Goal: Communication & Community: Answer question/provide support

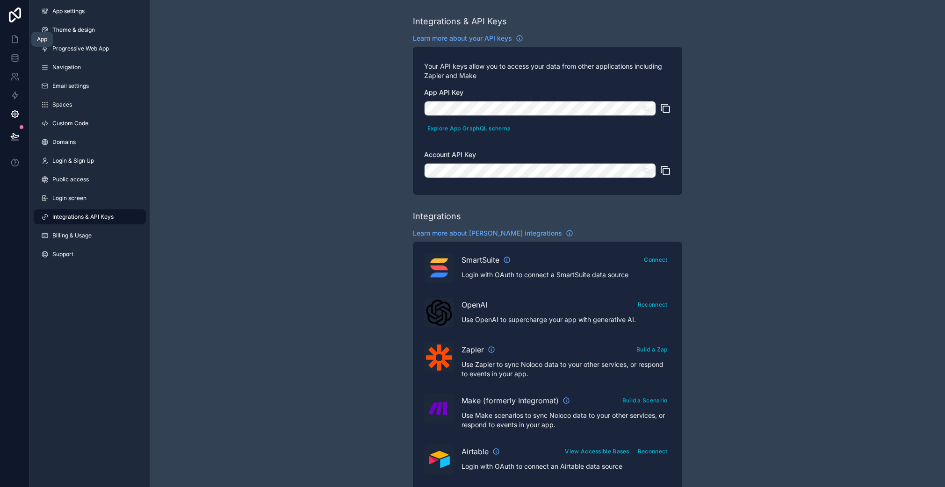
click at [16, 42] on icon at bounding box center [15, 39] width 6 height 7
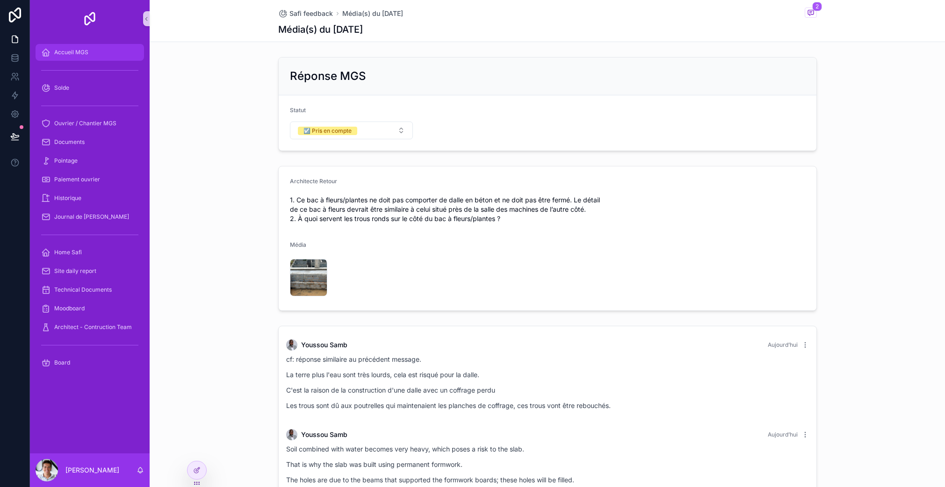
click at [81, 54] on span "Accueil MGS" at bounding box center [71, 52] width 34 height 7
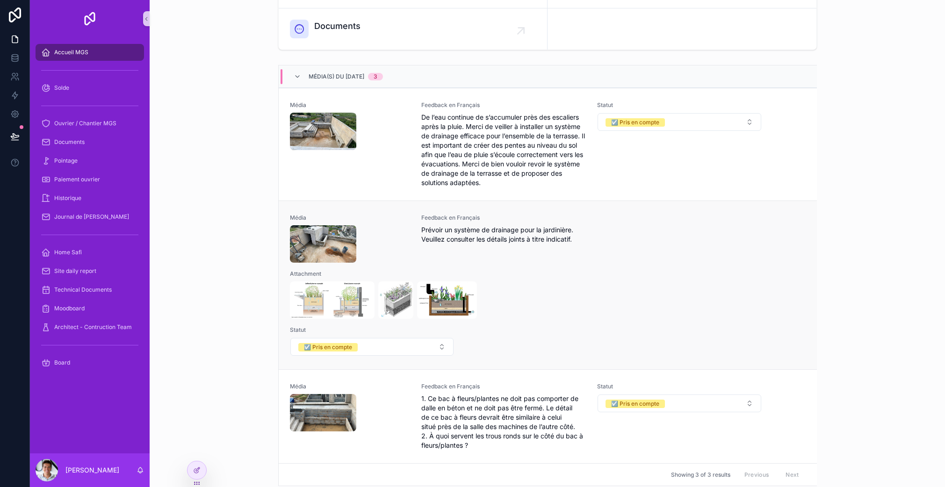
scroll to position [190, 0]
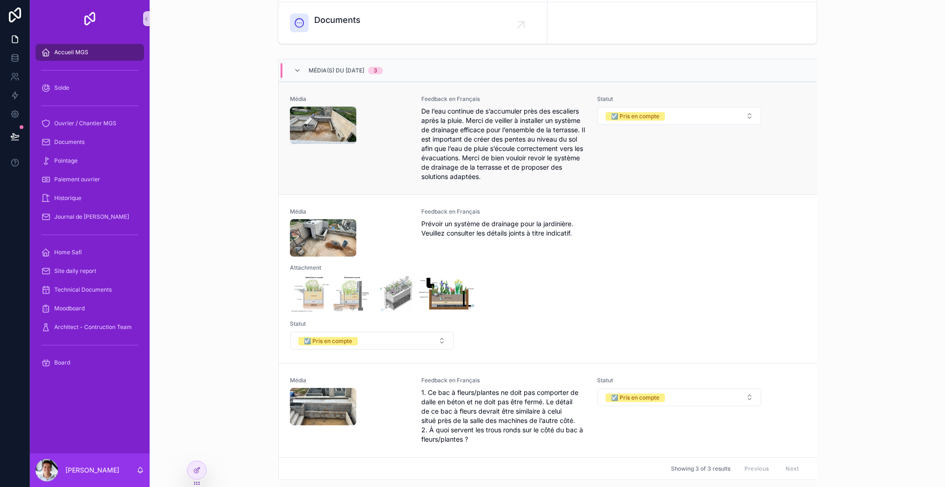
click at [385, 151] on div "Média" at bounding box center [350, 138] width 121 height 86
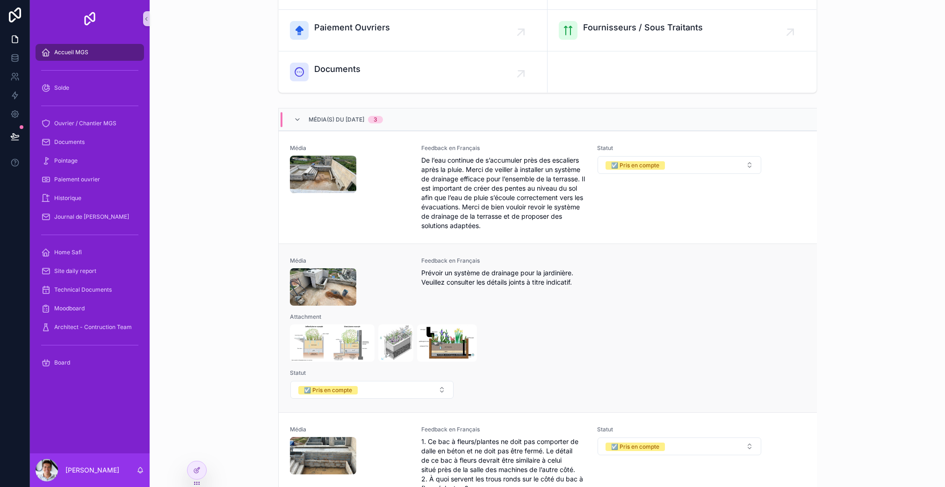
scroll to position [136, 0]
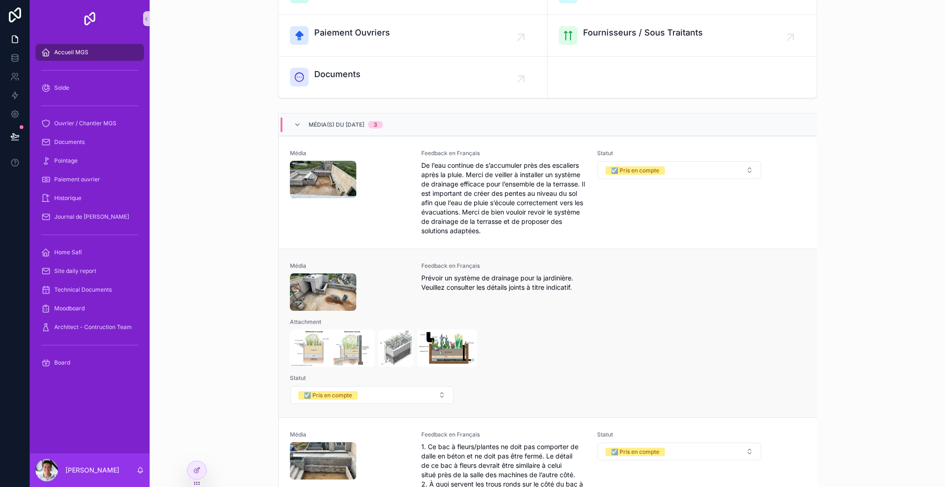
click at [396, 284] on div "scrollable content" at bounding box center [350, 292] width 121 height 37
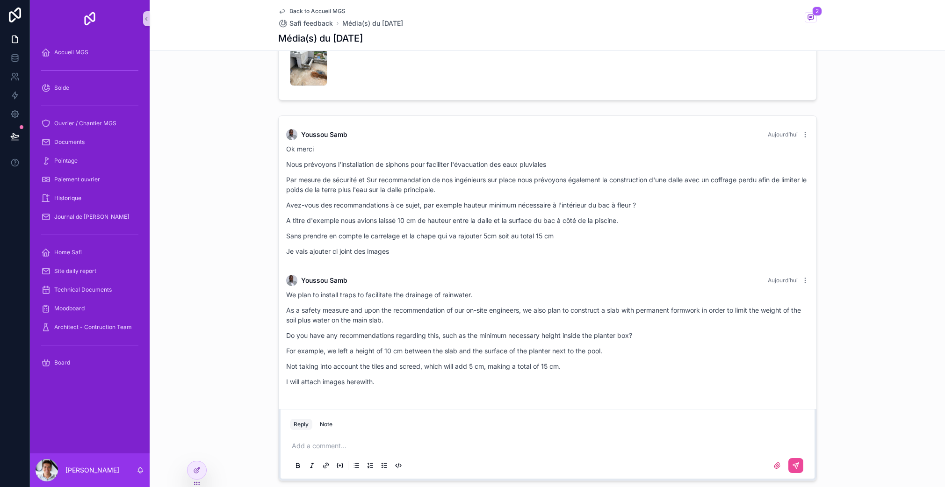
scroll to position [62, 0]
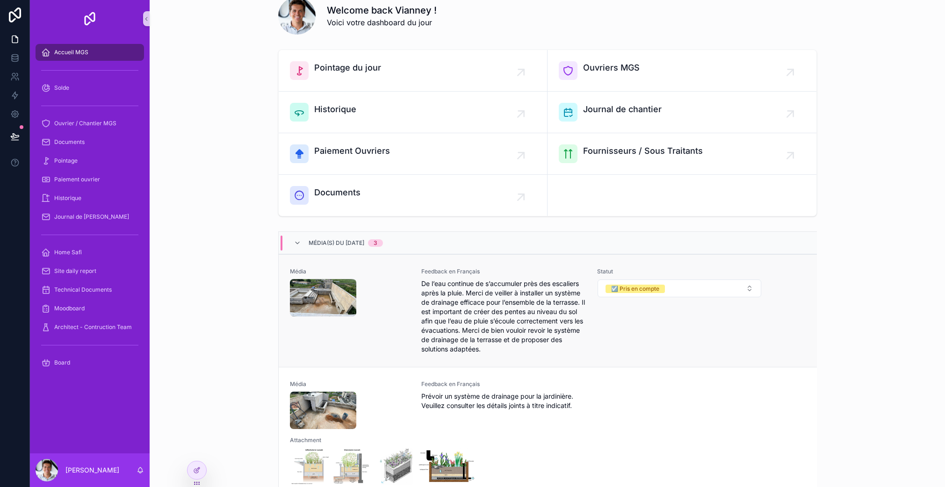
scroll to position [61, 0]
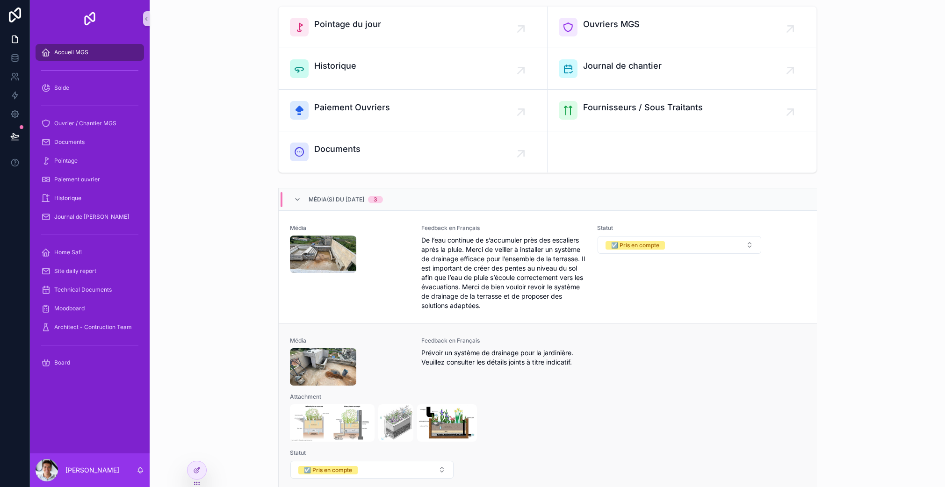
click at [532, 362] on span "Prévoir un système de drainage pour la jardinière. Veuillez consulter les détai…" at bounding box center [503, 357] width 165 height 19
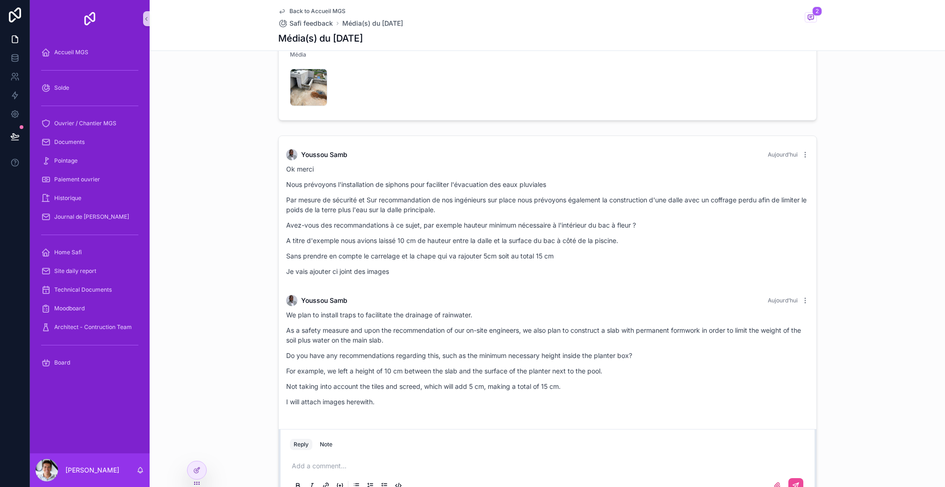
scroll to position [258, 0]
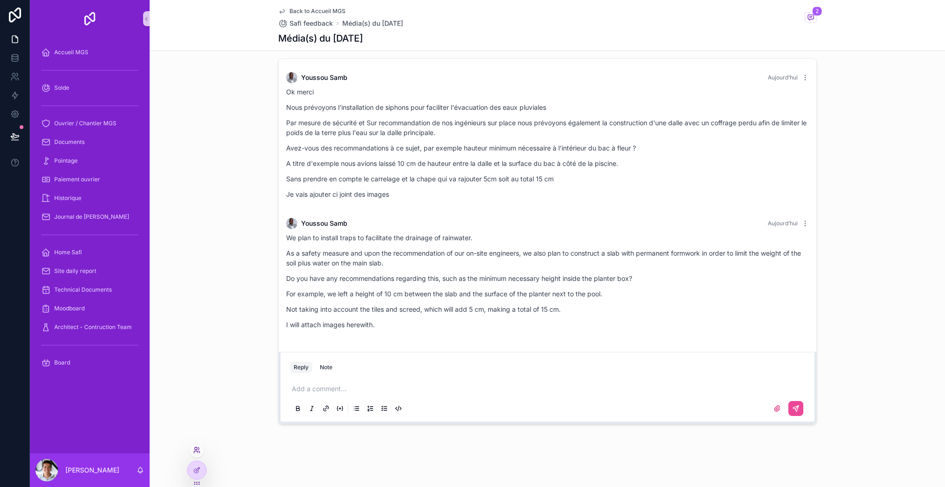
click at [198, 451] on icon at bounding box center [196, 450] width 7 height 7
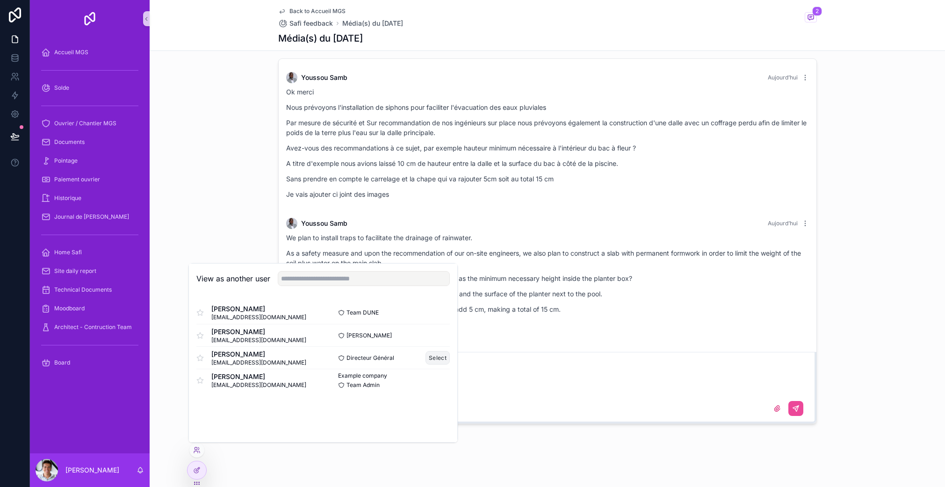
click at [431, 357] on button "Select" at bounding box center [438, 358] width 24 height 14
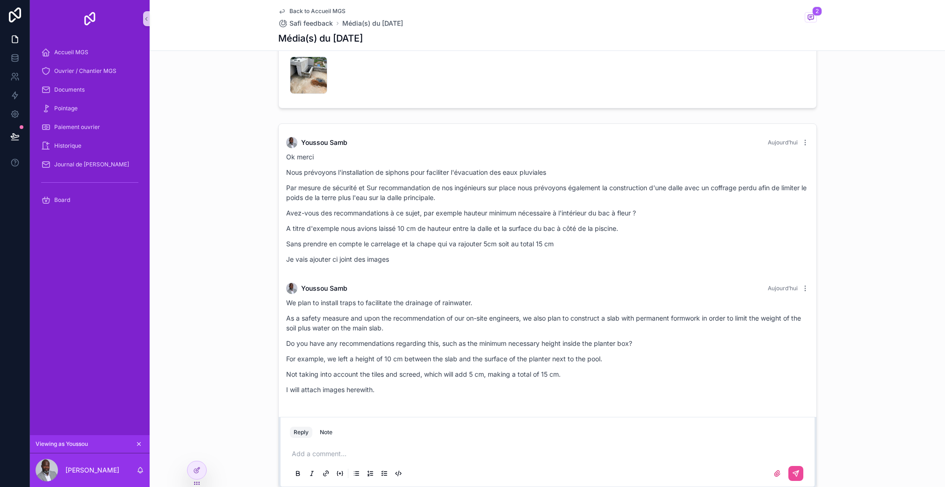
scroll to position [258, 0]
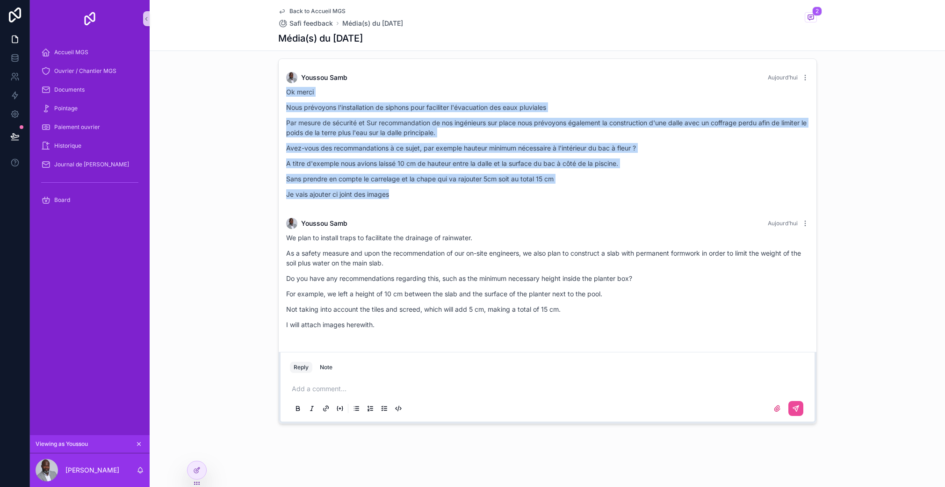
drag, startPoint x: 394, startPoint y: 198, endPoint x: 278, endPoint y: 95, distance: 155.4
click at [281, 95] on div "[PERSON_NAME] [DATE] Ok merci Nous prévoyons l'installation de siphons pour fac…" at bounding box center [548, 138] width 534 height 144
copy div "Ok merci Nous prévoyons l'installation de siphons pour faciliter l'évacuation d…"
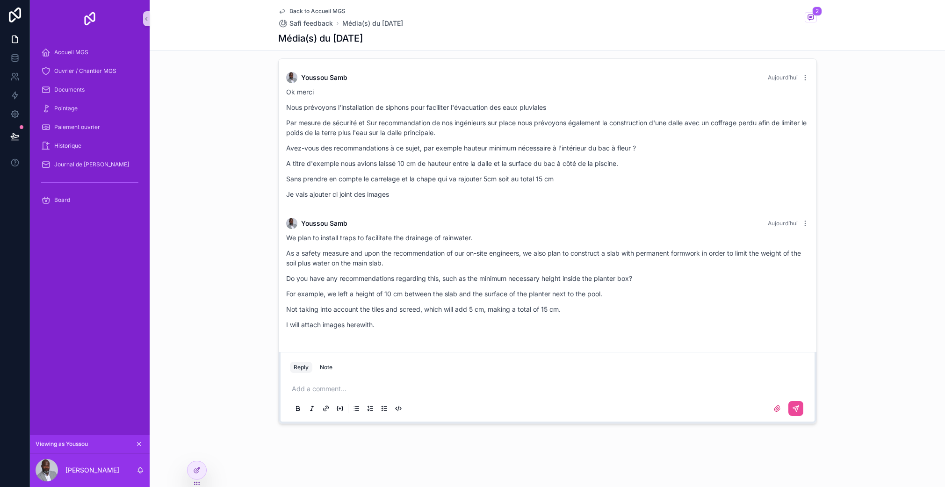
click at [320, 384] on p "scrollable content" at bounding box center [549, 388] width 515 height 9
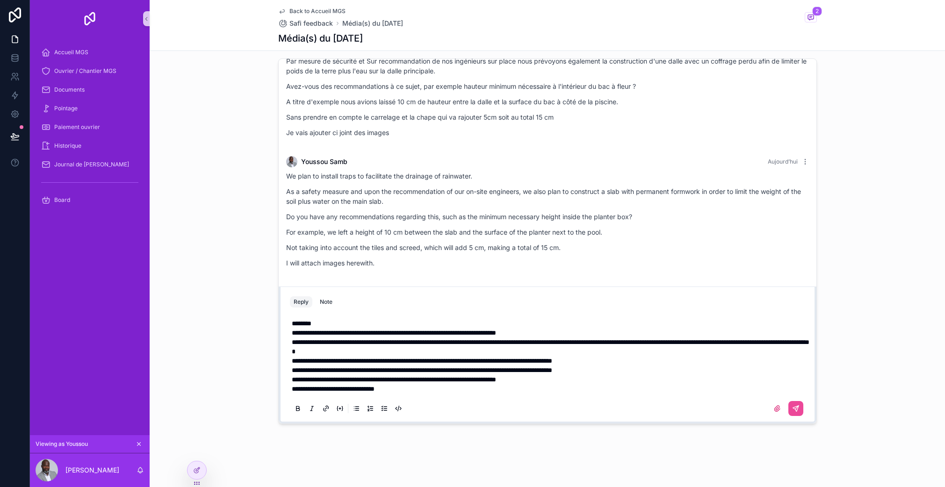
click at [347, 325] on p "********" at bounding box center [549, 323] width 515 height 9
click at [367, 306] on span "[EMAIL_ADDRESS][DOMAIN_NAME]" at bounding box center [390, 307] width 113 height 9
click at [454, 386] on p "**********" at bounding box center [549, 388] width 515 height 9
click at [796, 408] on icon "scrollable content" at bounding box center [795, 408] width 7 height 7
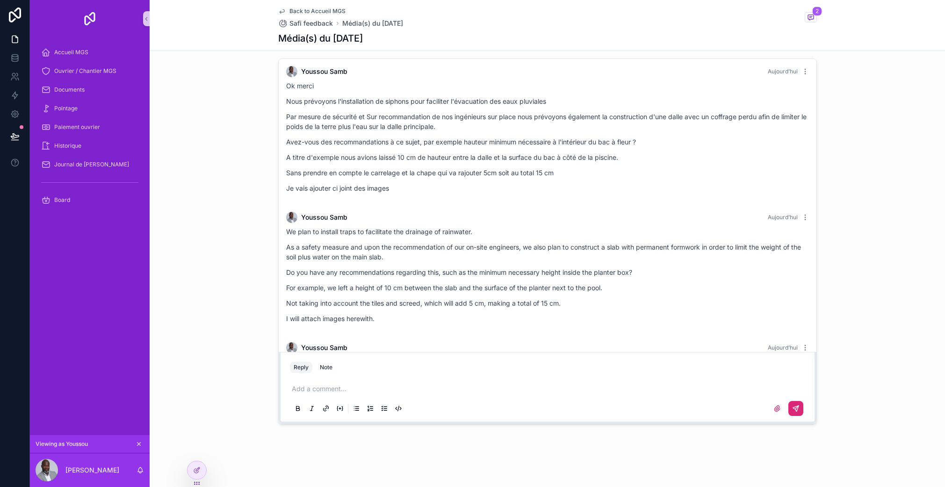
scroll to position [0, 0]
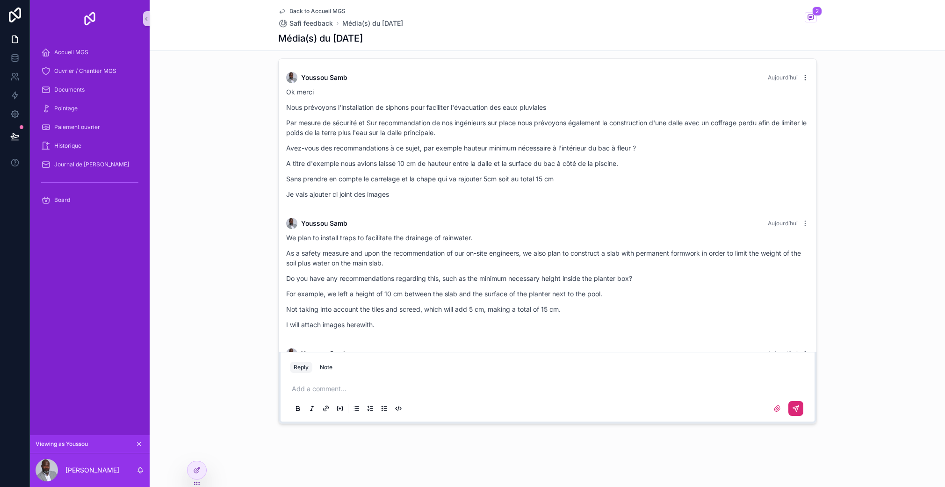
click at [805, 77] on icon "scrollable content" at bounding box center [805, 77] width 0 height 0
click at [790, 64] on button "Delete comment" at bounding box center [788, 60] width 59 height 11
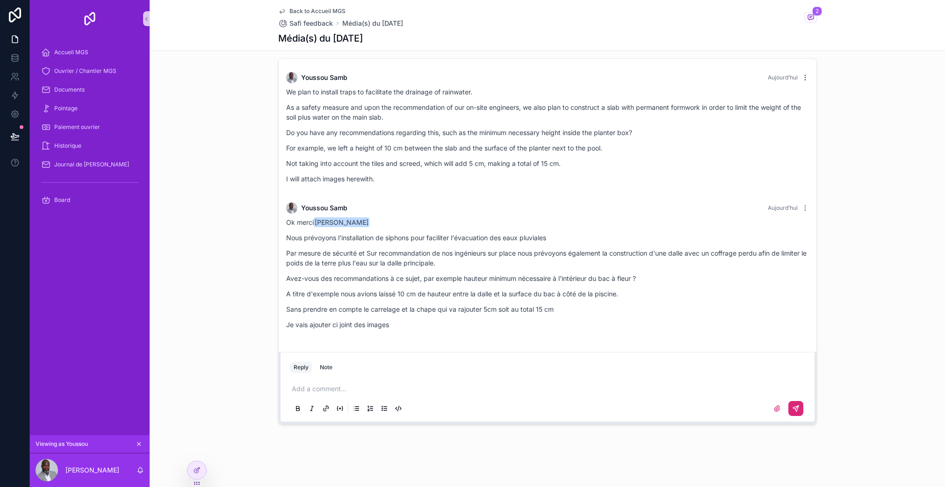
click at [802, 79] on icon "scrollable content" at bounding box center [805, 77] width 7 height 7
click at [796, 65] on button "Delete comment" at bounding box center [795, 60] width 59 height 11
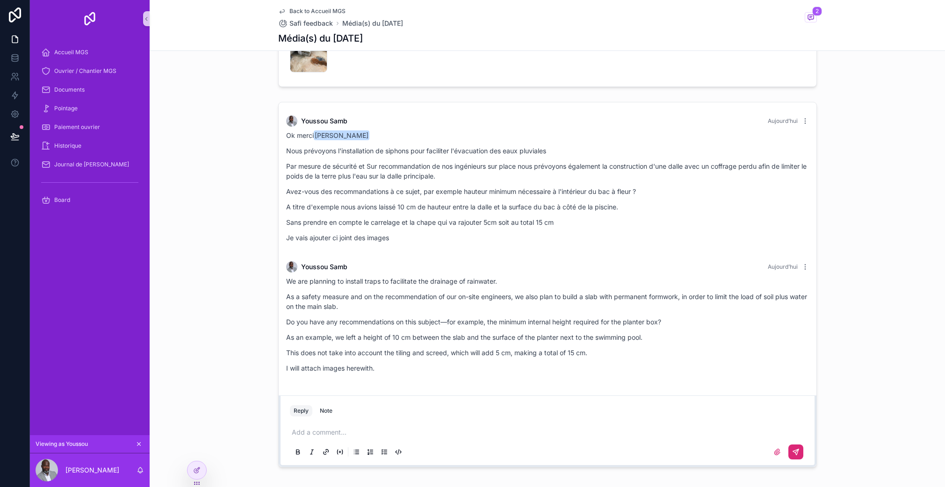
scroll to position [258, 0]
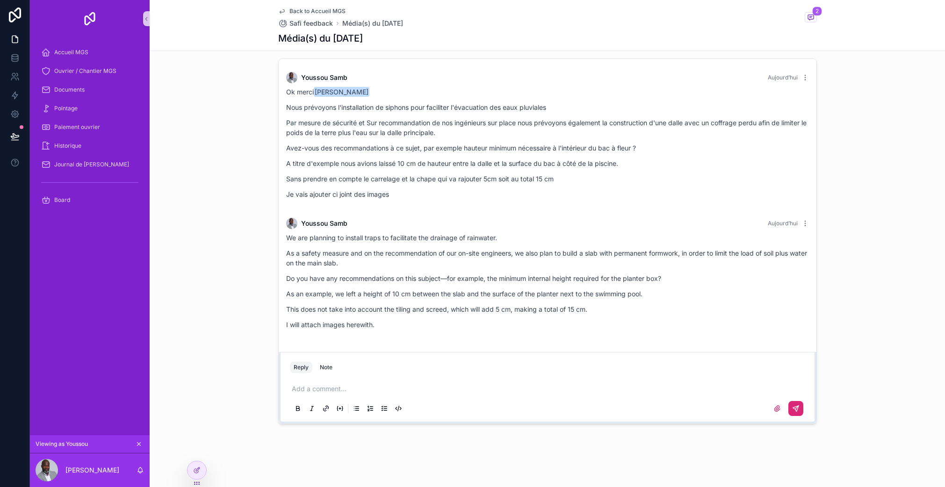
click at [247, 253] on div "Youssou Samb Aujourd’hui Ok merci Safi Faidhi Nous prévoyons l'installation de …" at bounding box center [548, 241] width 796 height 373
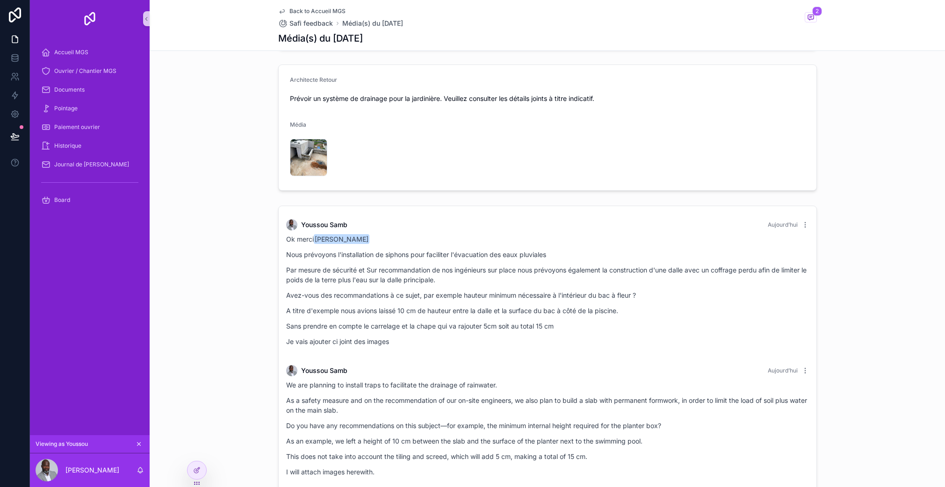
scroll to position [104, 0]
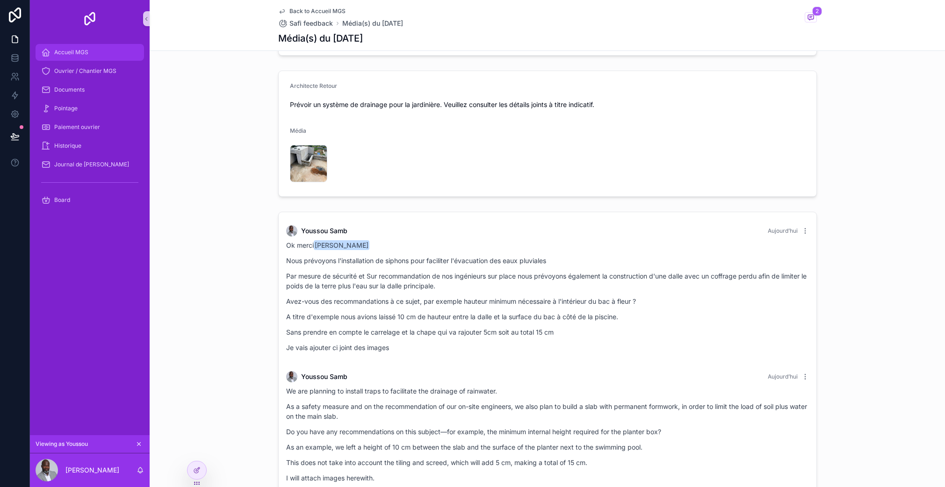
click at [82, 48] on div "Accueil MGS" at bounding box center [89, 52] width 97 height 15
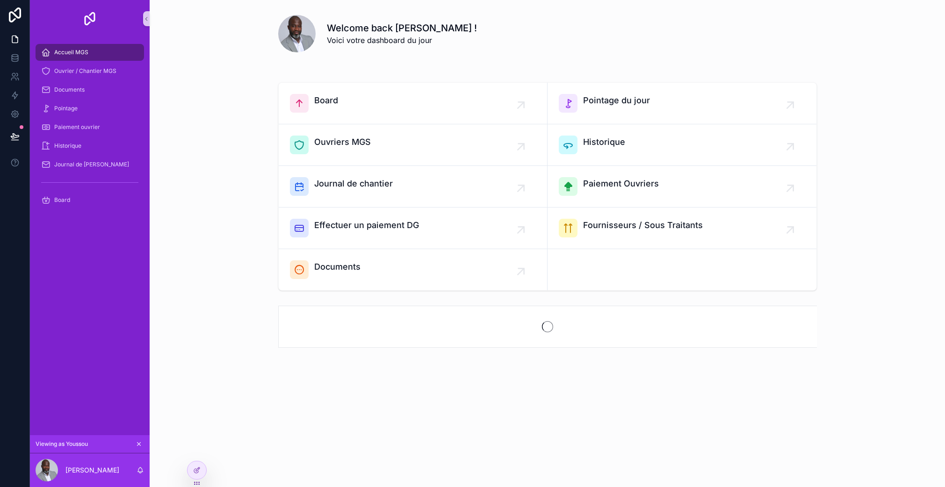
click at [82, 48] on div "Accueil MGS" at bounding box center [89, 52] width 97 height 15
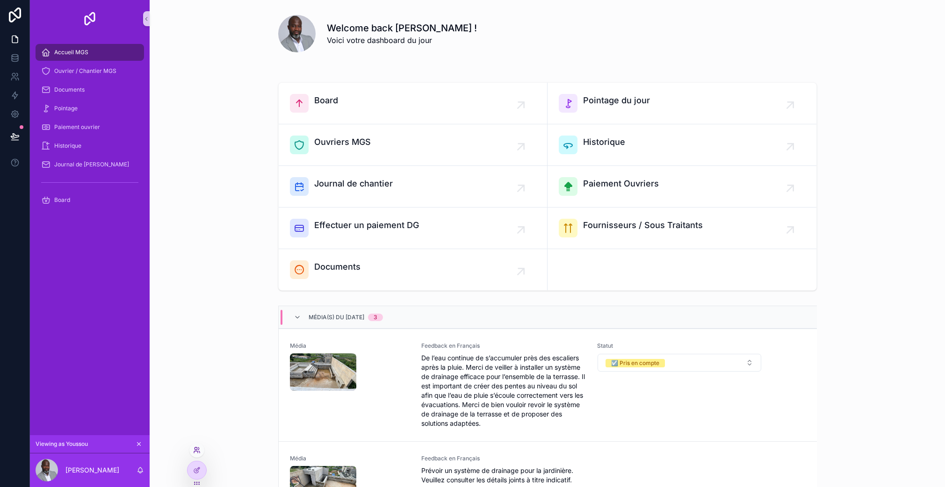
click at [198, 451] on icon at bounding box center [196, 450] width 7 height 7
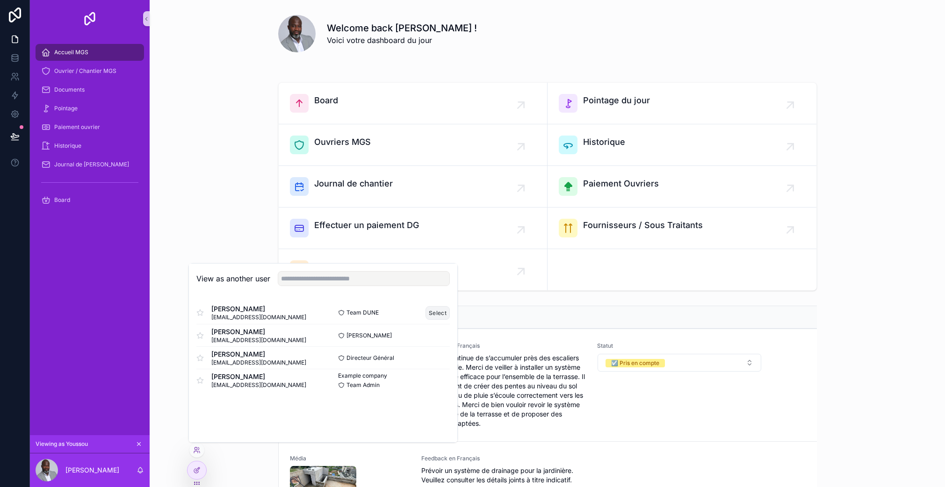
click at [436, 309] on button "Select" at bounding box center [438, 313] width 24 height 14
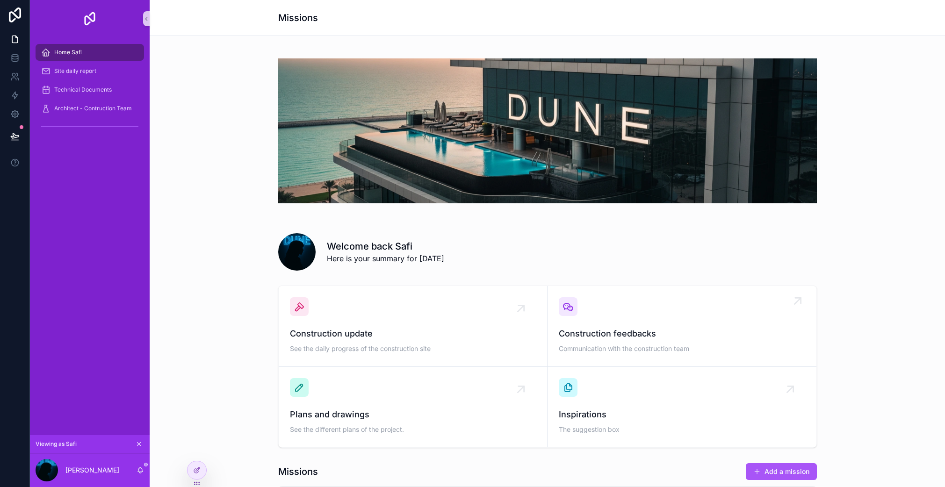
scroll to position [6, 0]
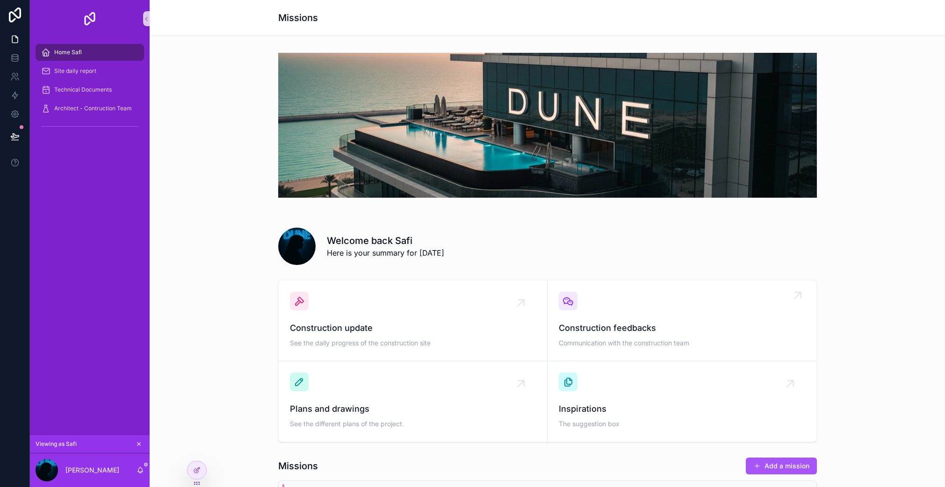
click at [661, 318] on div "Construction feedbacks Communication with the construction team" at bounding box center [682, 321] width 246 height 58
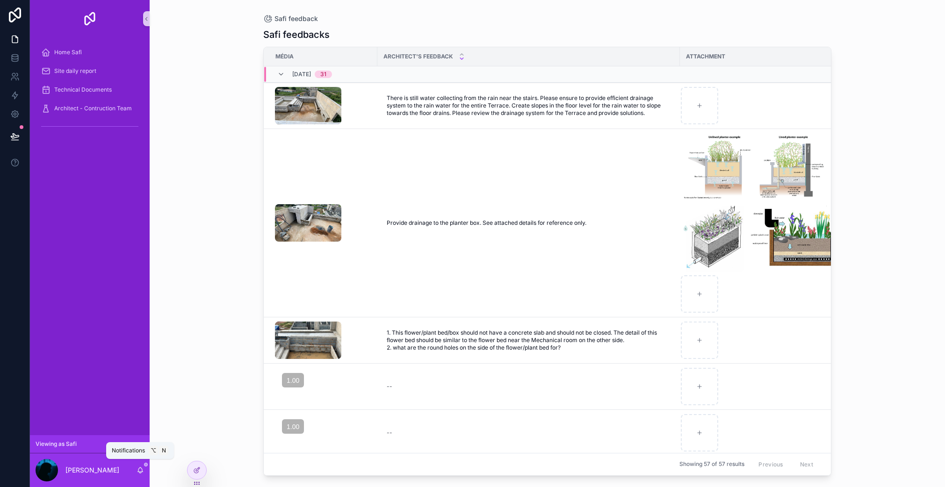
click at [138, 470] on icon "scrollable content" at bounding box center [140, 470] width 7 height 7
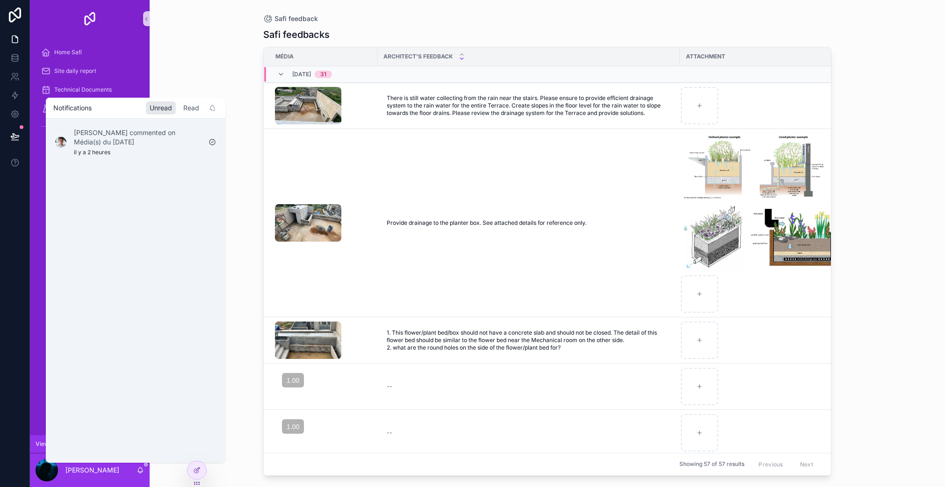
click at [190, 107] on div "Read" at bounding box center [191, 107] width 23 height 13
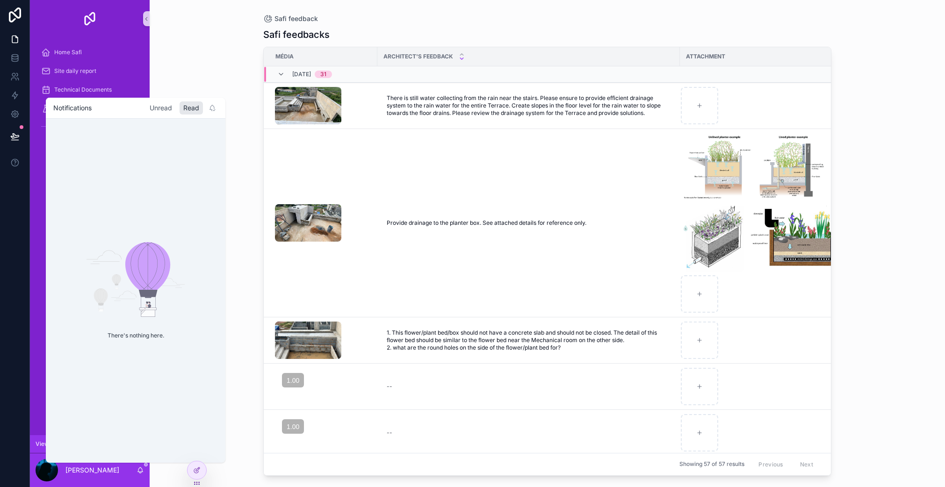
click at [164, 108] on div "Unread" at bounding box center [161, 107] width 30 height 13
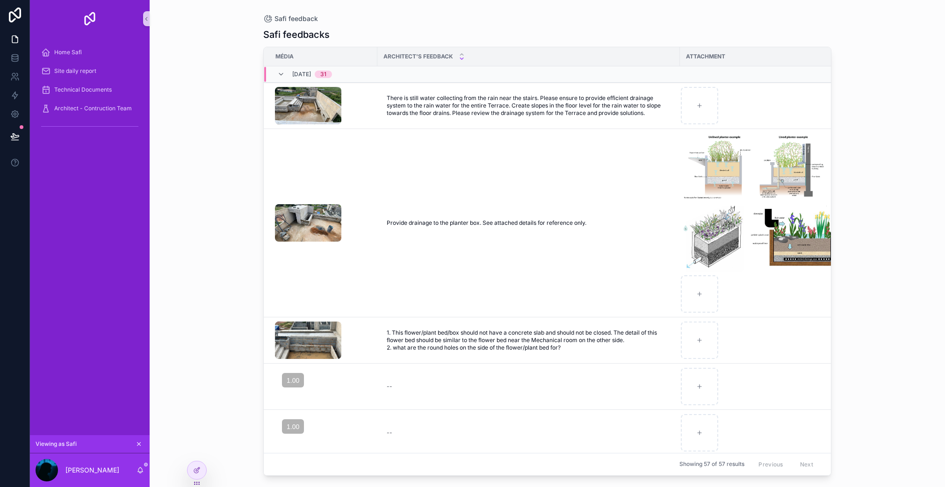
click at [237, 181] on div "Safi feedback Safi feedbacks Média Architect's Feedback Attachment 30/09/2025 3…" at bounding box center [548, 243] width 796 height 487
click at [143, 470] on icon "scrollable content" at bounding box center [140, 470] width 7 height 7
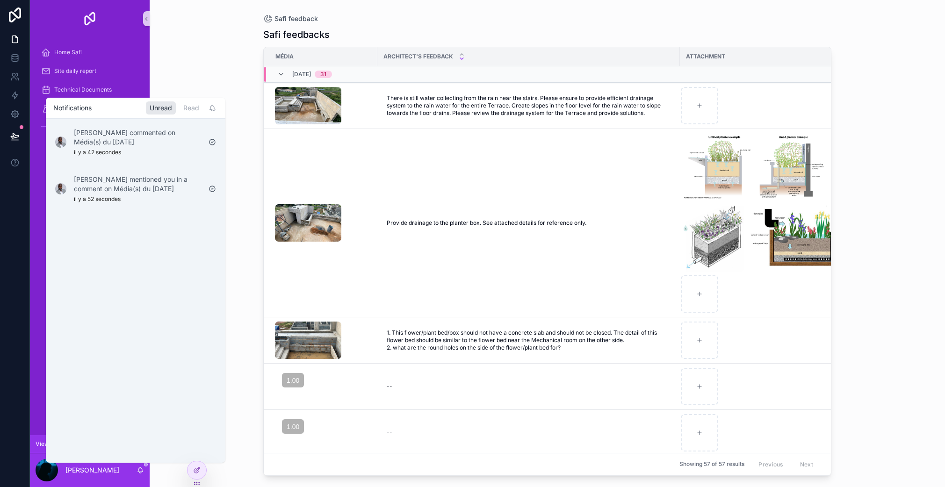
click at [196, 47] on div "Safi feedback Safi feedbacks Média Architect's Feedback Attachment 30/09/2025 3…" at bounding box center [548, 243] width 796 height 487
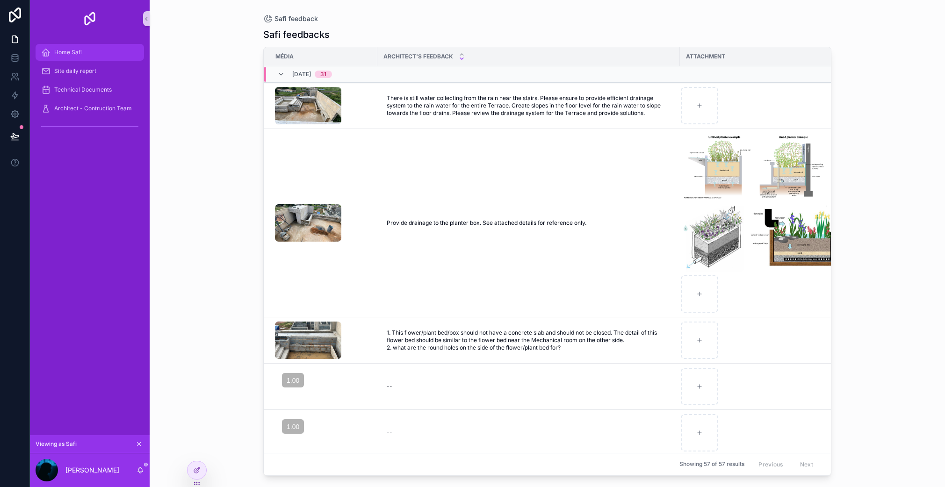
click at [111, 50] on div "Home Safi" at bounding box center [89, 52] width 97 height 15
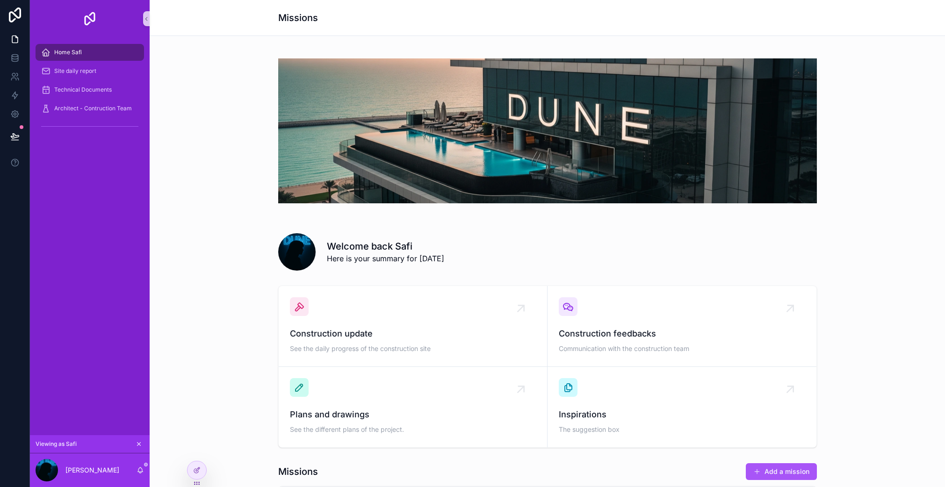
scroll to position [17, 0]
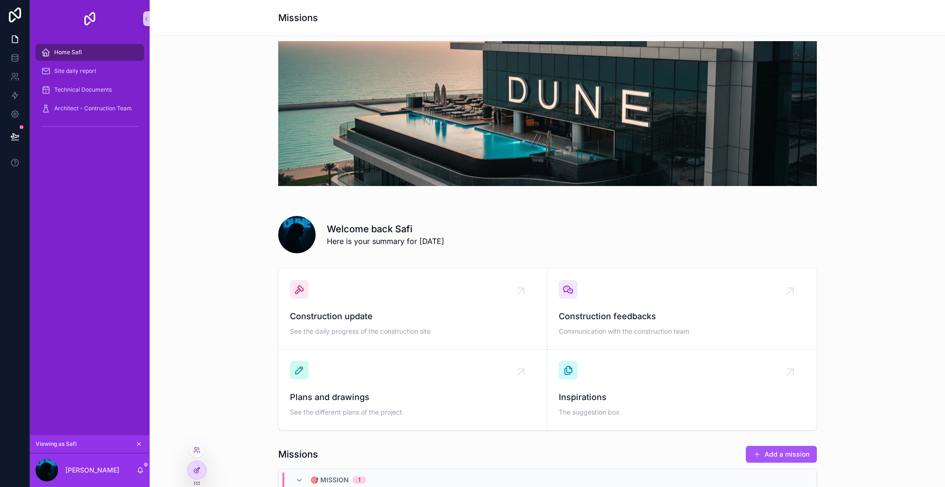
click at [204, 474] on div at bounding box center [197, 471] width 19 height 18
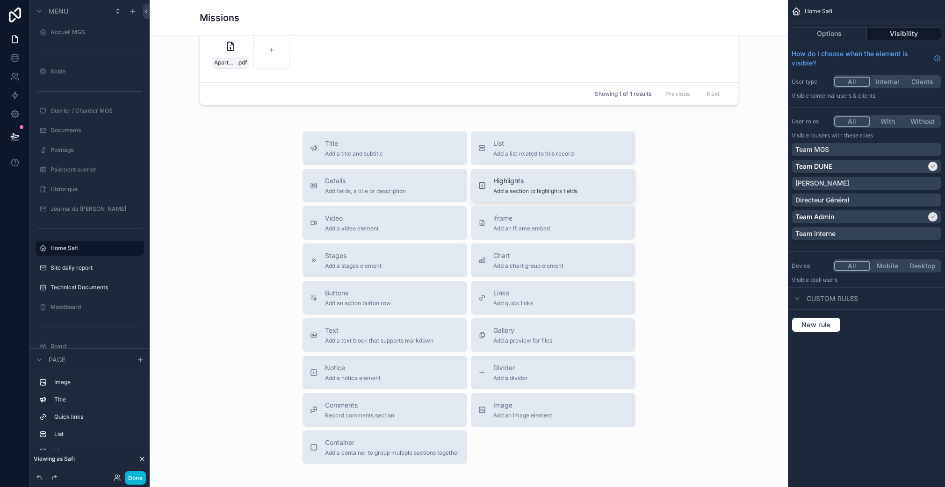
scroll to position [934, 0]
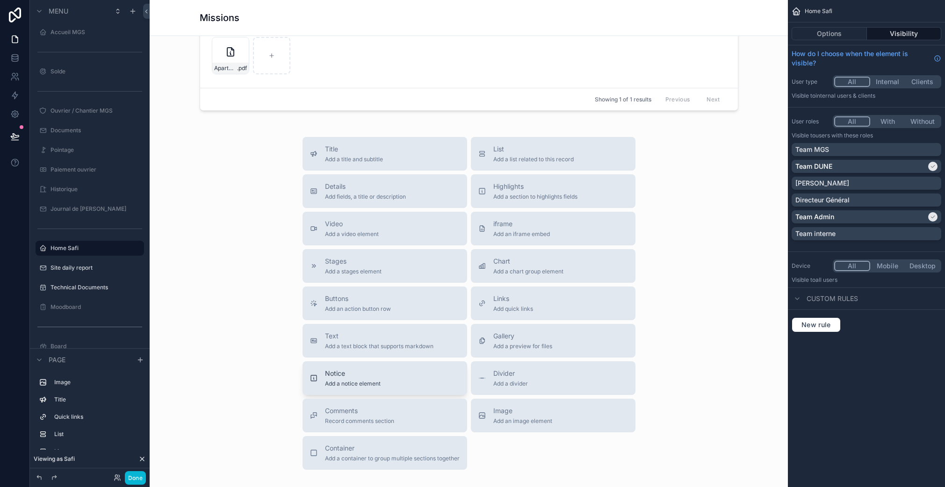
click at [351, 380] on span "Add a notice element" at bounding box center [353, 383] width 56 height 7
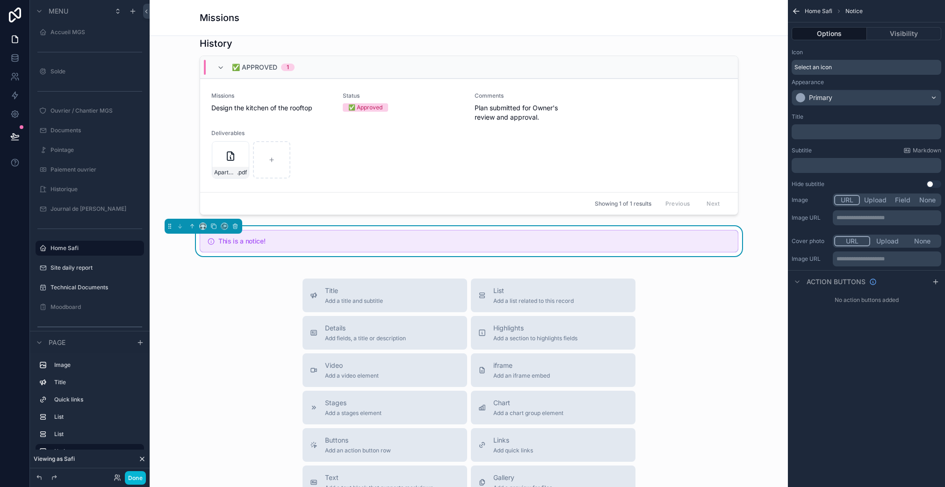
scroll to position [827, 0]
click at [308, 246] on h5 "This is a notice!" at bounding box center [474, 243] width 512 height 7
click at [239, 229] on button "scrollable content" at bounding box center [235, 229] width 10 height 10
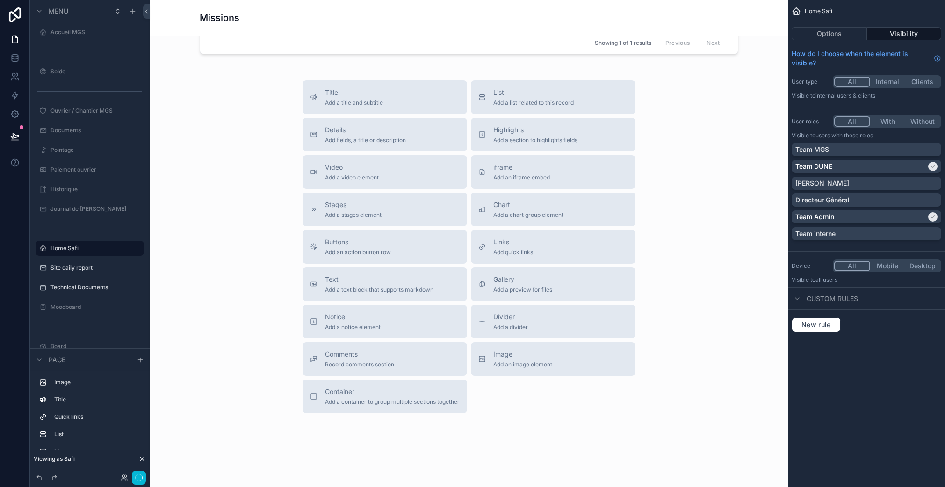
scroll to position [1006, 0]
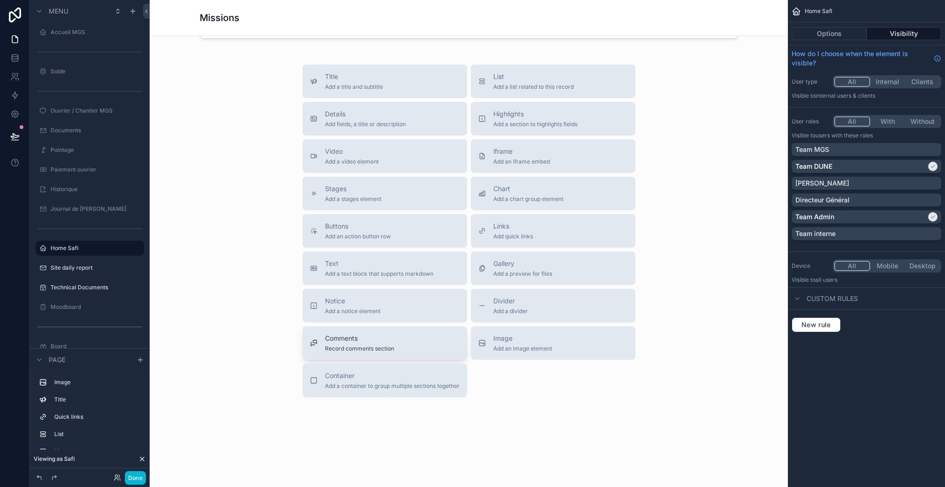
click at [378, 354] on button "Comments Record comments section" at bounding box center [385, 343] width 165 height 34
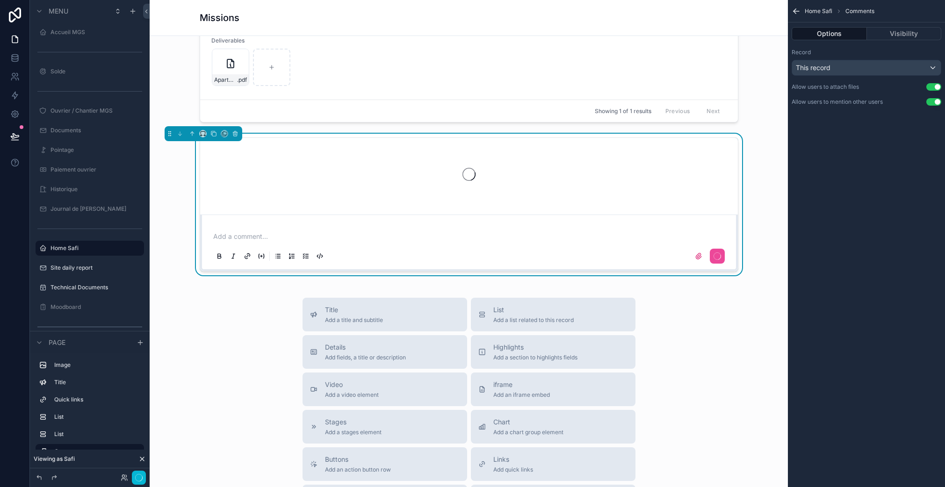
scroll to position [883, 0]
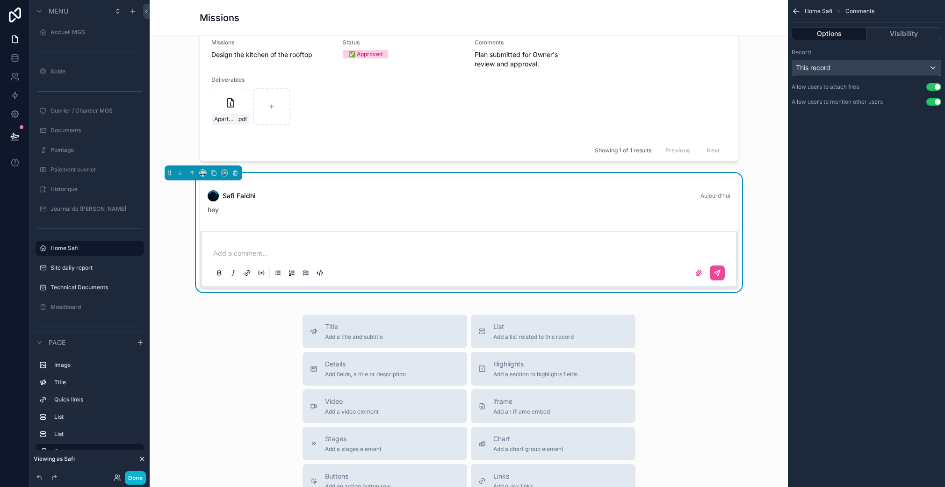
click at [882, 68] on div "This record" at bounding box center [866, 67] width 149 height 15
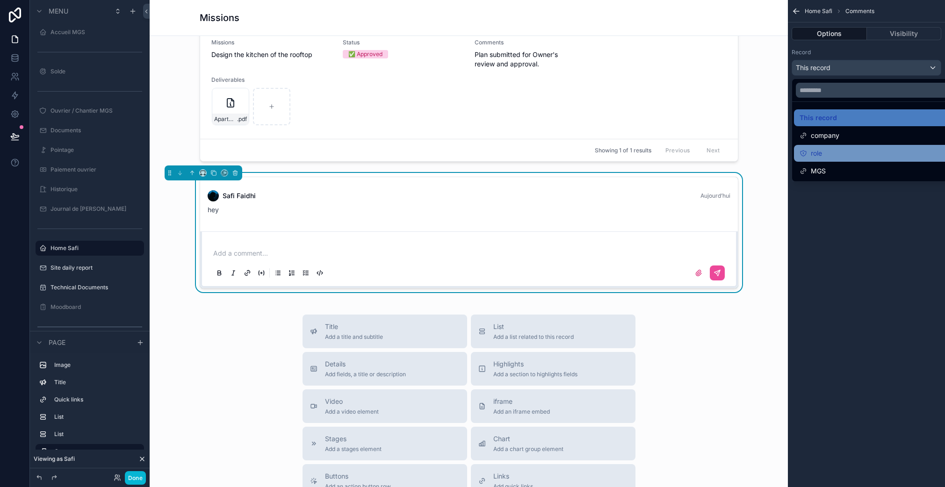
click at [832, 153] on div "role" at bounding box center [877, 153] width 155 height 11
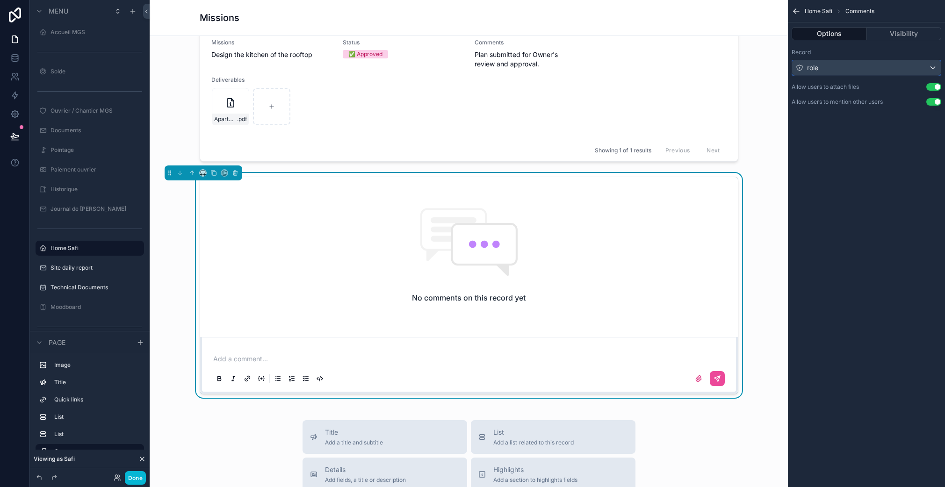
click at [832, 68] on div "role" at bounding box center [866, 67] width 149 height 15
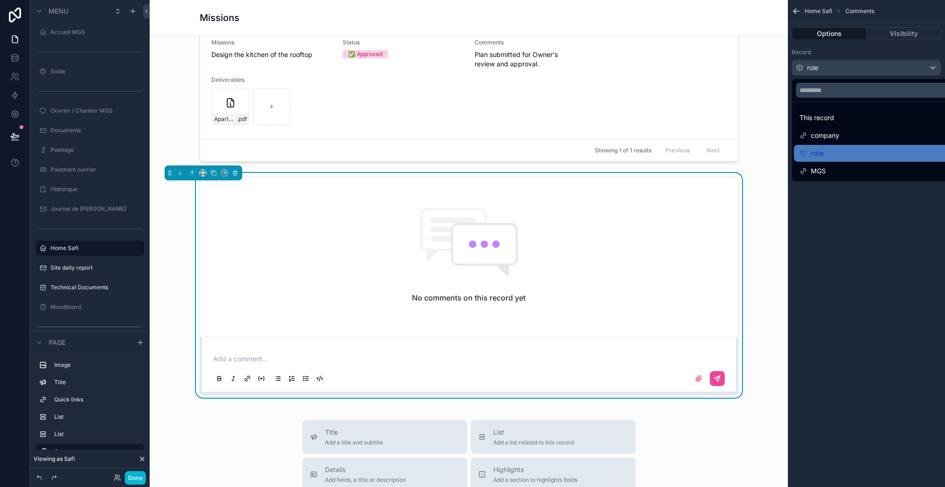
click at [836, 167] on div "MGS" at bounding box center [877, 171] width 155 height 11
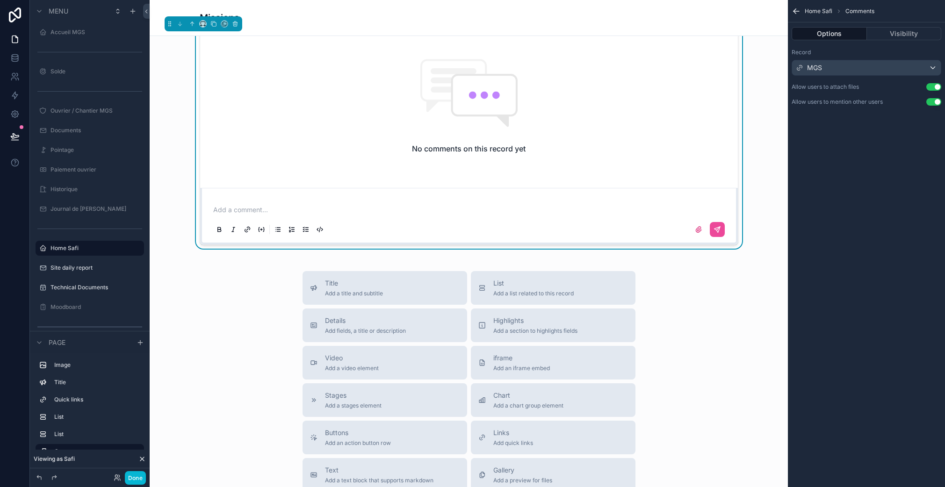
scroll to position [1020, 0]
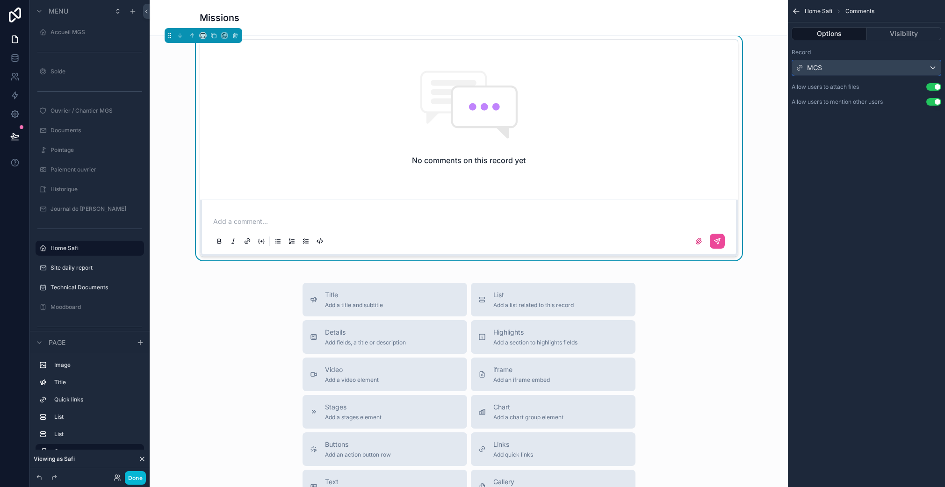
click at [831, 65] on div "MGS" at bounding box center [866, 67] width 149 height 15
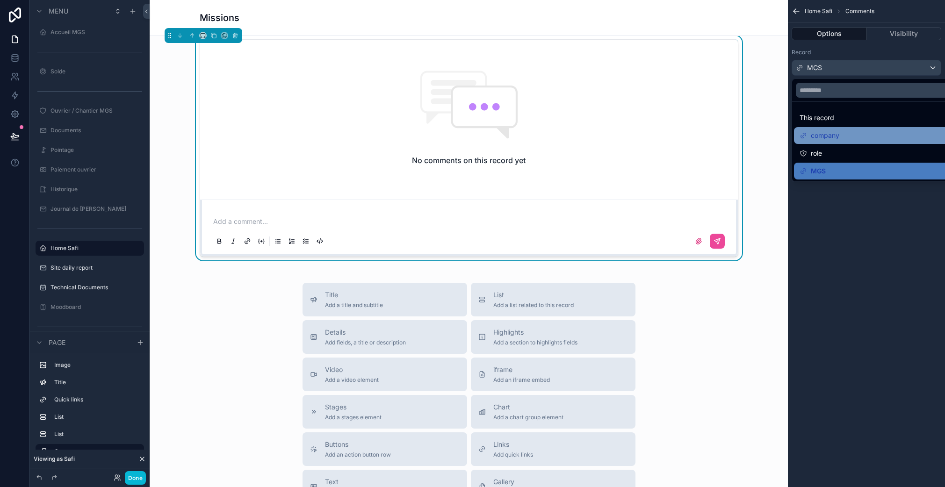
click at [837, 136] on span "company" at bounding box center [825, 135] width 29 height 11
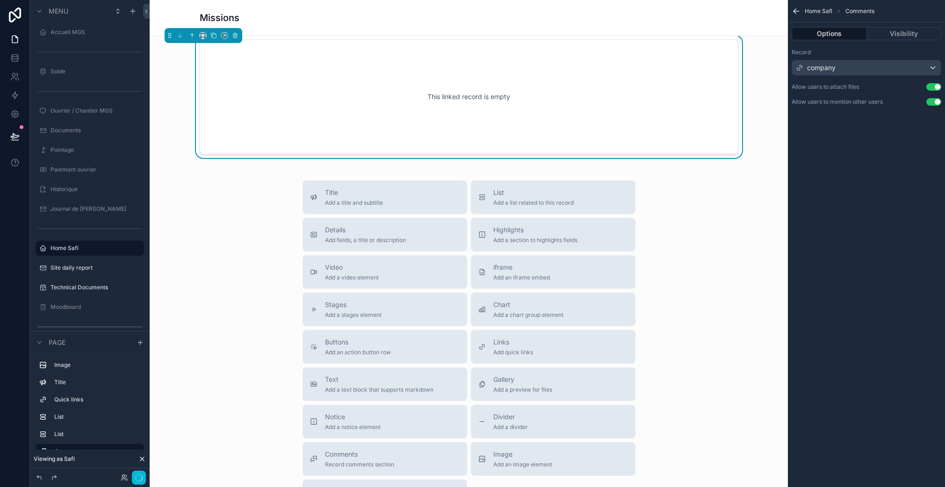
scroll to position [860, 0]
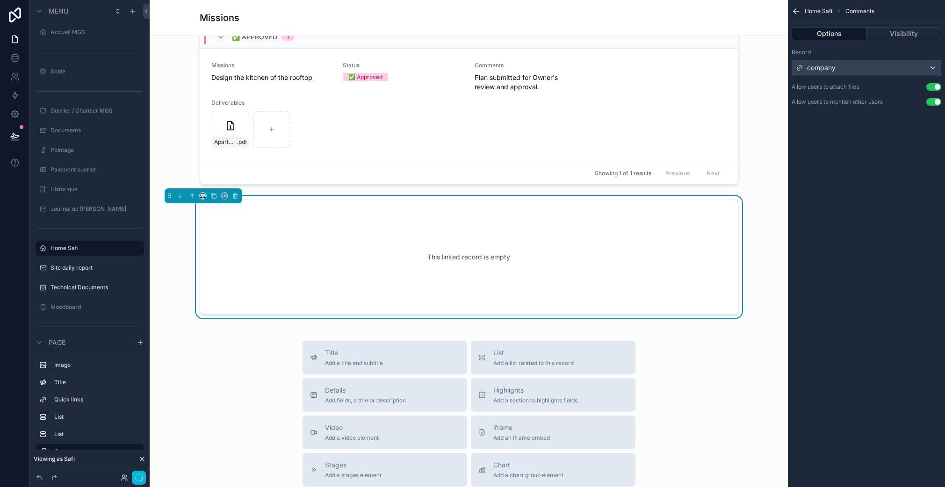
click at [862, 69] on div "company" at bounding box center [866, 67] width 149 height 15
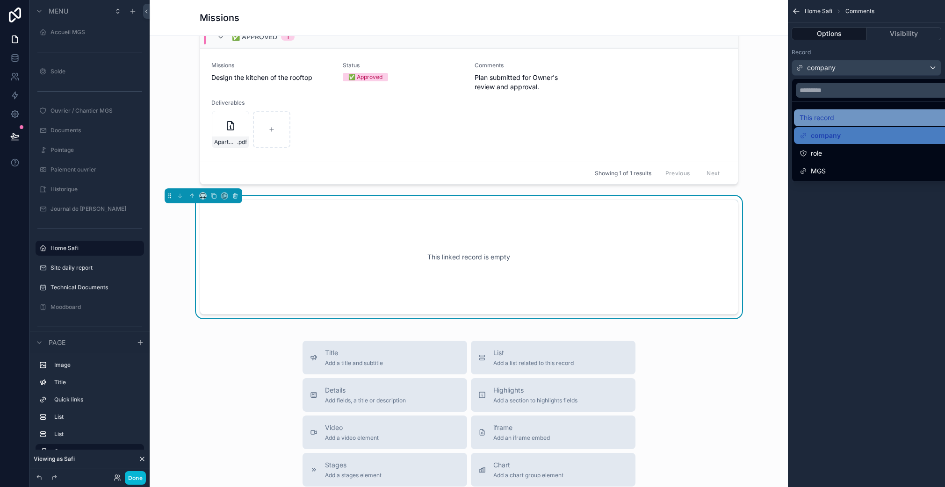
click at [833, 116] on span "This record" at bounding box center [817, 117] width 35 height 11
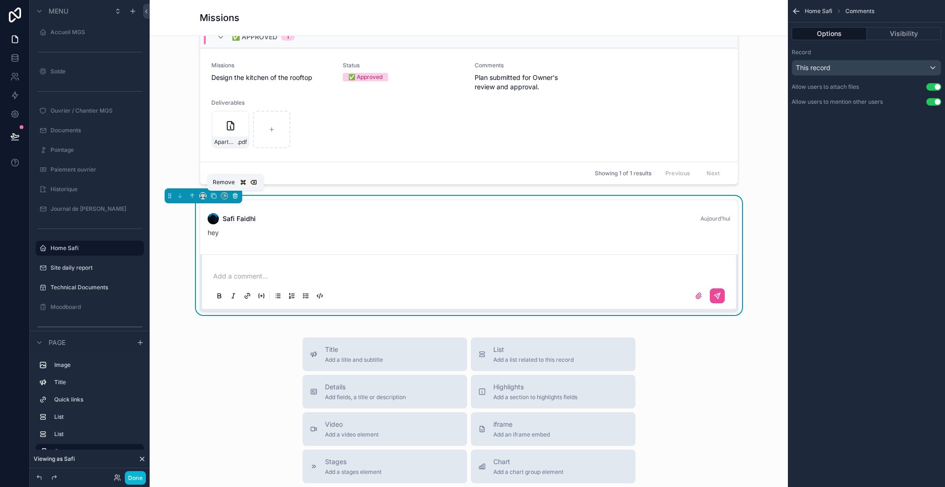
click at [233, 195] on icon "scrollable content" at bounding box center [235, 196] width 7 height 7
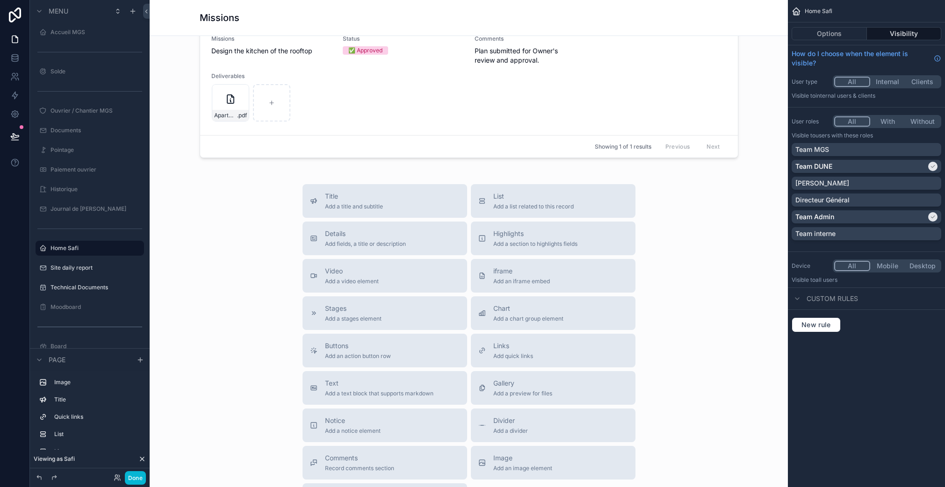
scroll to position [1006, 0]
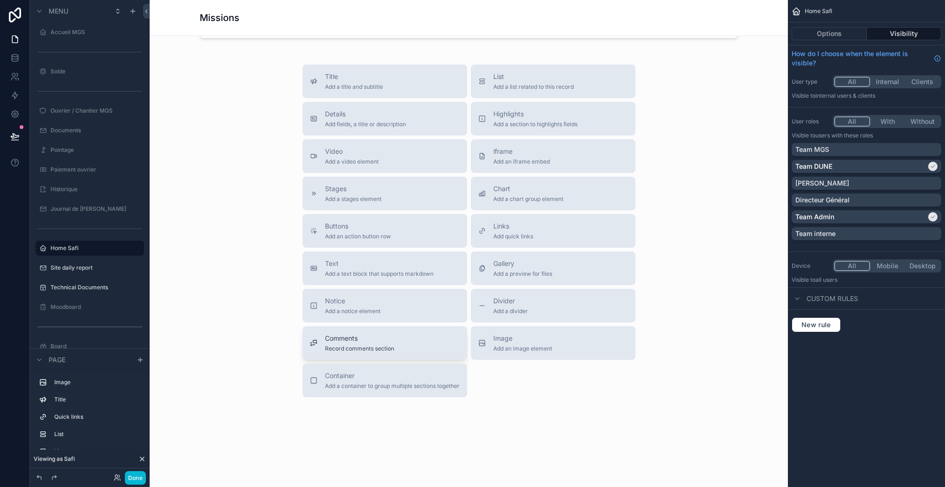
click at [351, 347] on span "Record comments section" at bounding box center [359, 348] width 69 height 7
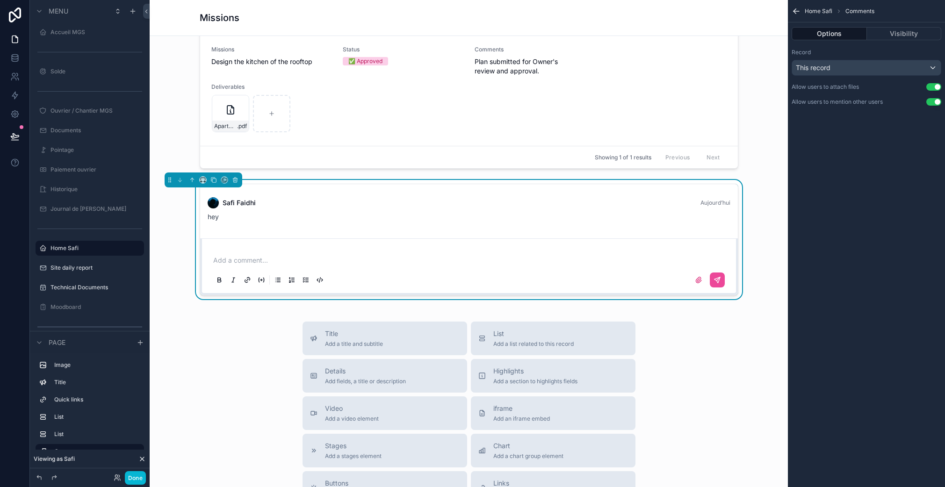
scroll to position [872, 0]
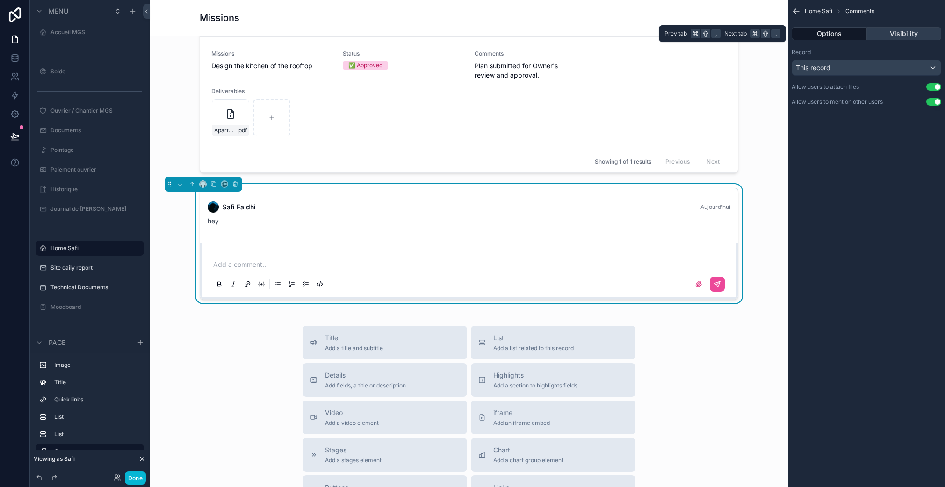
click at [901, 35] on button "Visibility" at bounding box center [904, 33] width 75 height 13
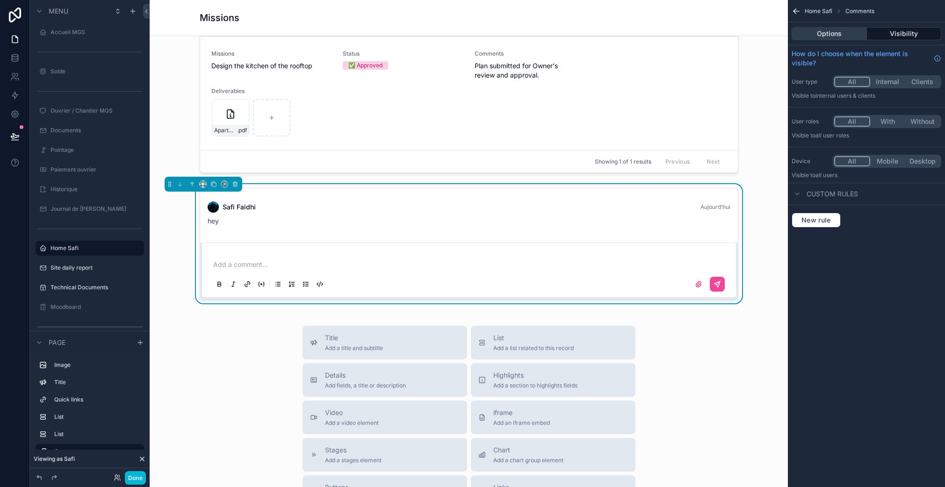
click at [846, 39] on button "Options" at bounding box center [829, 33] width 75 height 13
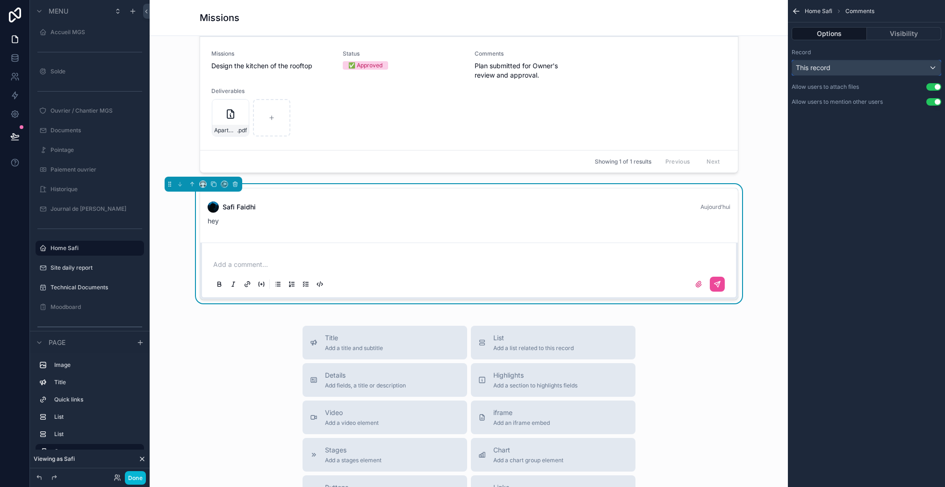
click at [851, 70] on div "This record" at bounding box center [866, 67] width 149 height 15
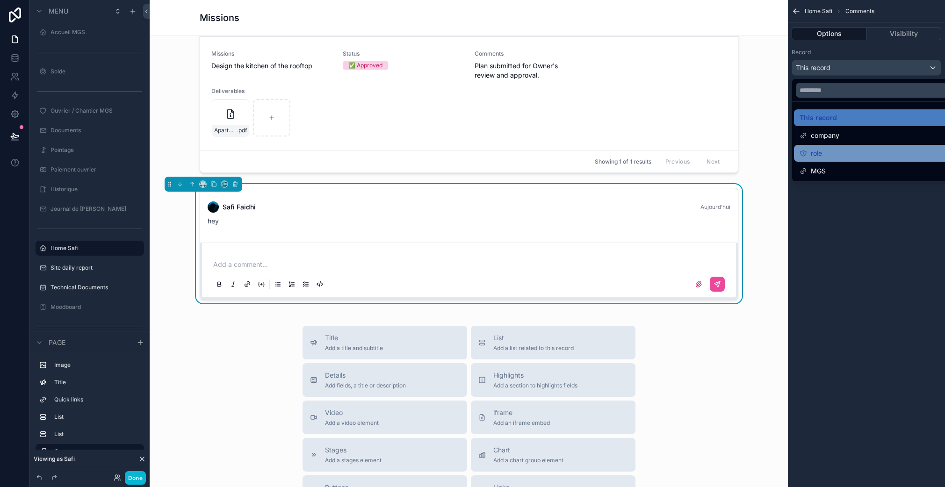
click at [835, 151] on div "role" at bounding box center [877, 153] width 155 height 11
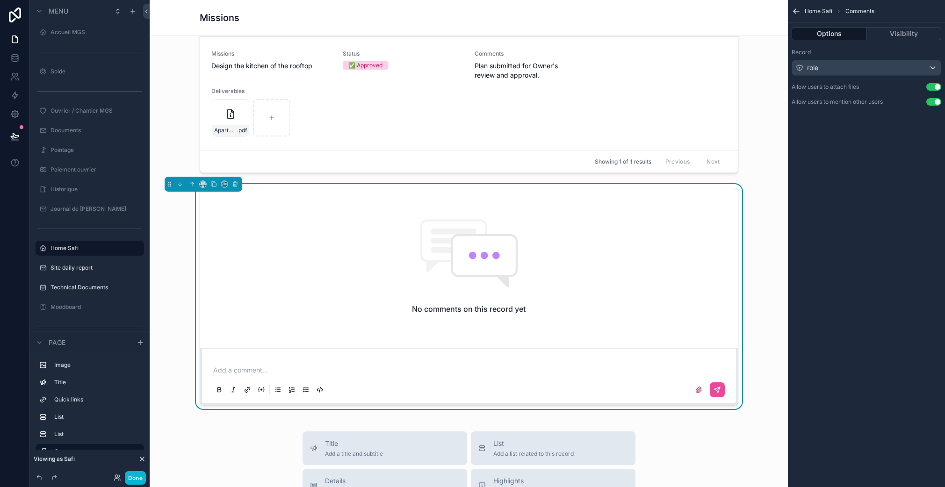
click at [355, 369] on p "scrollable content" at bounding box center [470, 370] width 515 height 9
click at [824, 67] on div "role" at bounding box center [866, 67] width 149 height 15
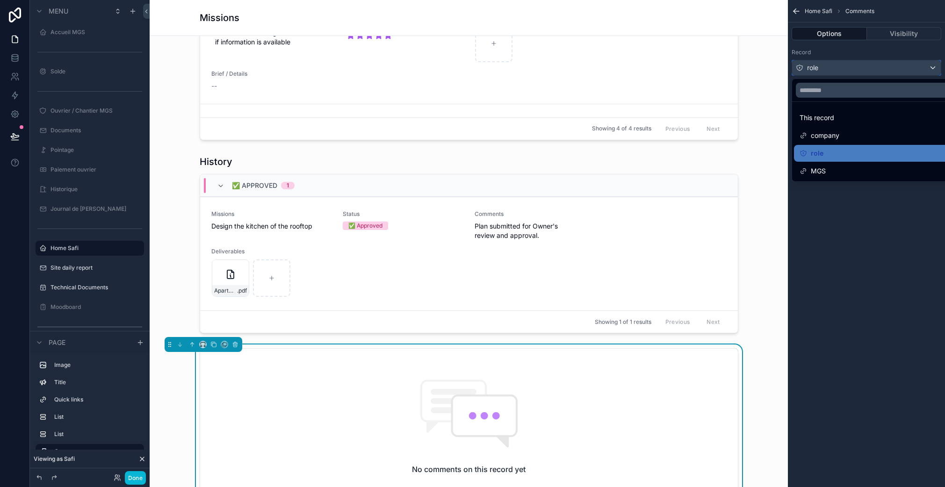
scroll to position [904, 0]
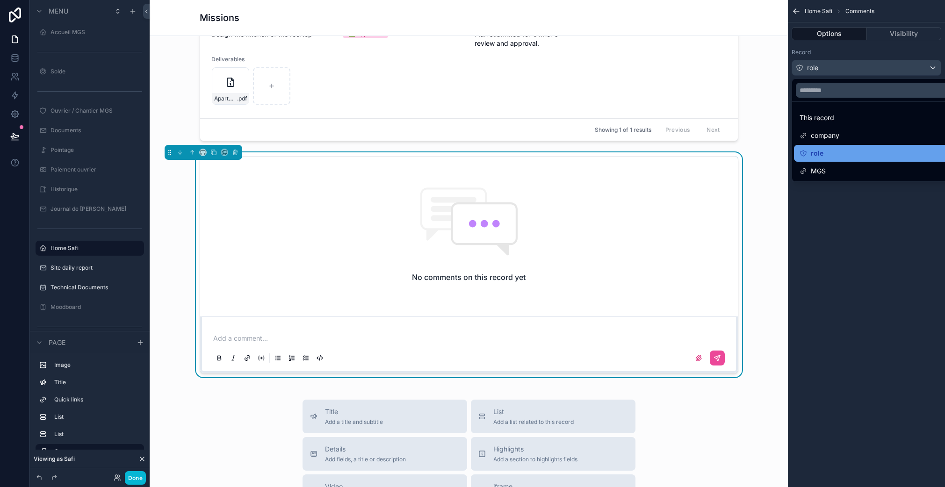
click at [814, 148] on span "role" at bounding box center [817, 153] width 13 height 11
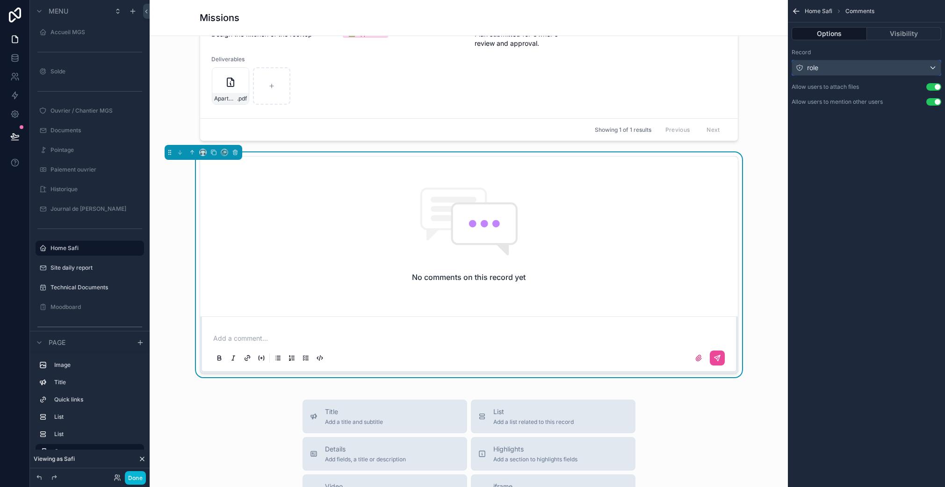
click at [830, 73] on div "role" at bounding box center [866, 67] width 149 height 15
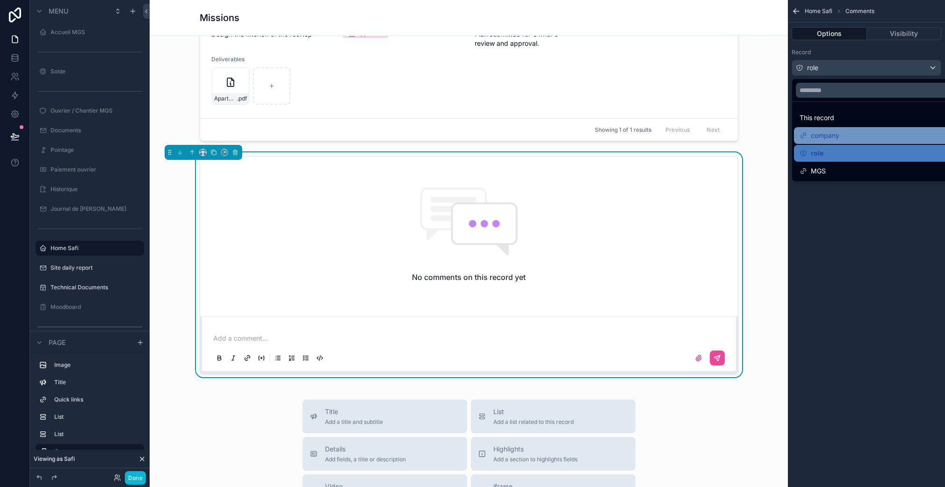
click at [827, 139] on span "company" at bounding box center [825, 135] width 29 height 11
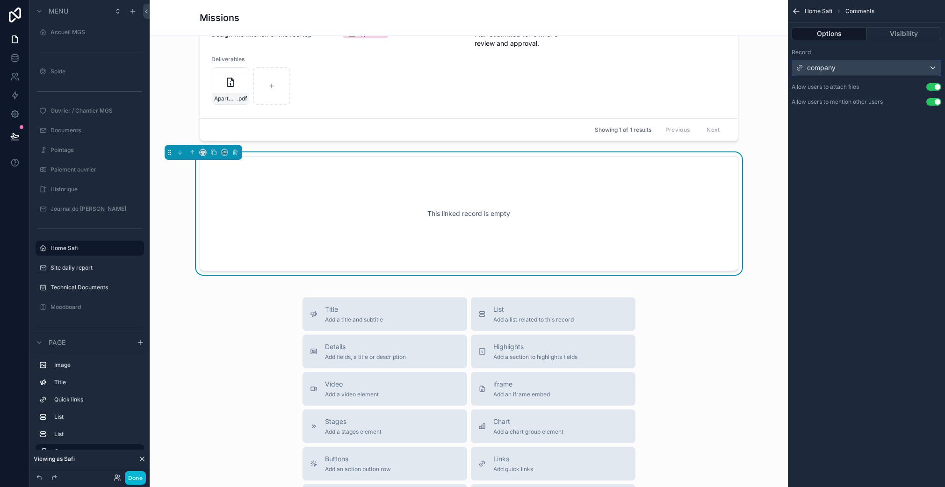
click at [828, 71] on span "company" at bounding box center [821, 67] width 29 height 9
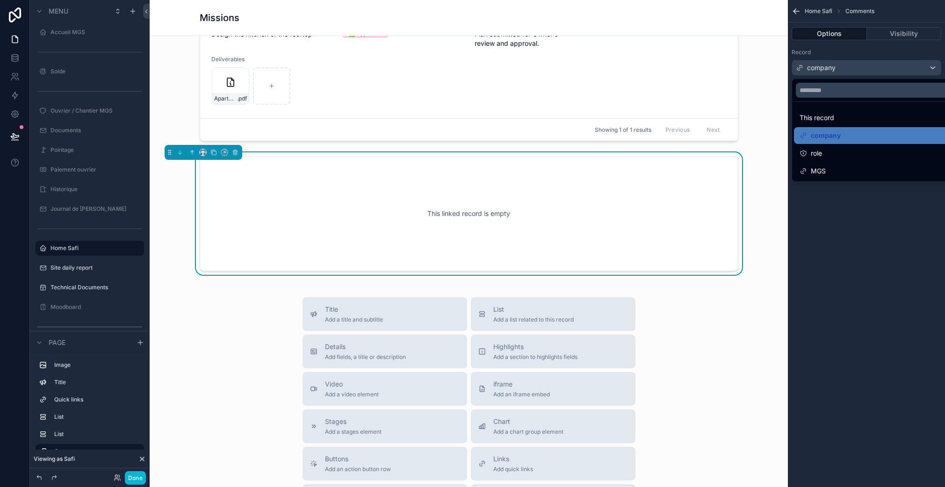
click at [828, 71] on div "scrollable content" at bounding box center [472, 243] width 945 height 487
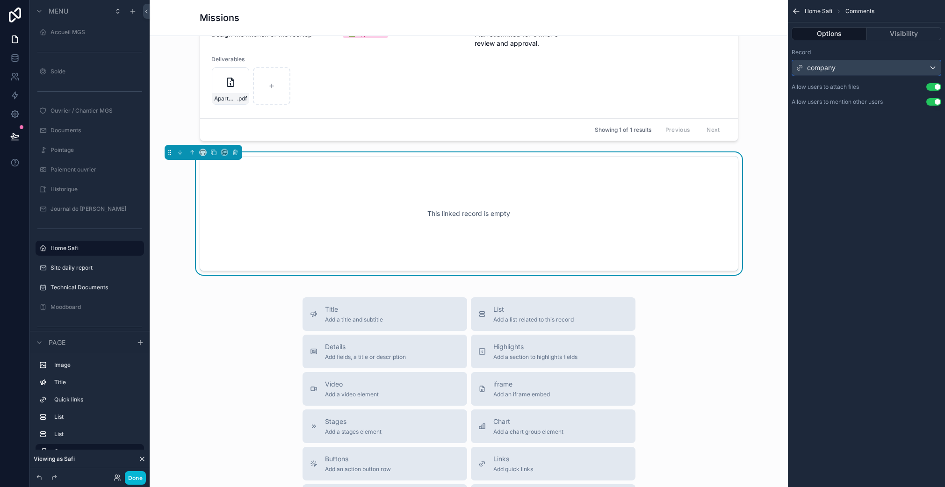
click at [832, 70] on span "company" at bounding box center [821, 67] width 29 height 9
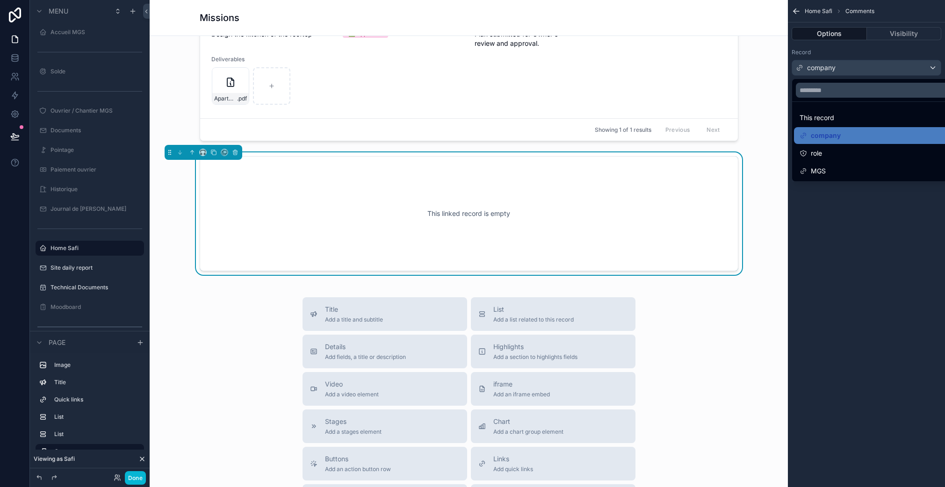
click at [832, 70] on div "scrollable content" at bounding box center [472, 243] width 945 height 487
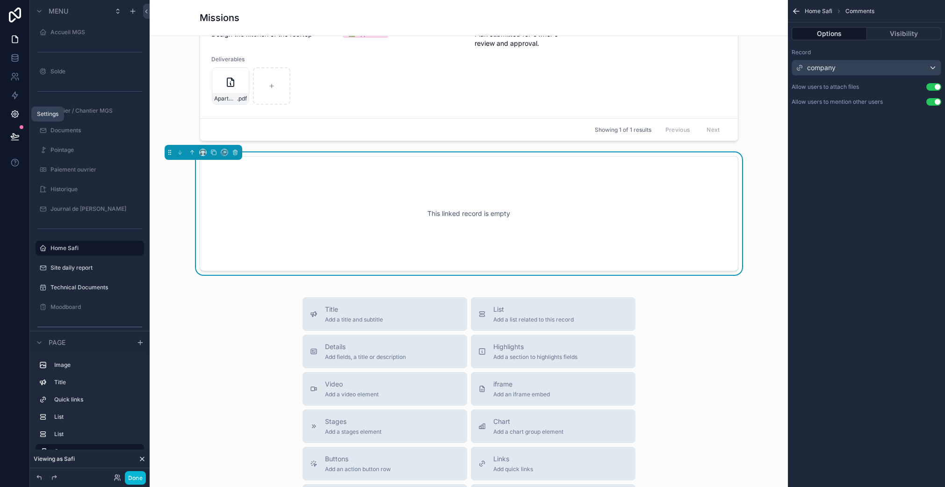
click at [16, 120] on link at bounding box center [14, 114] width 29 height 19
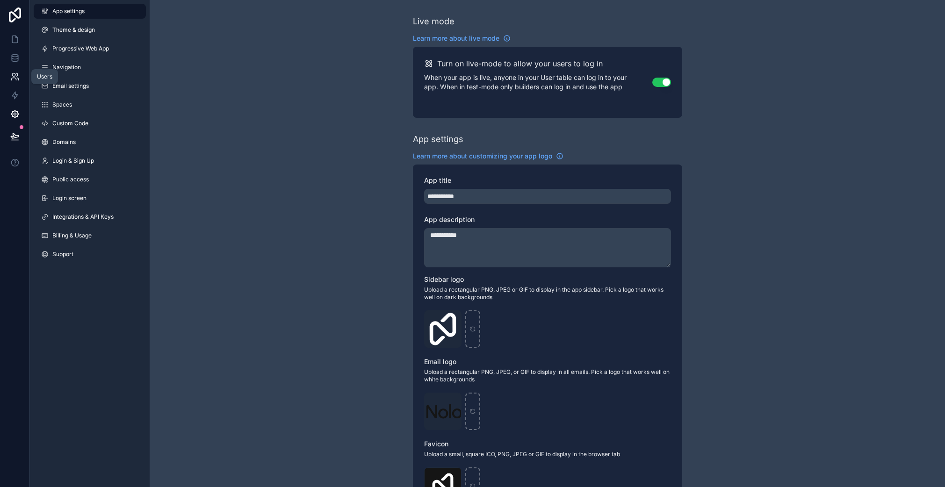
click at [13, 79] on icon at bounding box center [14, 76] width 9 height 9
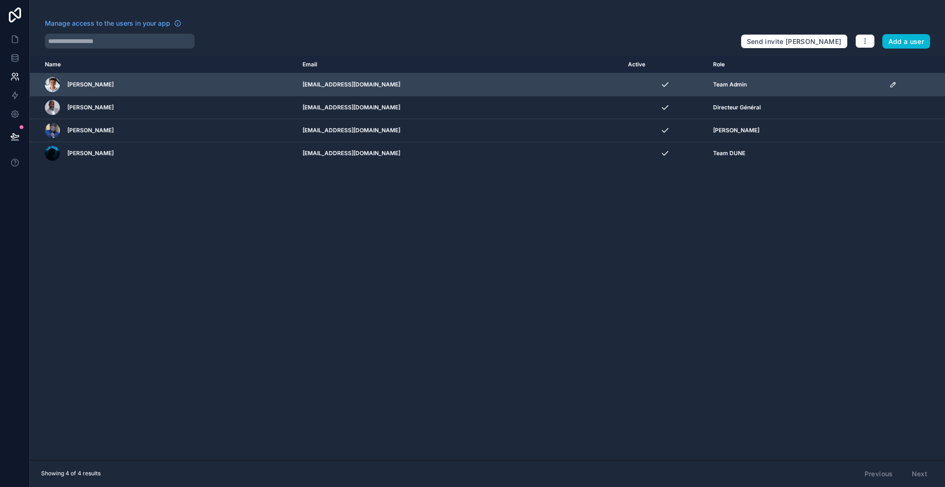
click at [890, 85] on icon "scrollable content" at bounding box center [893, 84] width 7 height 7
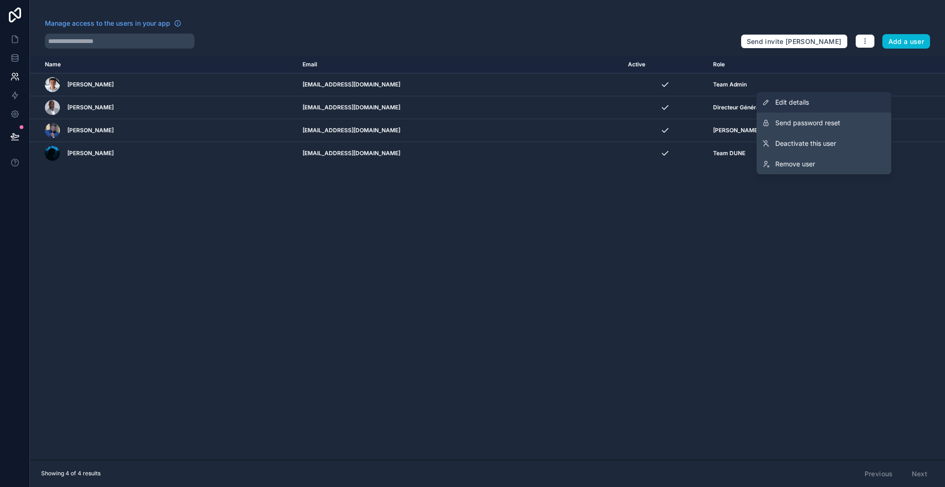
click at [827, 106] on link "Edit details" at bounding box center [824, 102] width 135 height 21
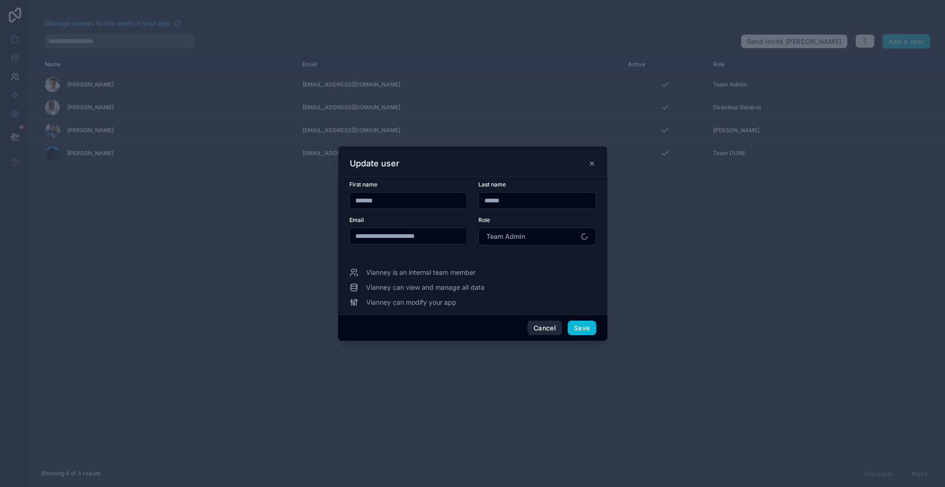
click at [534, 328] on button "Cancel" at bounding box center [545, 328] width 35 height 15
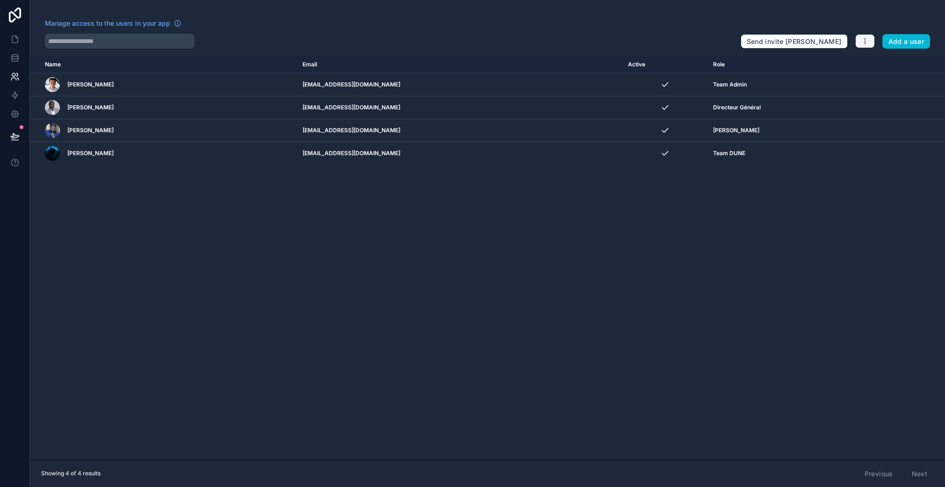
click at [868, 46] on button "button" at bounding box center [865, 41] width 20 height 14
click at [869, 65] on link "Manage roles" at bounding box center [887, 63] width 65 height 15
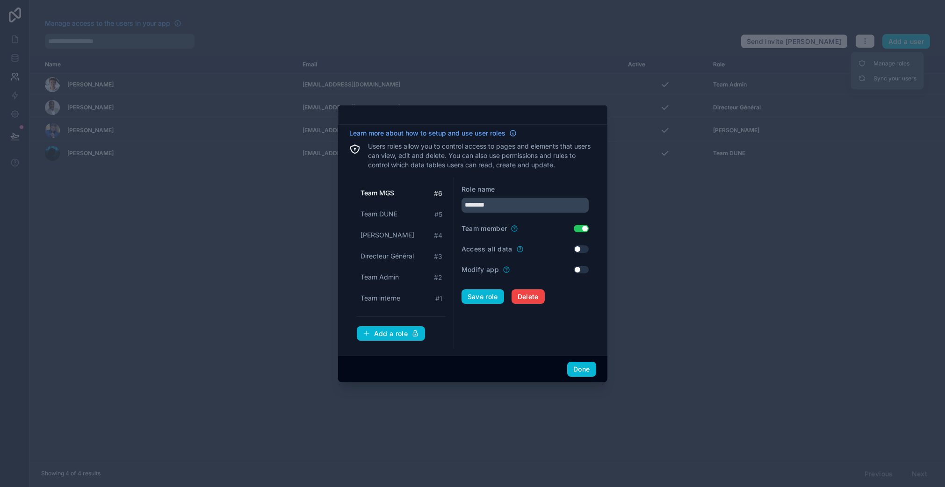
click at [658, 274] on div at bounding box center [472, 243] width 945 height 487
click at [655, 262] on div at bounding box center [472, 243] width 945 height 487
click at [572, 373] on button "Done" at bounding box center [581, 369] width 29 height 15
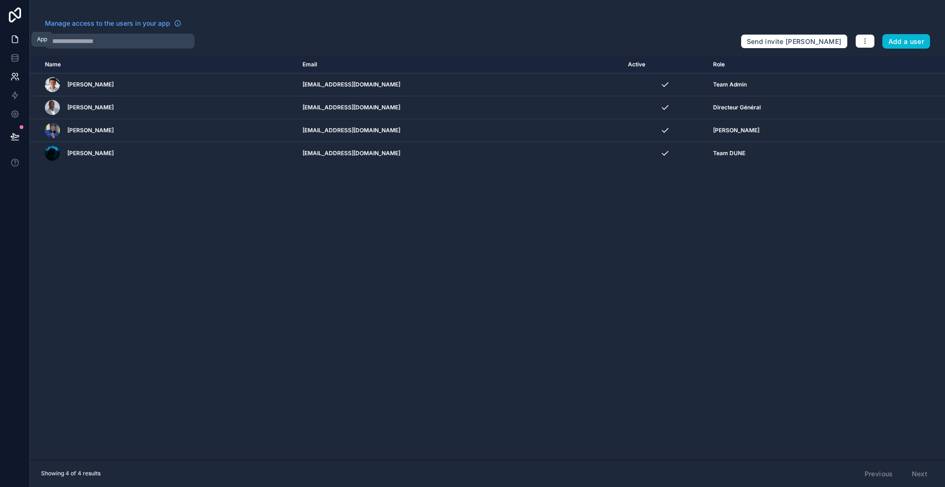
click at [10, 40] on icon at bounding box center [14, 39] width 9 height 9
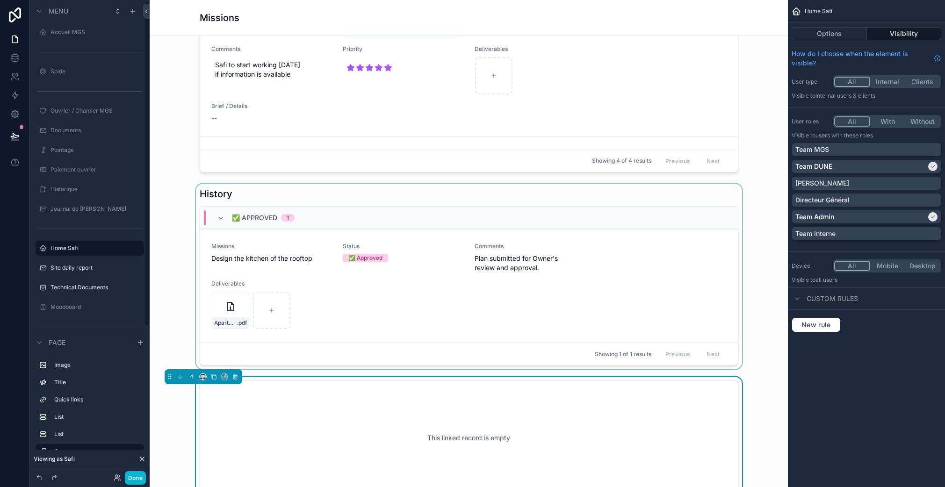
scroll to position [890, 0]
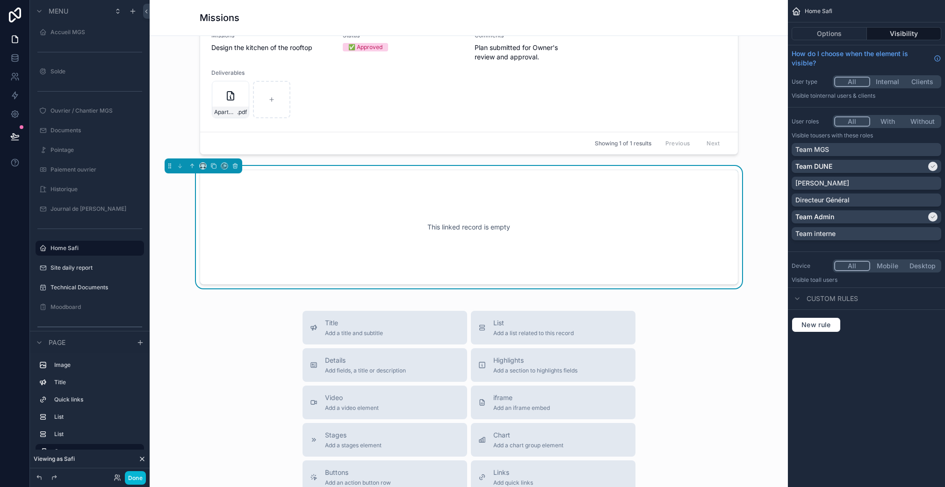
click at [350, 203] on div "This linked record is empty" at bounding box center [469, 227] width 508 height 84
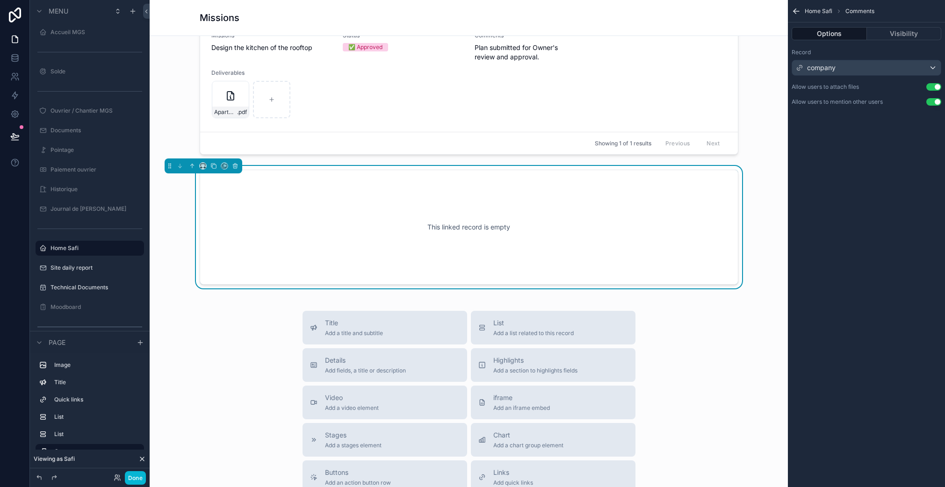
click at [473, 200] on div "This linked record is empty" at bounding box center [469, 227] width 508 height 84
click at [795, 13] on icon "scrollable content" at bounding box center [795, 12] width 2 height 2
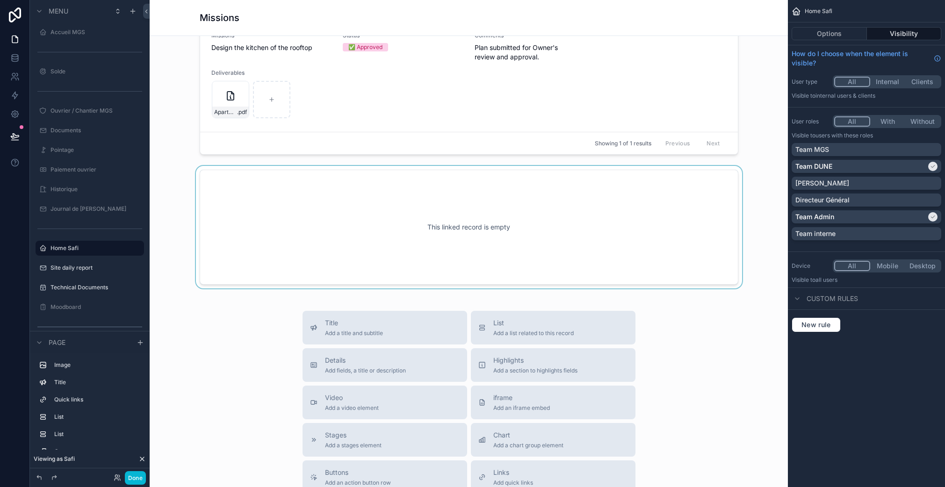
click at [607, 235] on div "scrollable content" at bounding box center [468, 227] width 623 height 123
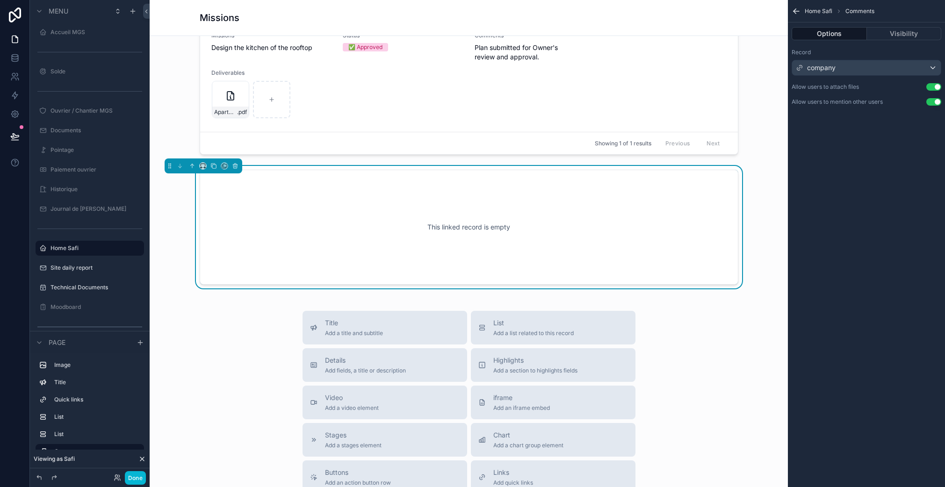
click at [801, 10] on div "Home Safi Comments" at bounding box center [866, 11] width 157 height 22
click at [799, 11] on icon "scrollable content" at bounding box center [796, 11] width 9 height 9
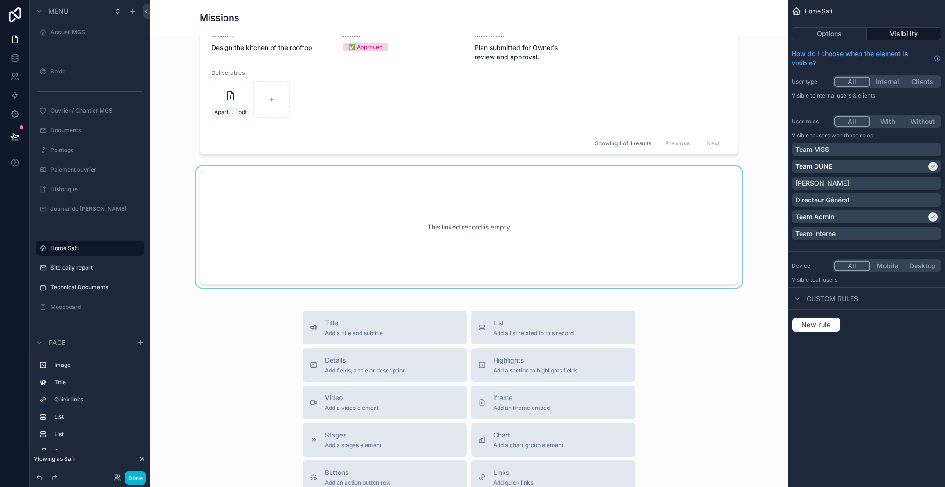
click at [354, 246] on div "scrollable content" at bounding box center [468, 227] width 623 height 123
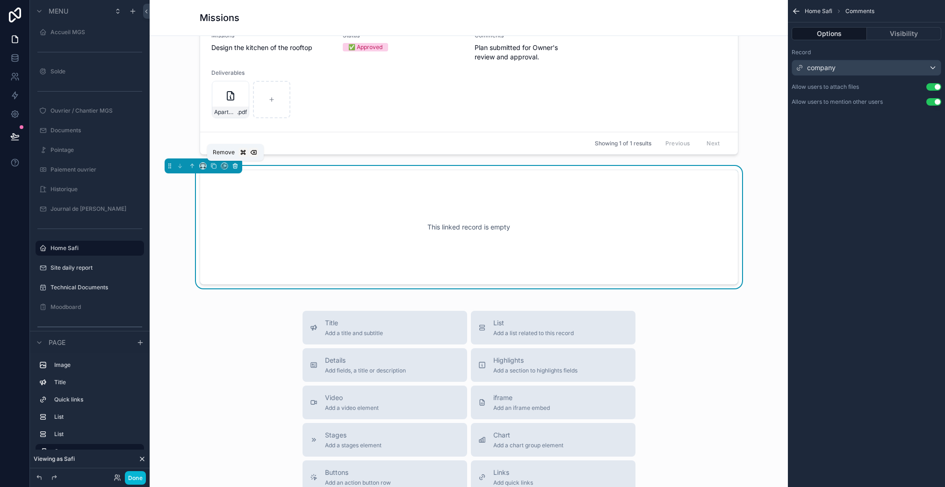
click at [237, 166] on icon "scrollable content" at bounding box center [235, 167] width 4 height 4
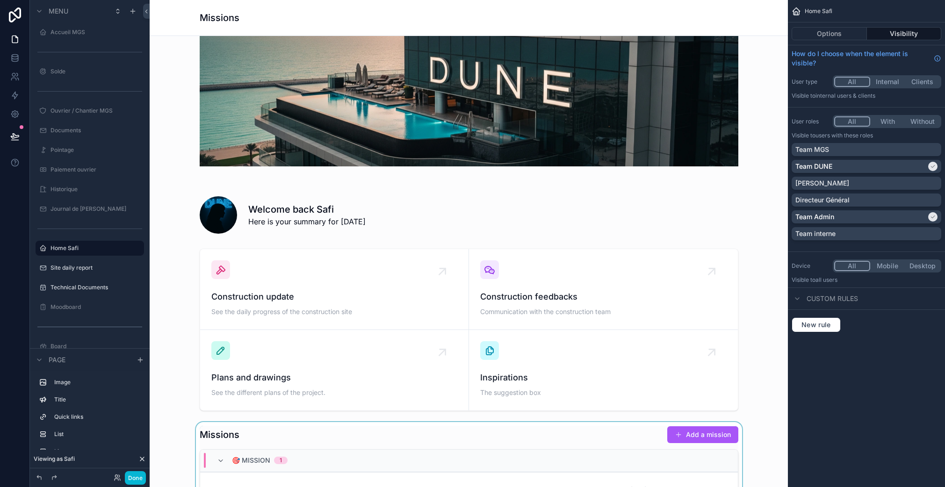
scroll to position [193, 0]
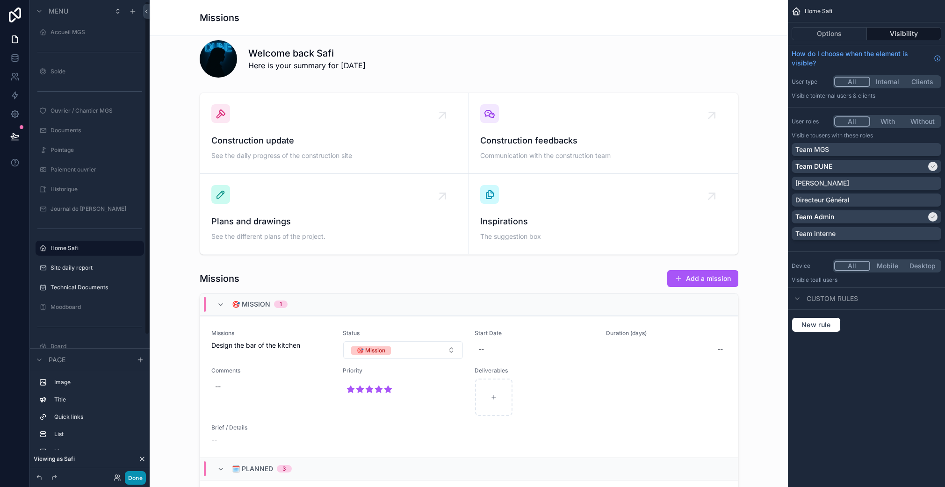
click at [137, 481] on button "Done" at bounding box center [135, 478] width 21 height 14
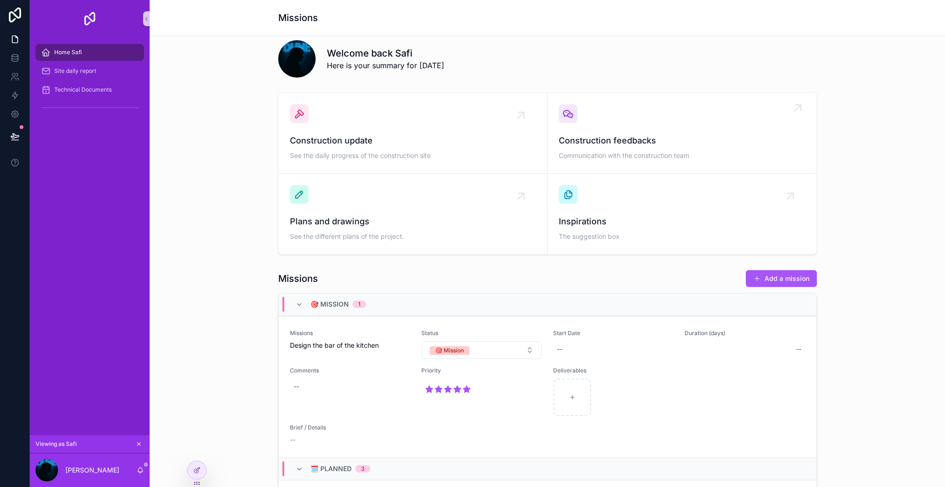
click at [610, 137] on span "Construction feedbacks" at bounding box center [682, 140] width 246 height 13
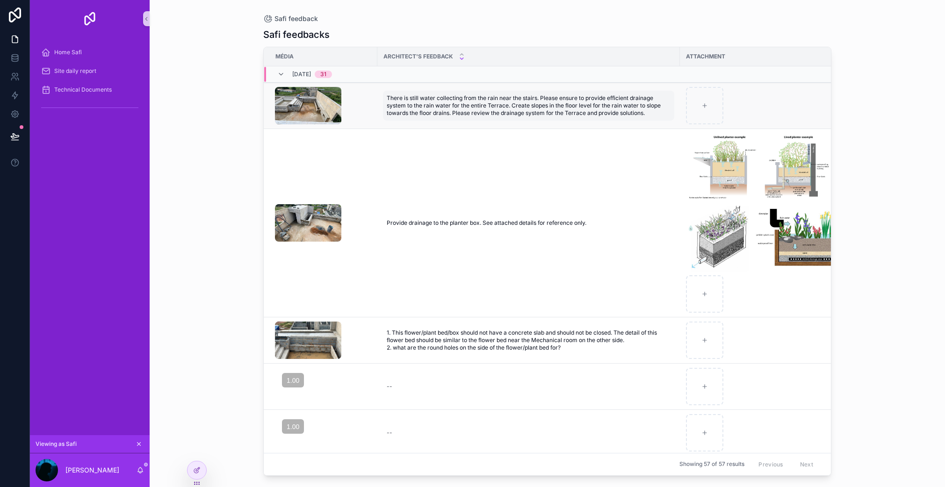
click at [420, 109] on span "There is still water collecting from the rain near the stairs. Please ensure to…" at bounding box center [529, 105] width 284 height 22
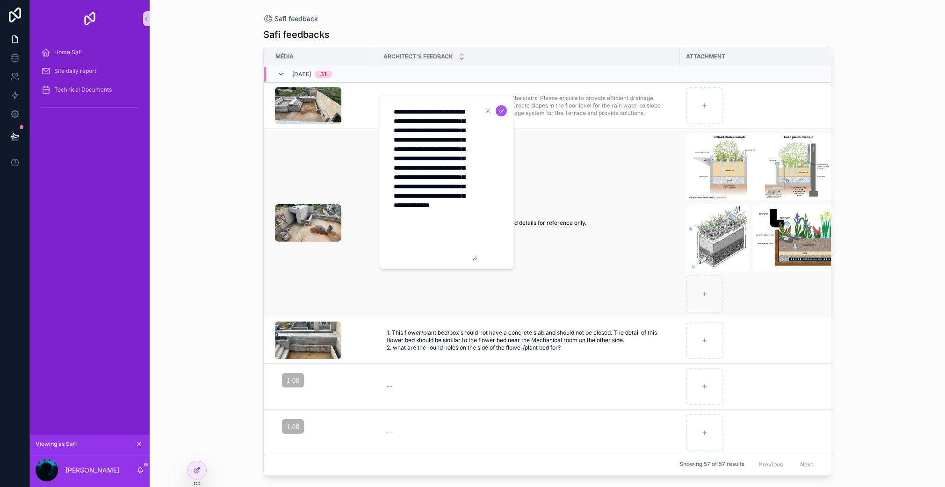
click at [362, 139] on td "scrollable content" at bounding box center [321, 223] width 114 height 188
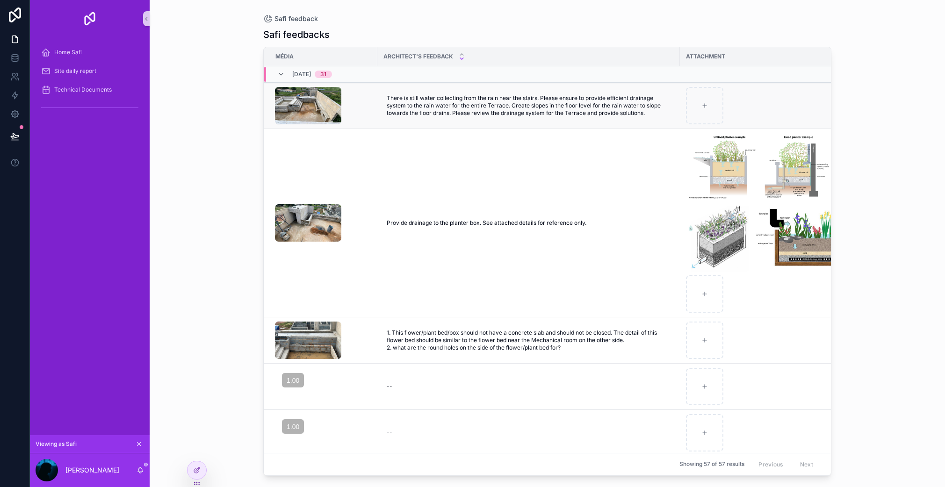
click at [367, 119] on div "scrollable content" at bounding box center [323, 105] width 97 height 37
click at [198, 474] on div at bounding box center [197, 471] width 19 height 18
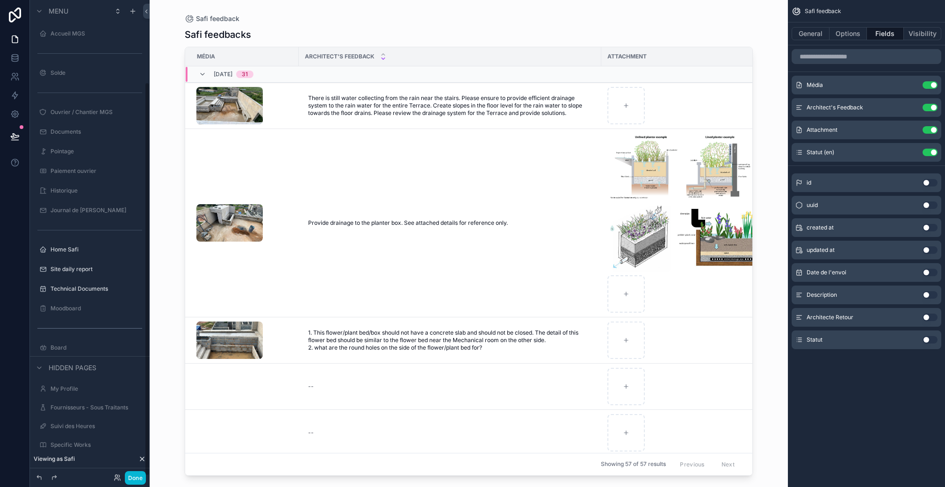
scroll to position [99, 0]
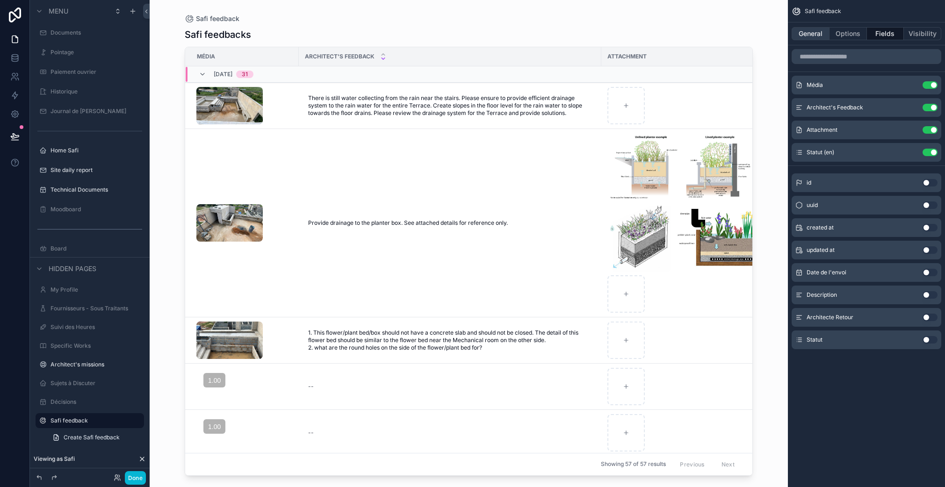
click at [808, 36] on button "General" at bounding box center [811, 33] width 38 height 13
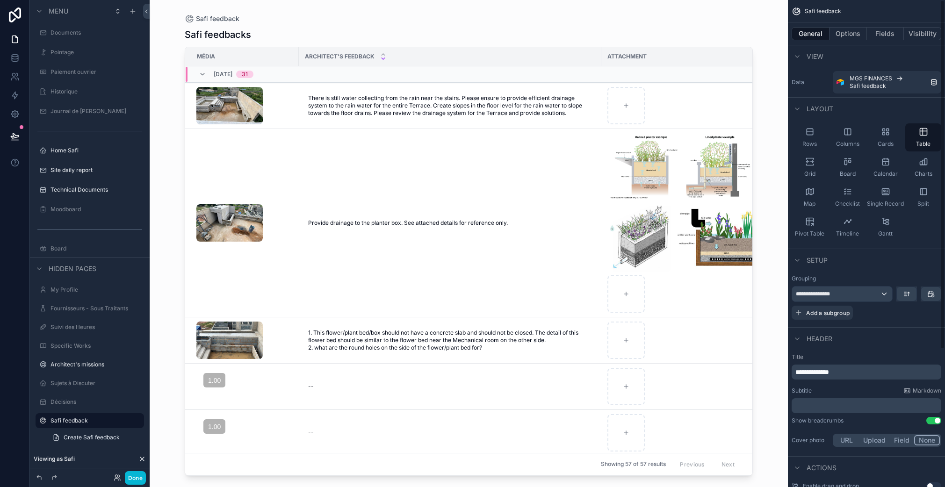
scroll to position [192, 0]
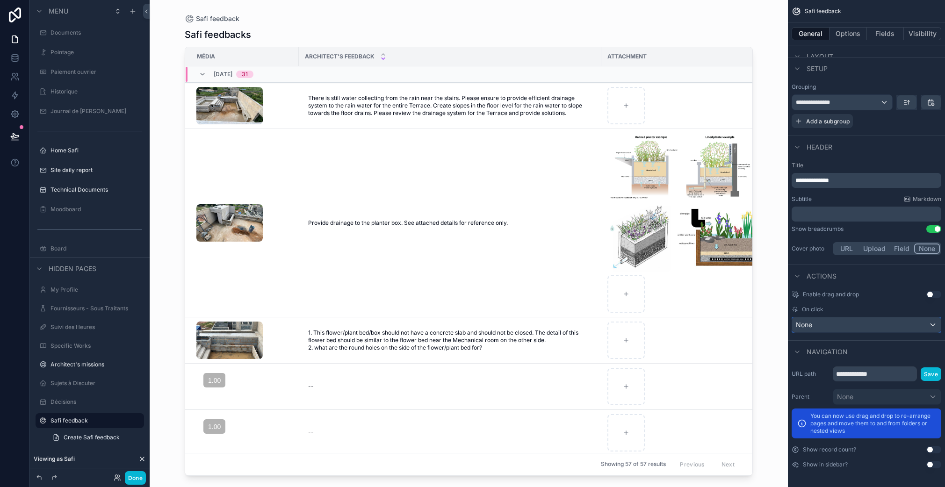
click at [853, 322] on div "None" at bounding box center [866, 325] width 149 height 15
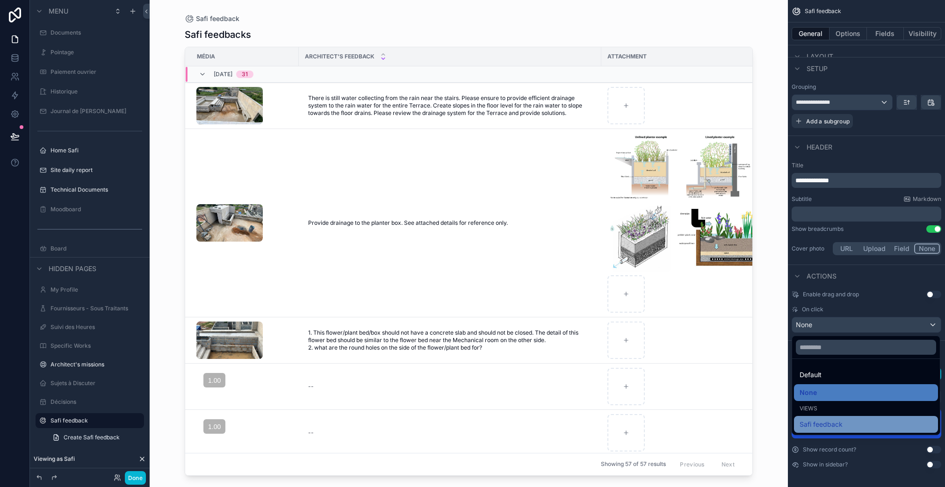
click at [829, 424] on span "Safi feedback" at bounding box center [821, 424] width 43 height 11
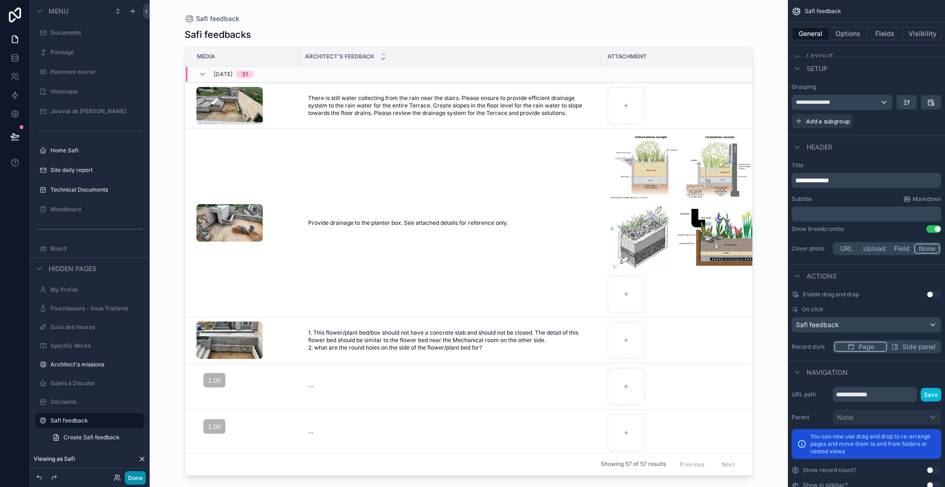
click at [139, 477] on button "Done" at bounding box center [135, 478] width 21 height 14
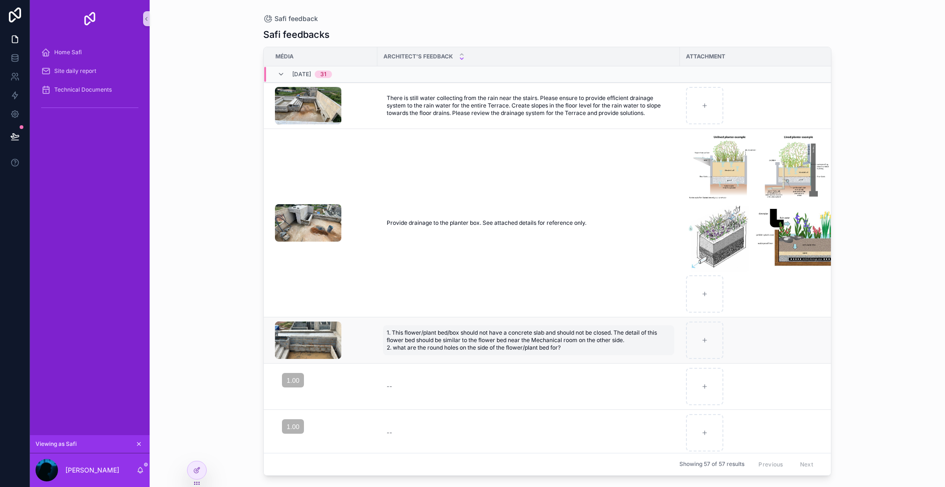
click at [405, 335] on span "1. This flower/plant bed/box should not have a concrete slab and should not be …" at bounding box center [529, 340] width 284 height 22
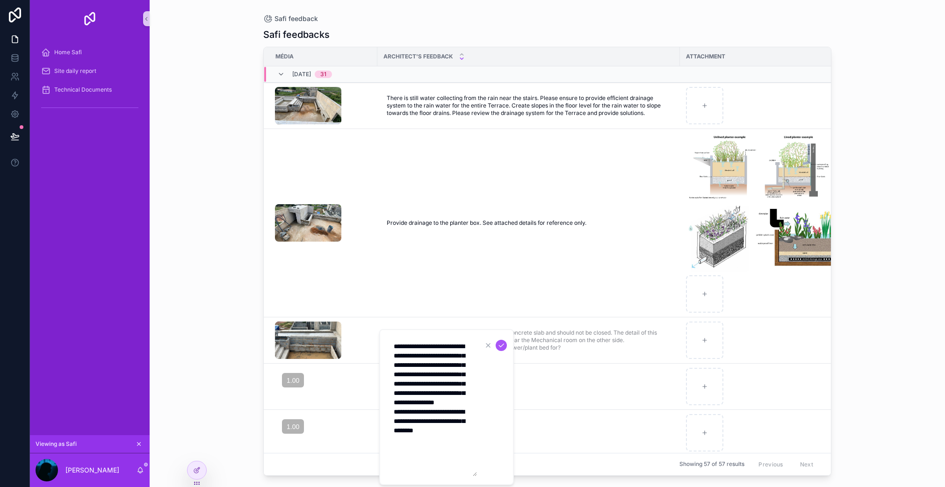
drag, startPoint x: 405, startPoint y: 337, endPoint x: 437, endPoint y: 335, distance: 31.4
click at [405, 336] on div "**********" at bounding box center [446, 407] width 135 height 156
click at [489, 345] on icon "scrollable content" at bounding box center [488, 345] width 7 height 7
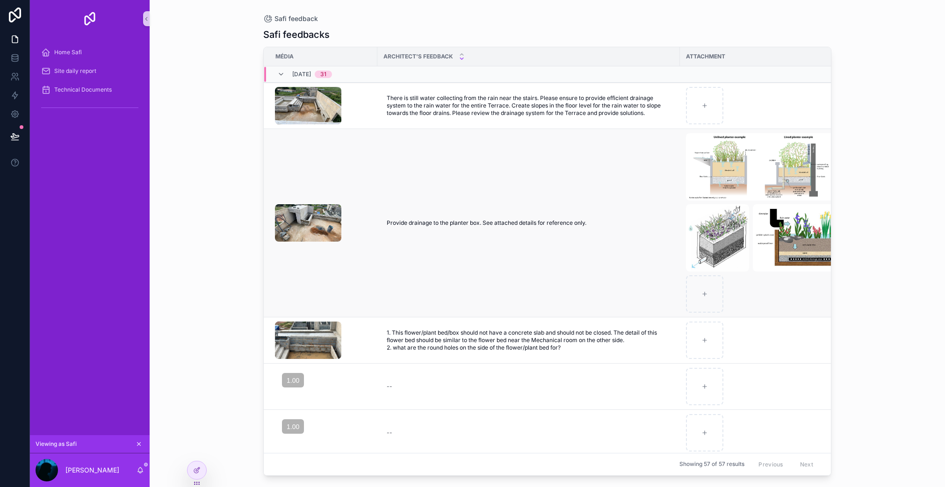
click at [379, 253] on td "Provide drainage to the planter box. See attached details for reference only. P…" at bounding box center [528, 223] width 303 height 188
click at [364, 258] on td "scrollable content" at bounding box center [321, 223] width 114 height 188
click at [428, 197] on td "Provide drainage to the planter box. See attached details for reference only. P…" at bounding box center [528, 223] width 303 height 188
click at [327, 164] on td "scrollable content" at bounding box center [321, 223] width 114 height 188
click at [358, 229] on div "scrollable content" at bounding box center [323, 222] width 97 height 37
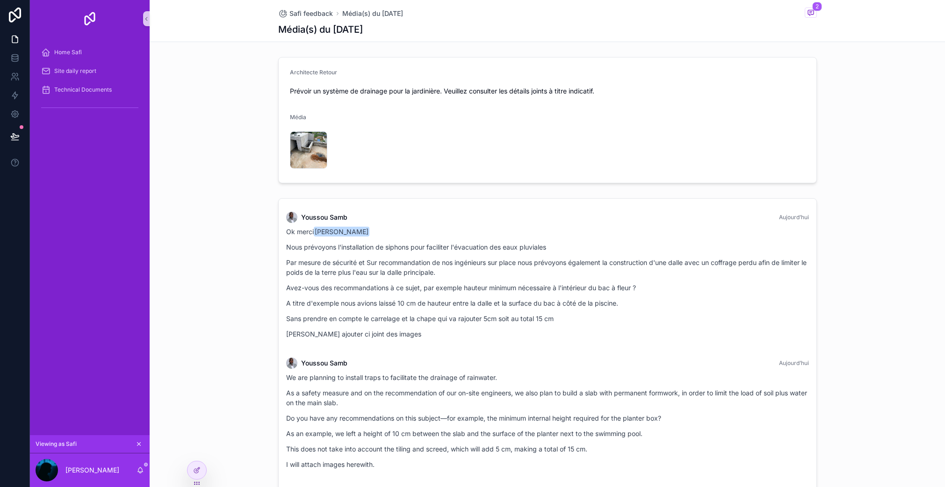
click at [142, 475] on div "Safi Faidhi" at bounding box center [90, 471] width 120 height 34
click at [142, 472] on icon "scrollable content" at bounding box center [140, 470] width 5 height 4
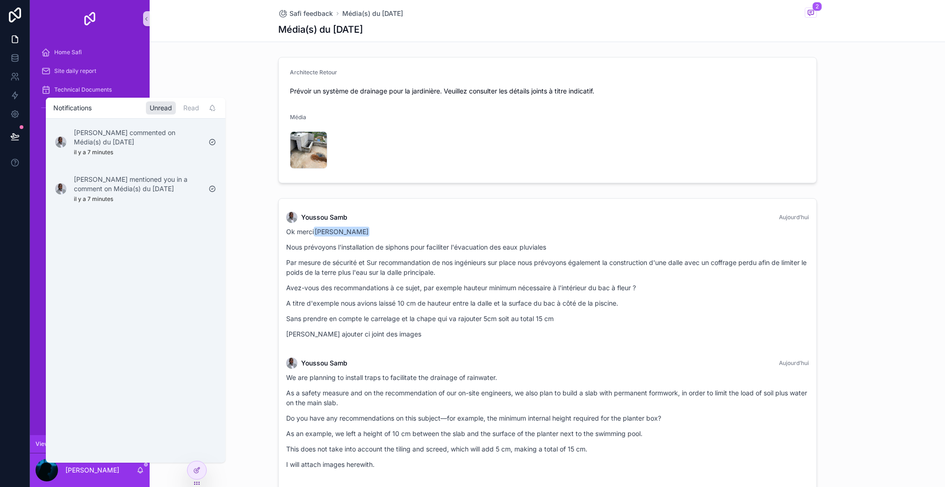
scroll to position [12, 0]
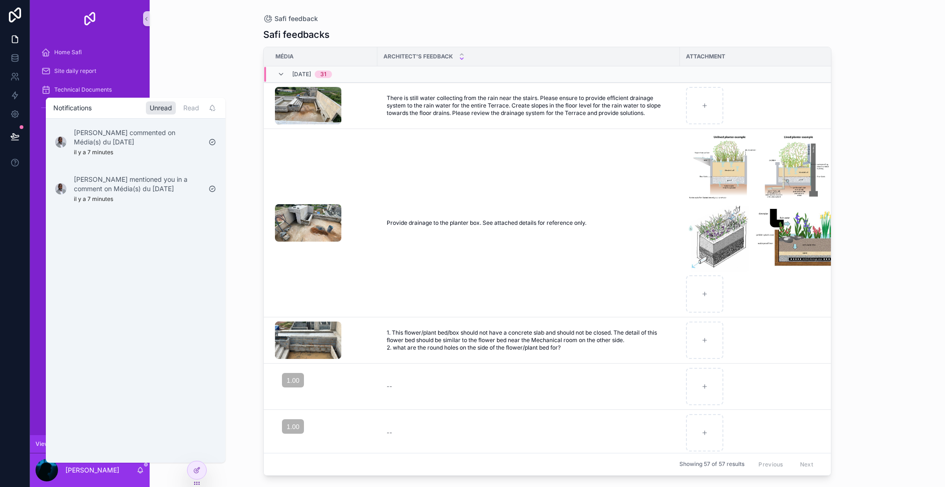
click at [231, 68] on div "Safi feedback Safi feedbacks Média Architect's Feedback Attachment Statut (en) …" at bounding box center [548, 243] width 796 height 487
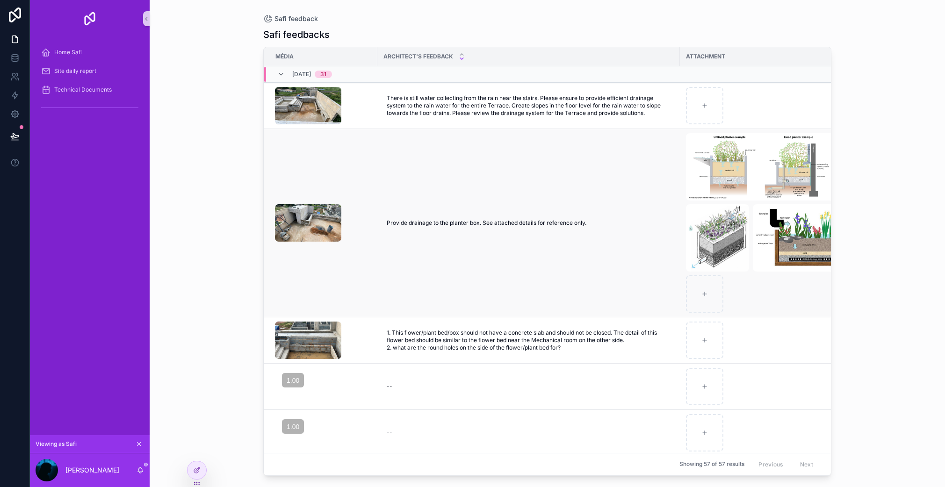
click at [319, 179] on td "scrollable content" at bounding box center [321, 223] width 114 height 188
click at [370, 215] on div "scrollable content" at bounding box center [323, 222] width 97 height 37
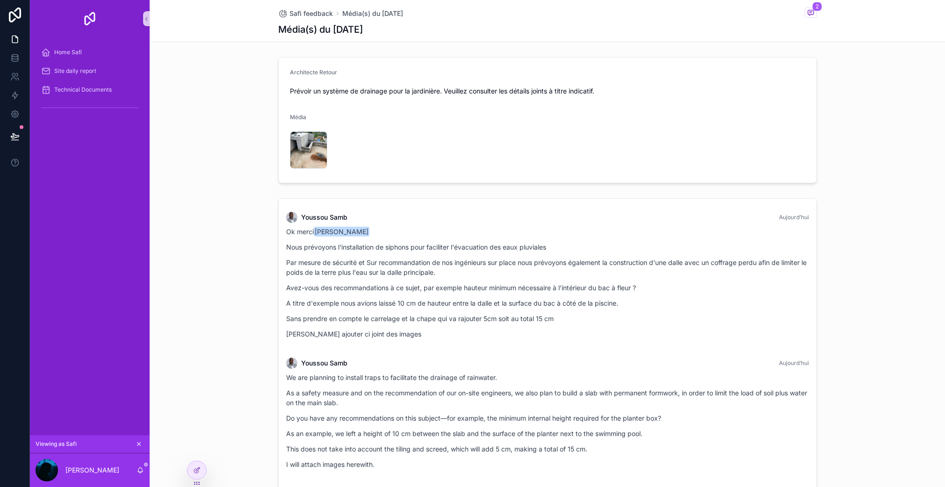
scroll to position [66, 0]
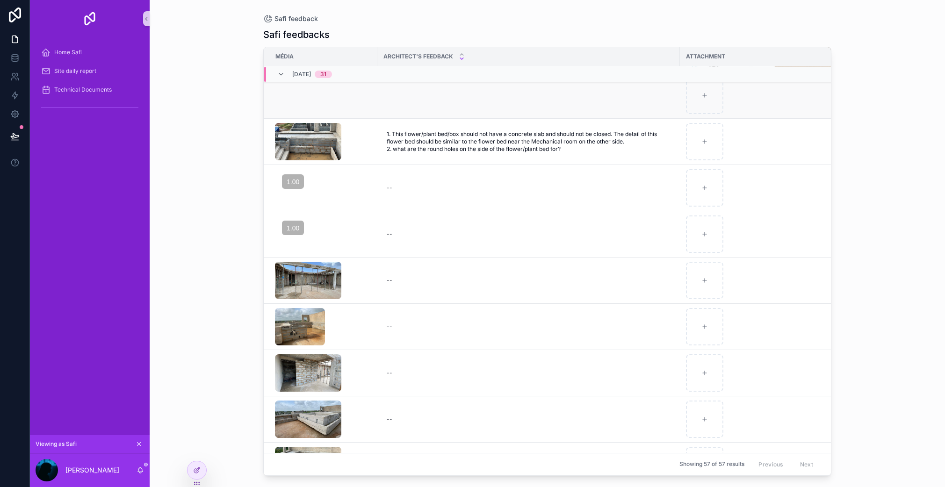
scroll to position [73, 0]
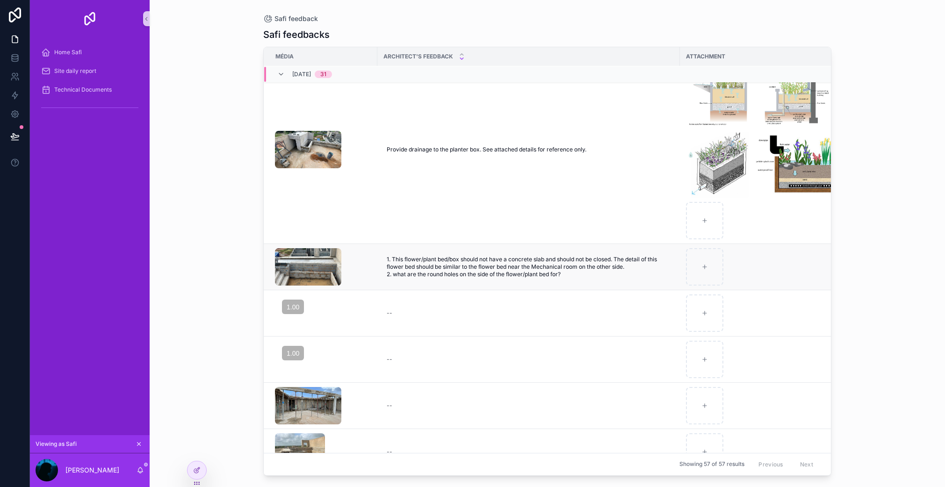
click at [366, 275] on div "scrollable content" at bounding box center [323, 266] width 97 height 37
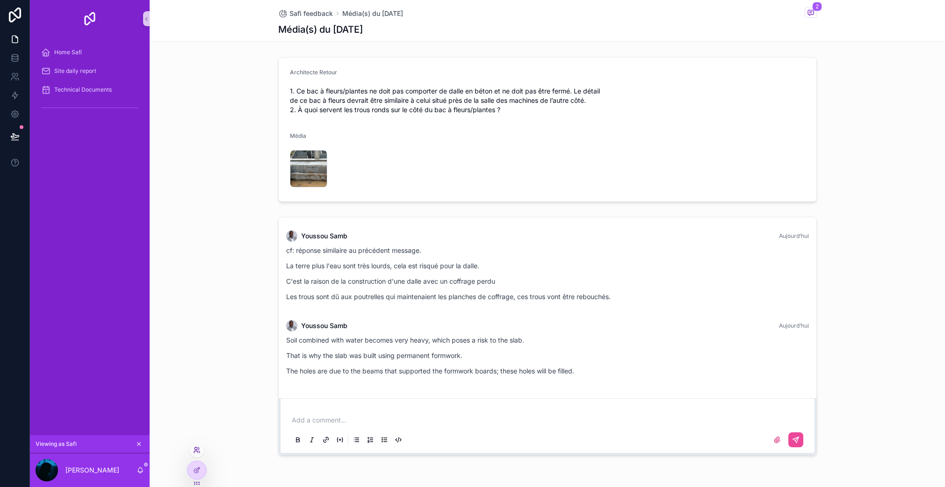
click at [197, 454] on icon at bounding box center [196, 450] width 7 height 7
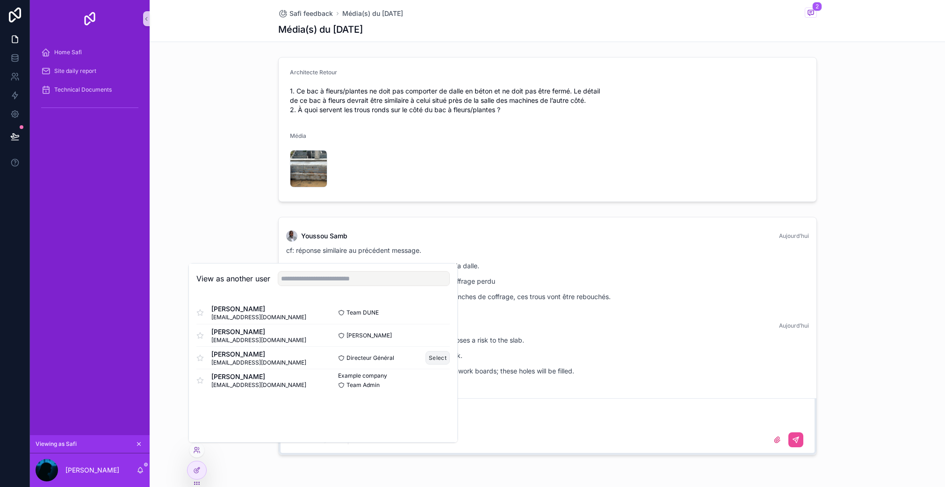
click at [431, 356] on button "Select" at bounding box center [438, 358] width 24 height 14
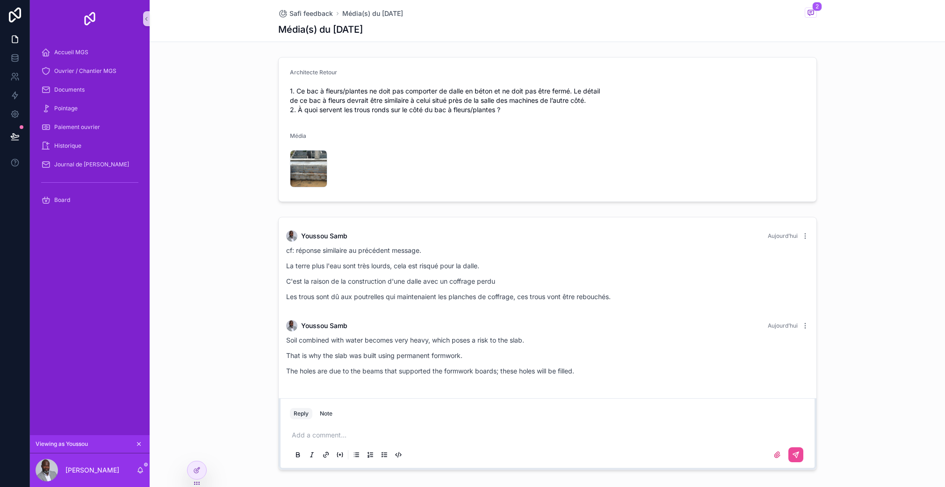
click at [332, 435] on p "scrollable content" at bounding box center [549, 435] width 515 height 9
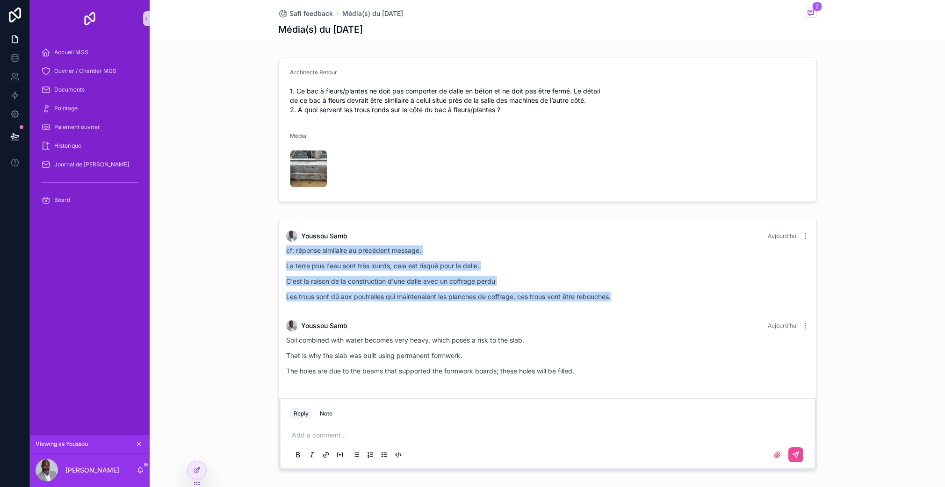
drag, startPoint x: 622, startPoint y: 297, endPoint x: 273, endPoint y: 251, distance: 352.7
click at [273, 251] on div "Youssou Samb Aujourd’hui cf: réponse similaire au précédent message. La terre p…" at bounding box center [548, 343] width 796 height 261
copy div "cf: réponse similaire au précédent message. La terre plus l'eau sont très lourd…"
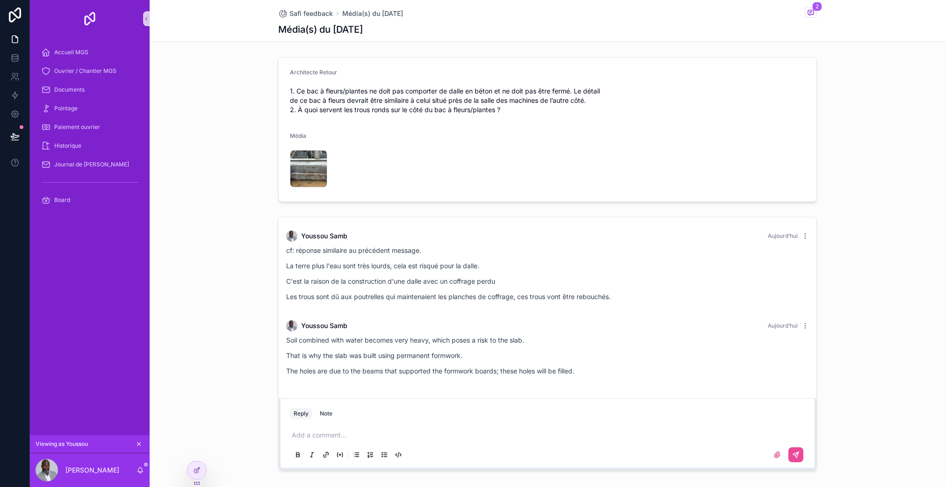
click at [306, 439] on p "scrollable content" at bounding box center [549, 435] width 515 height 9
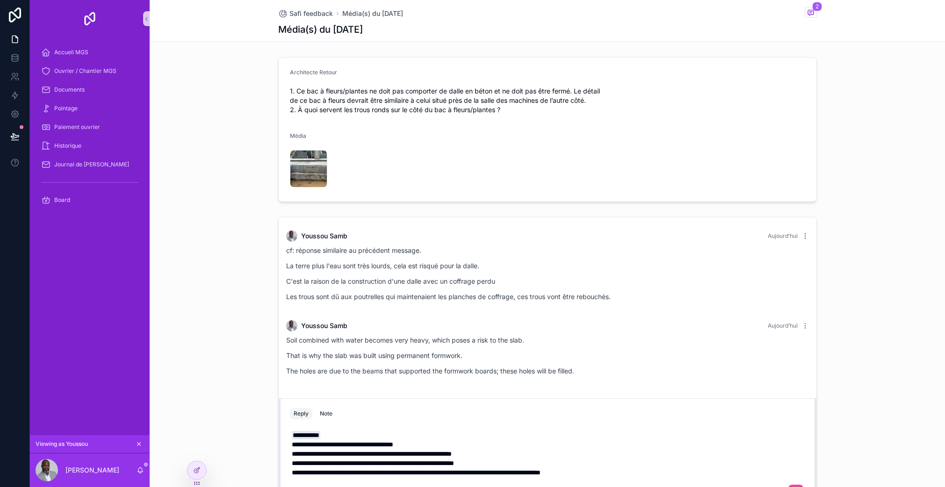
scroll to position [84, 0]
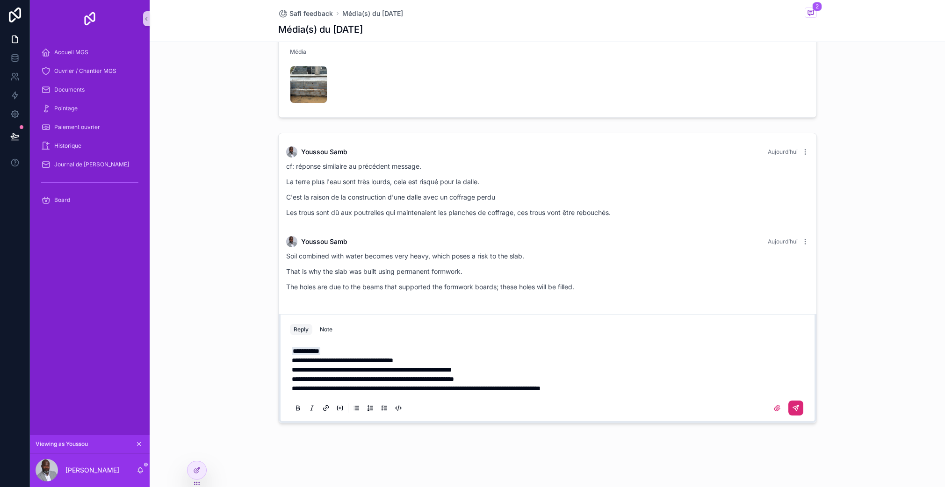
click at [793, 406] on icon "scrollable content" at bounding box center [796, 408] width 6 height 6
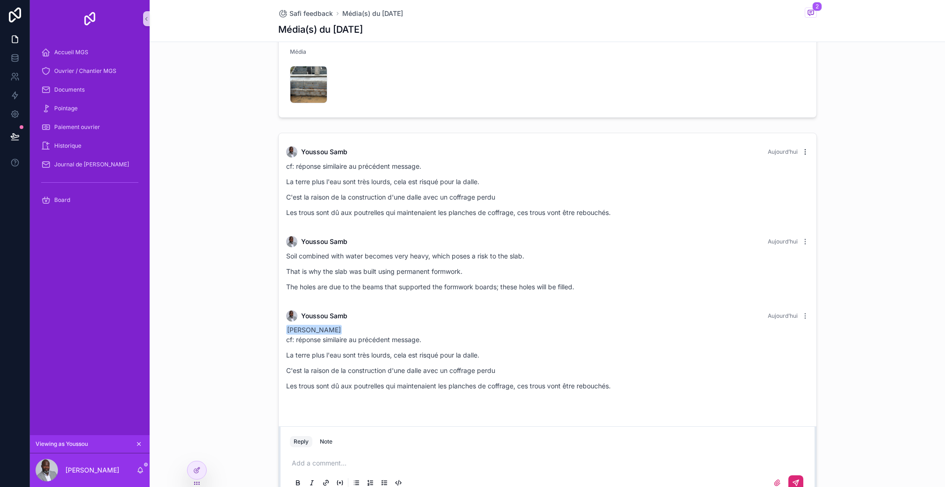
click at [803, 152] on icon "scrollable content" at bounding box center [805, 151] width 7 height 7
click at [798, 133] on span "Delete comment" at bounding box center [801, 134] width 44 height 7
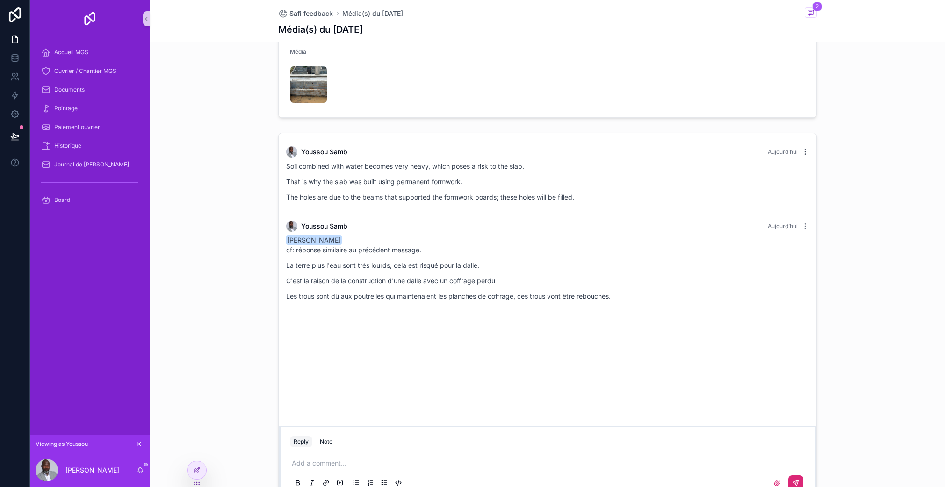
click at [802, 153] on icon "scrollable content" at bounding box center [805, 151] width 7 height 7
click at [791, 136] on span "Delete comment" at bounding box center [801, 134] width 44 height 7
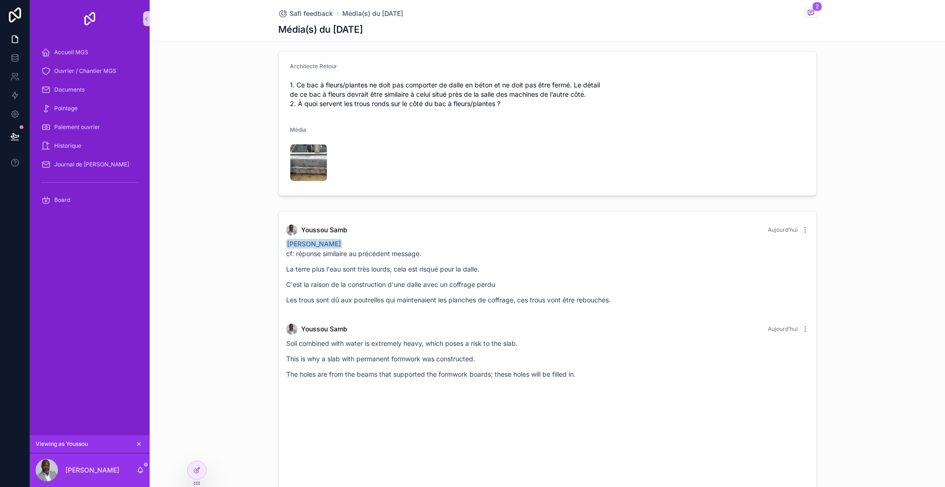
scroll to position [0, 0]
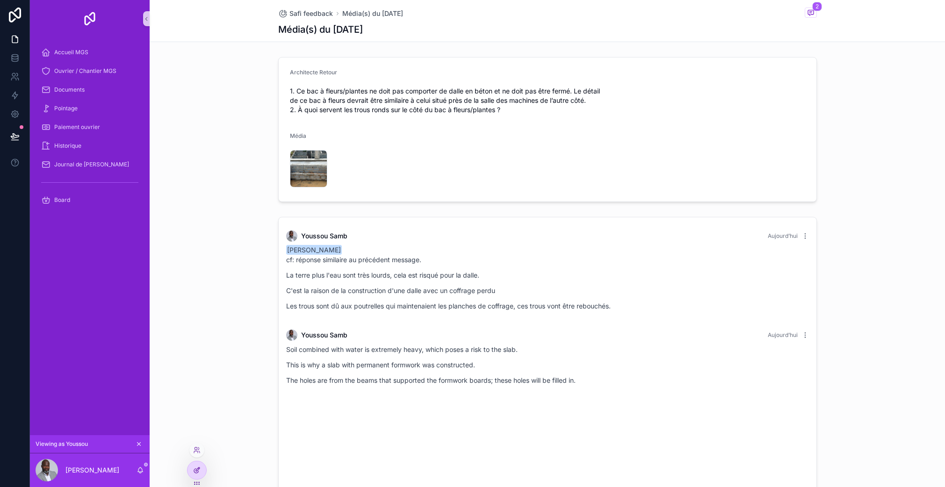
click at [196, 463] on div at bounding box center [197, 471] width 19 height 18
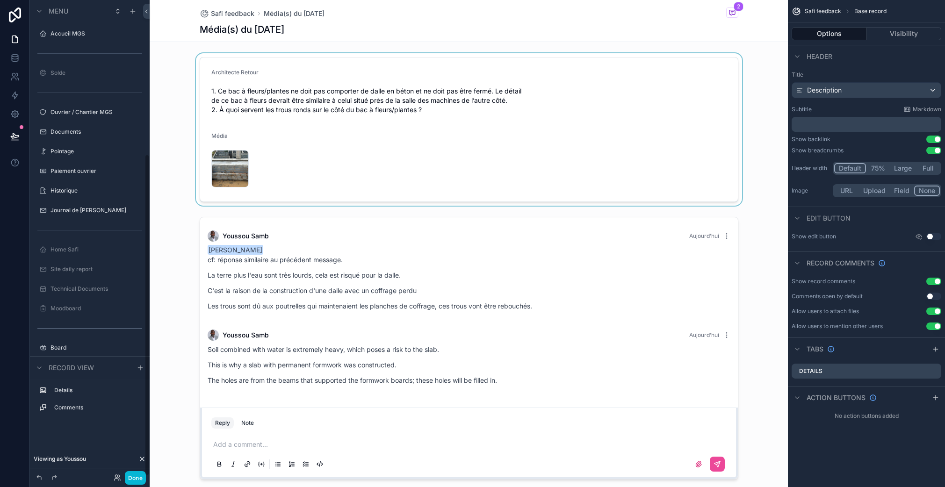
scroll to position [228, 0]
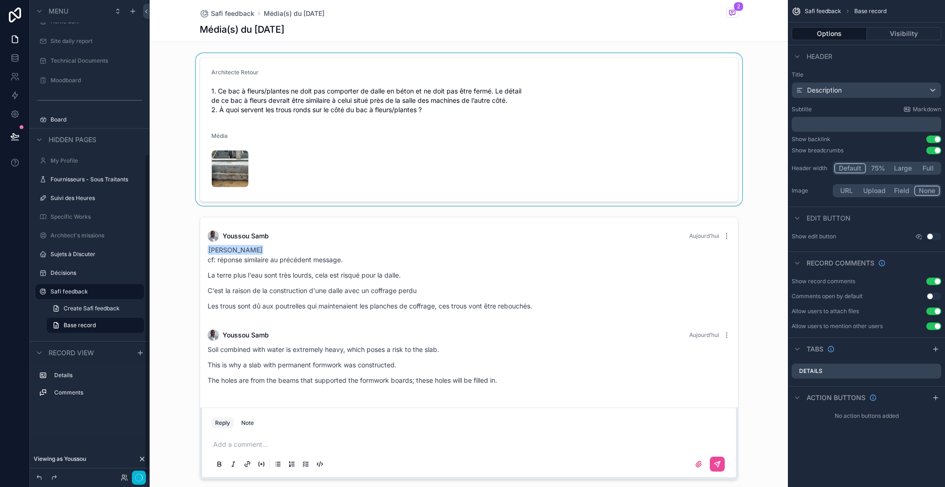
click at [461, 159] on div "scrollable content" at bounding box center [469, 129] width 638 height 152
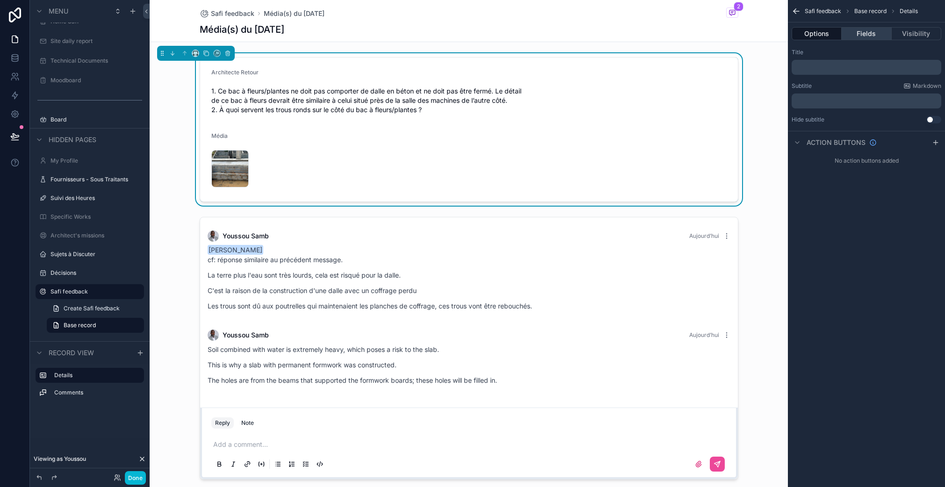
click at [876, 33] on button "Fields" at bounding box center [867, 33] width 50 height 13
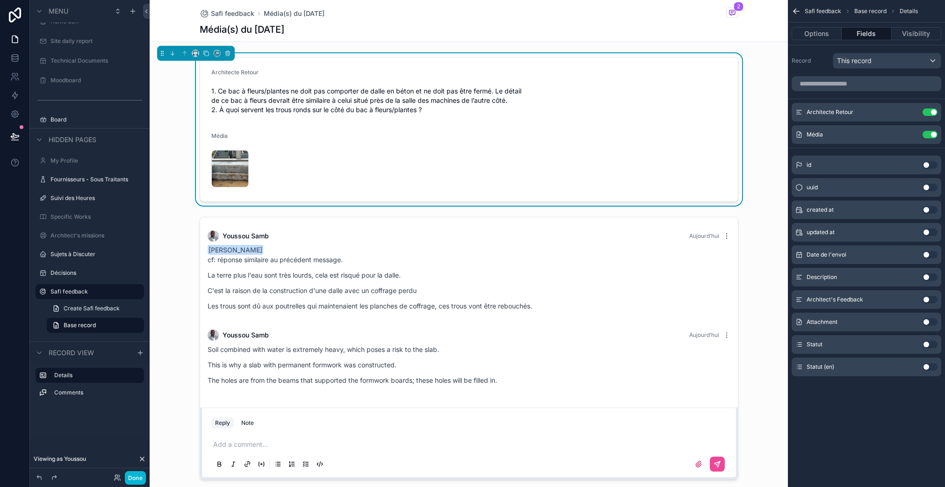
click at [928, 344] on button "Use setting" at bounding box center [930, 344] width 15 height 7
click at [913, 156] on icon "scrollable content" at bounding box center [913, 156] width 4 height 4
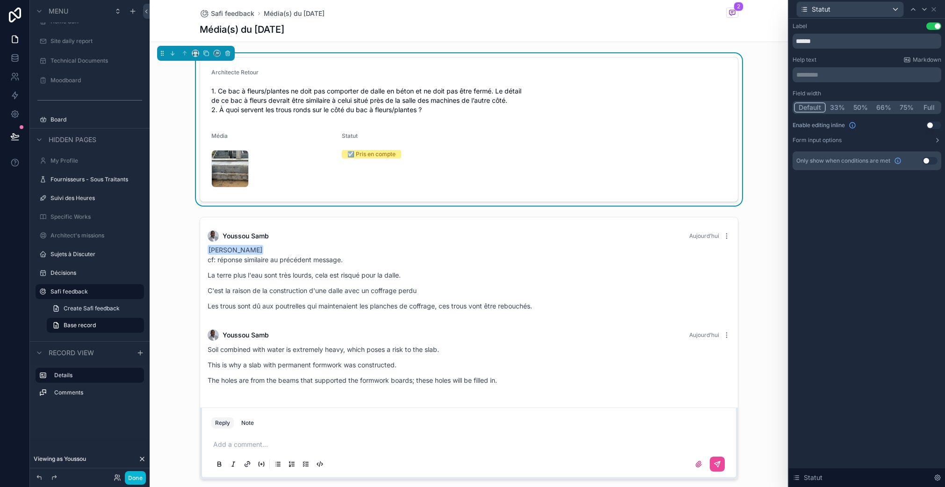
click at [933, 126] on button "Use setting" at bounding box center [933, 125] width 15 height 7
click at [934, 140] on icon at bounding box center [937, 140] width 7 height 7
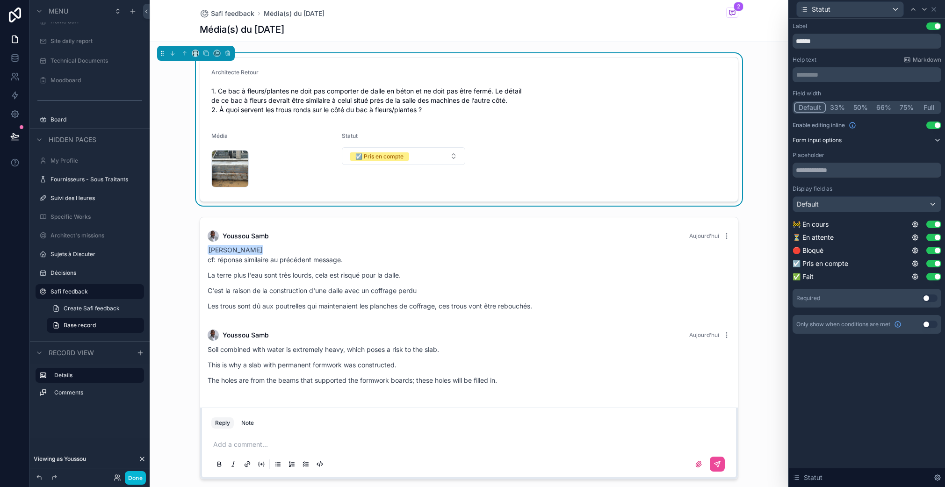
click at [934, 140] on icon at bounding box center [937, 140] width 7 height 7
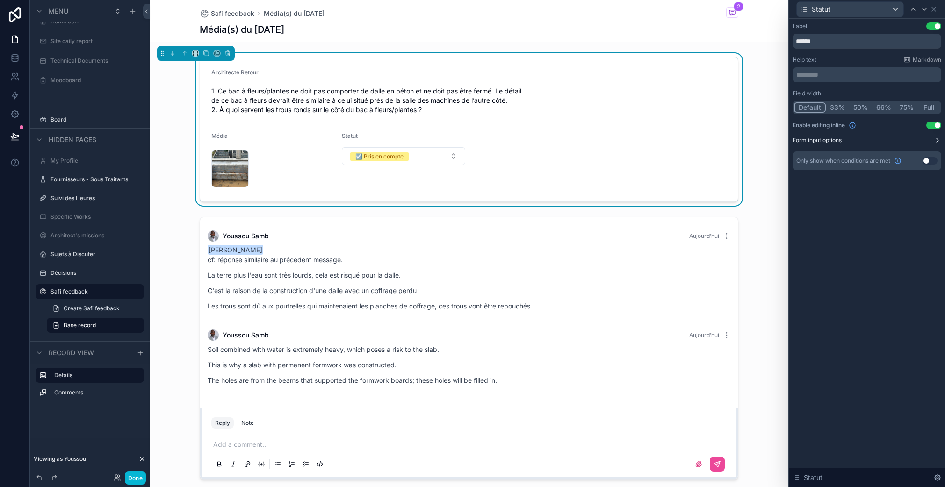
click at [926, 161] on button "Use setting" at bounding box center [930, 160] width 15 height 7
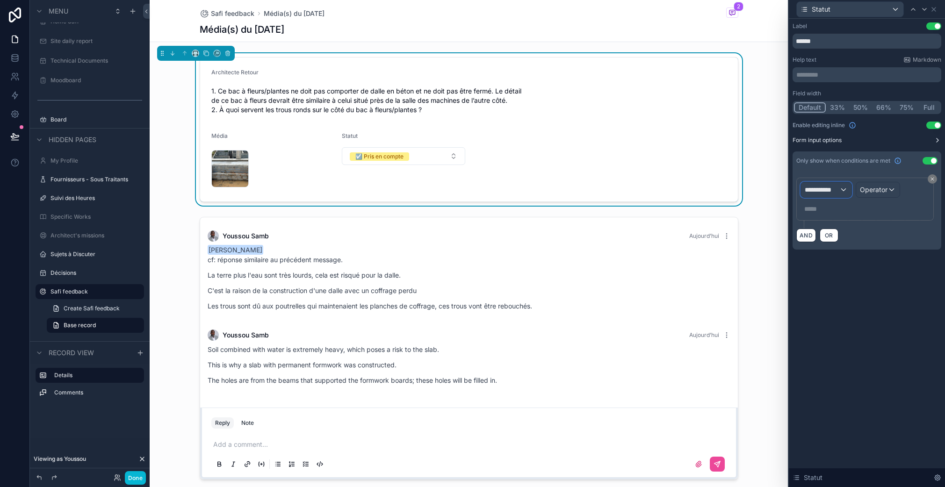
click at [830, 195] on div "**********" at bounding box center [826, 189] width 51 height 15
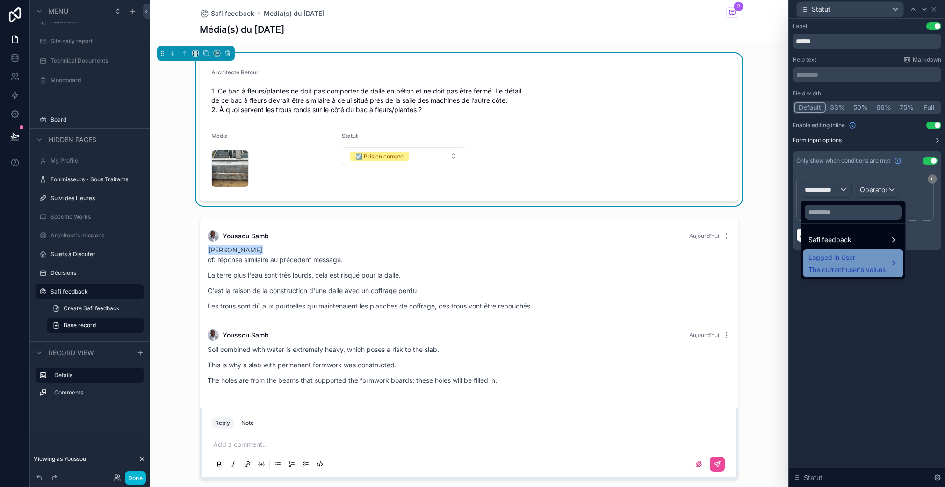
click at [837, 259] on span "Logged in User" at bounding box center [847, 257] width 77 height 11
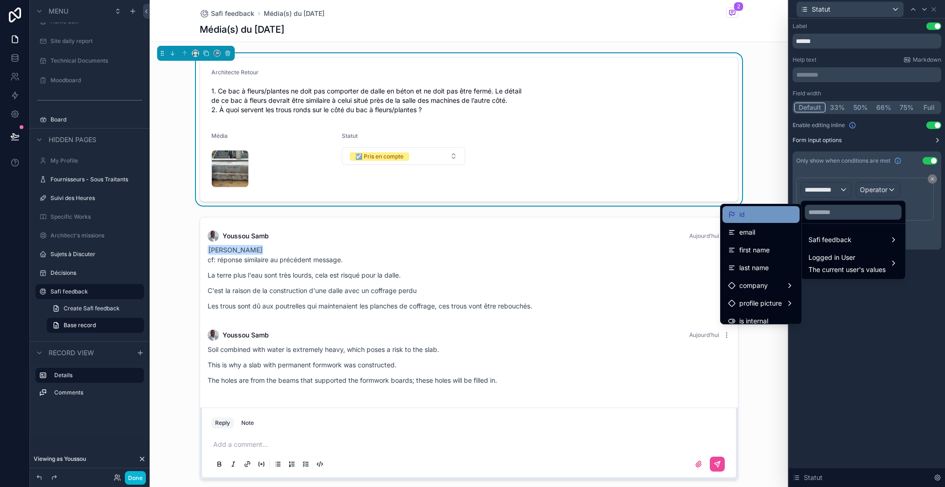
click at [745, 213] on div "id" at bounding box center [761, 214] width 66 height 11
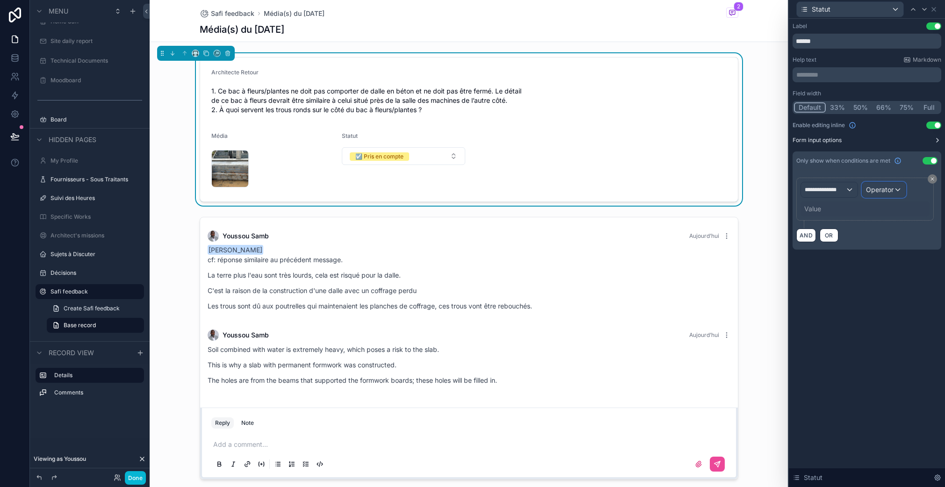
click at [881, 190] on span "Operator" at bounding box center [880, 190] width 28 height 8
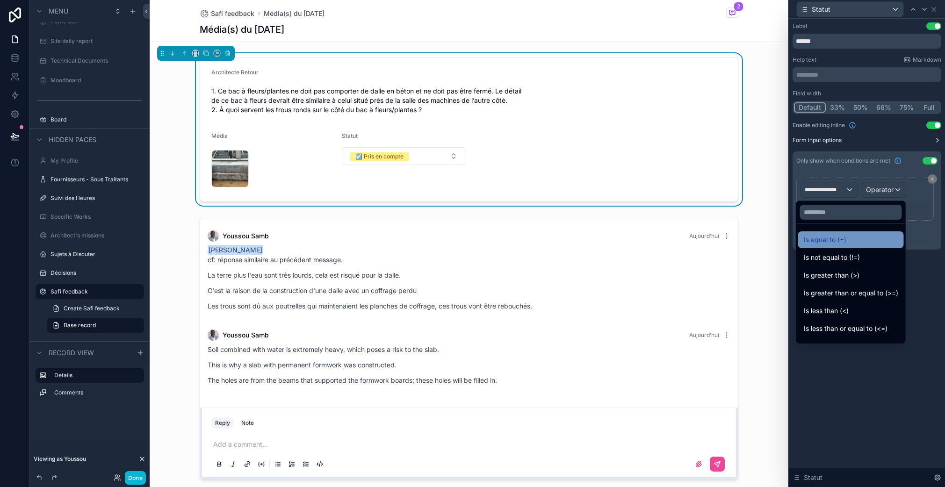
click at [832, 243] on span "Is equal to (=)" at bounding box center [825, 239] width 43 height 11
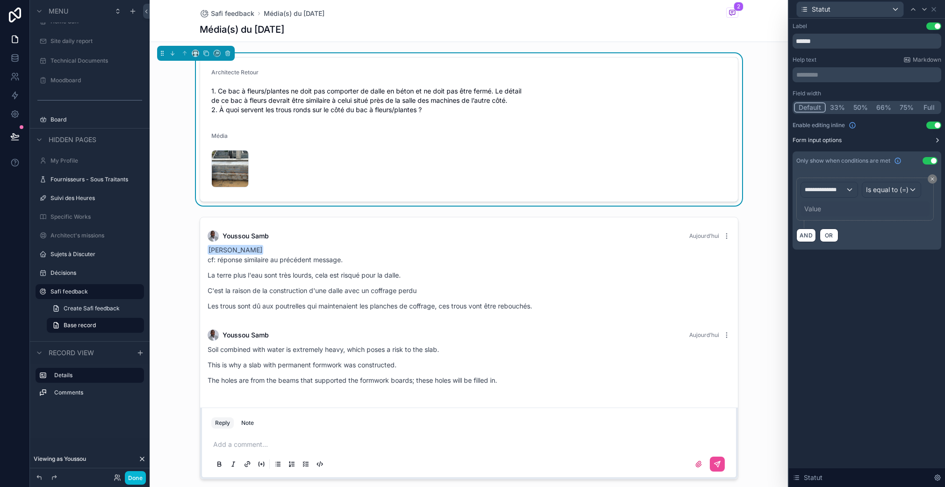
click at [818, 206] on div "Value" at bounding box center [812, 208] width 17 height 9
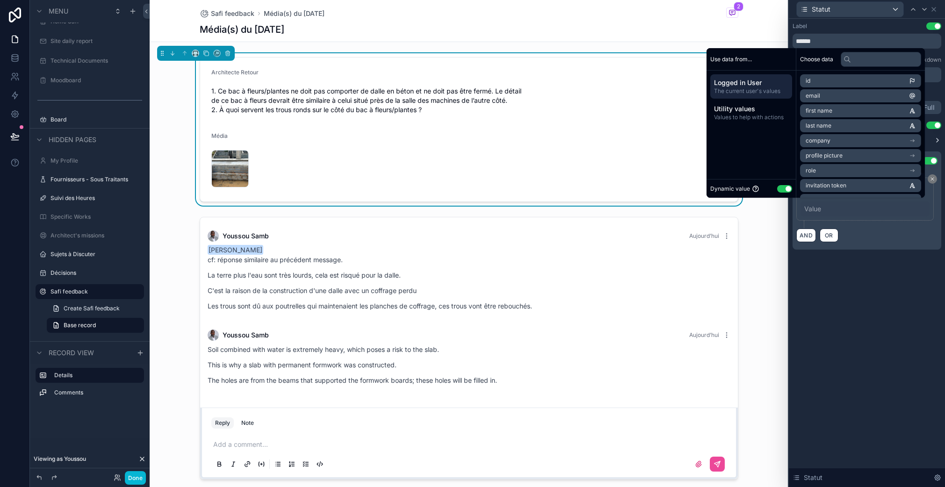
click at [779, 185] on button "Use setting" at bounding box center [784, 188] width 15 height 7
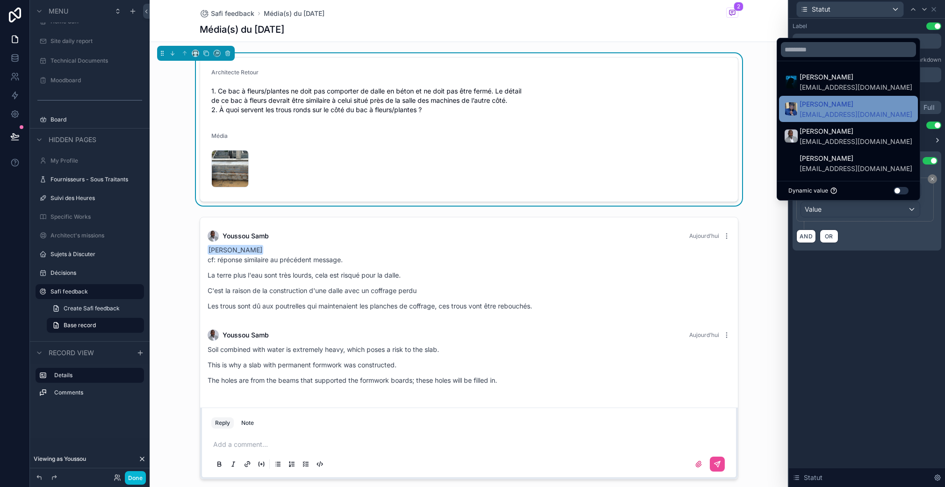
scroll to position [3, 0]
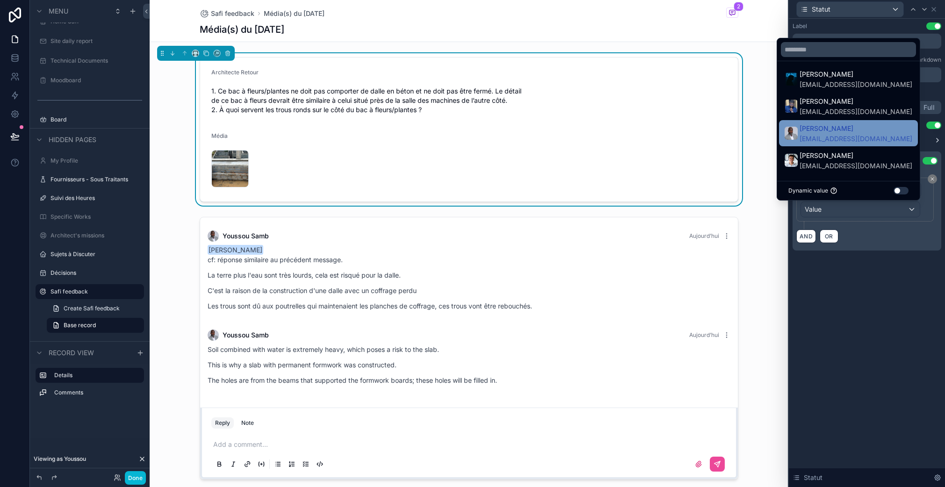
click at [817, 130] on span "[PERSON_NAME]" at bounding box center [856, 128] width 113 height 11
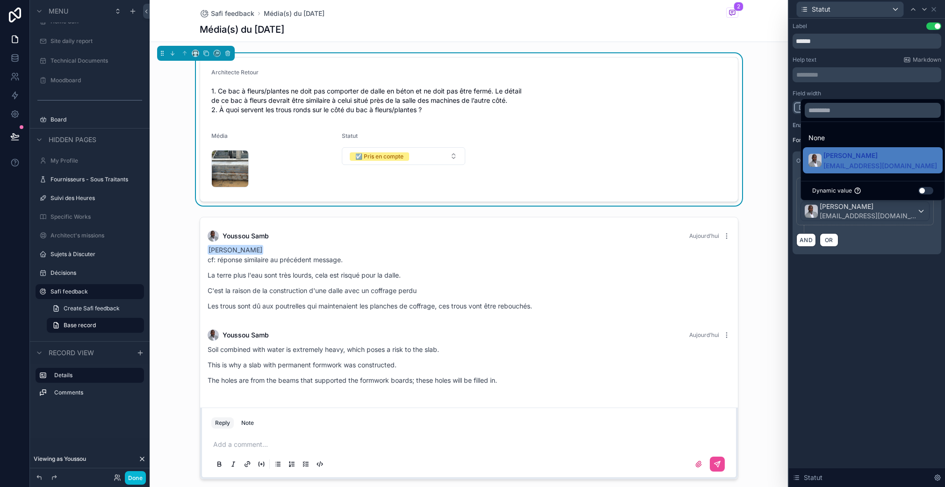
click at [838, 259] on div "**********" at bounding box center [867, 148] width 156 height 258
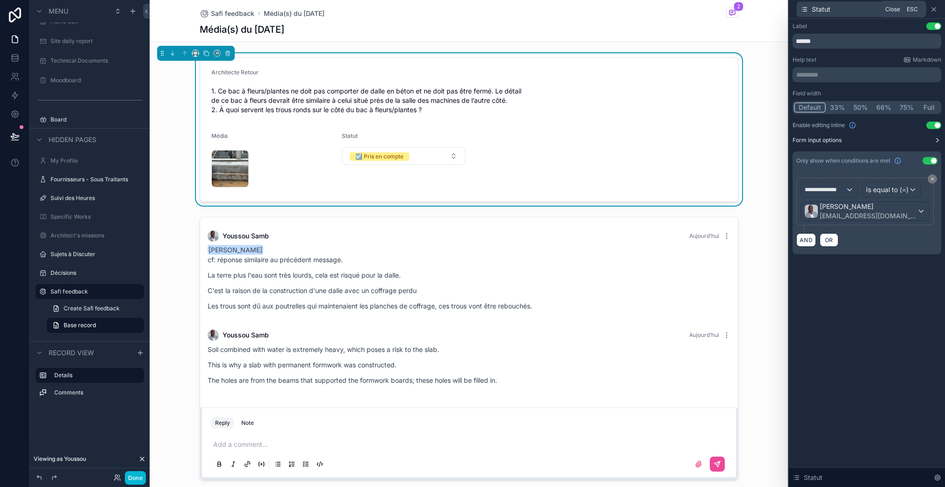
click at [935, 8] on icon at bounding box center [933, 9] width 7 height 7
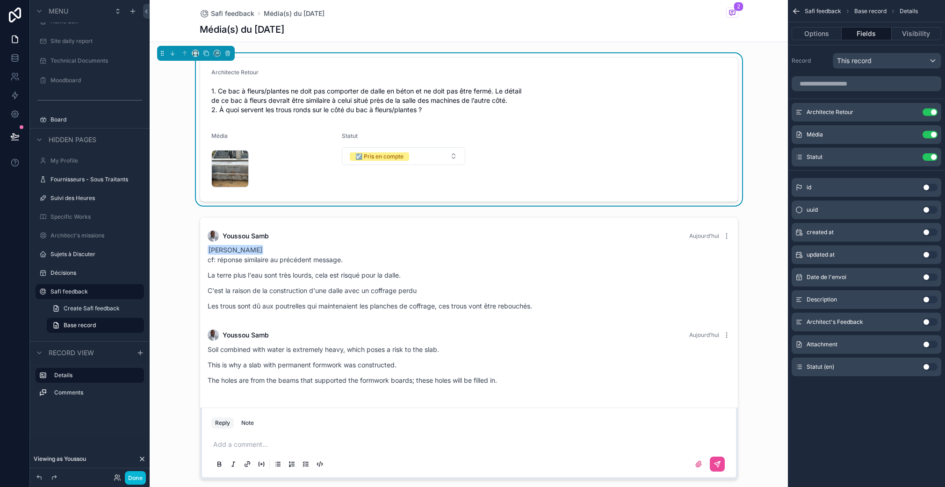
click at [849, 197] on div "id Use setting uuid Use setting created at Use setting updated at Use setting D…" at bounding box center [866, 275] width 157 height 202
click at [926, 368] on button "Use setting" at bounding box center [930, 366] width 15 height 7
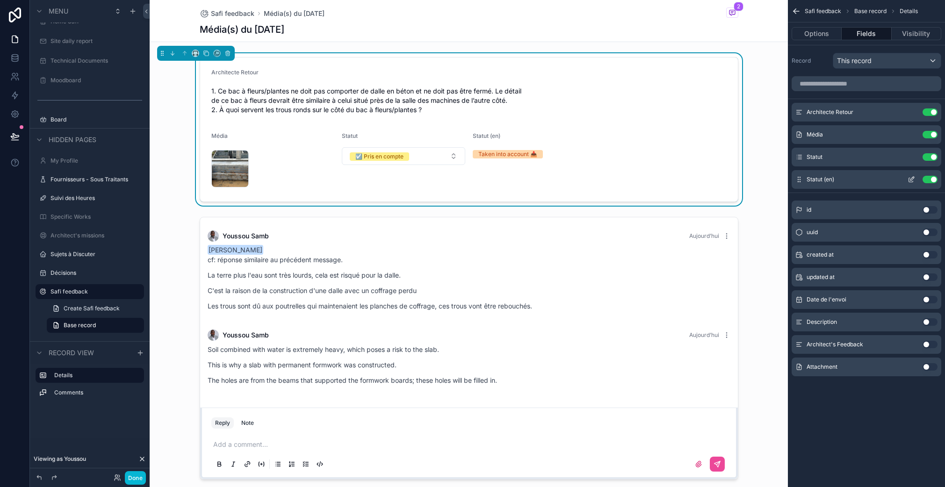
click at [913, 178] on icon "scrollable content" at bounding box center [911, 179] width 7 height 7
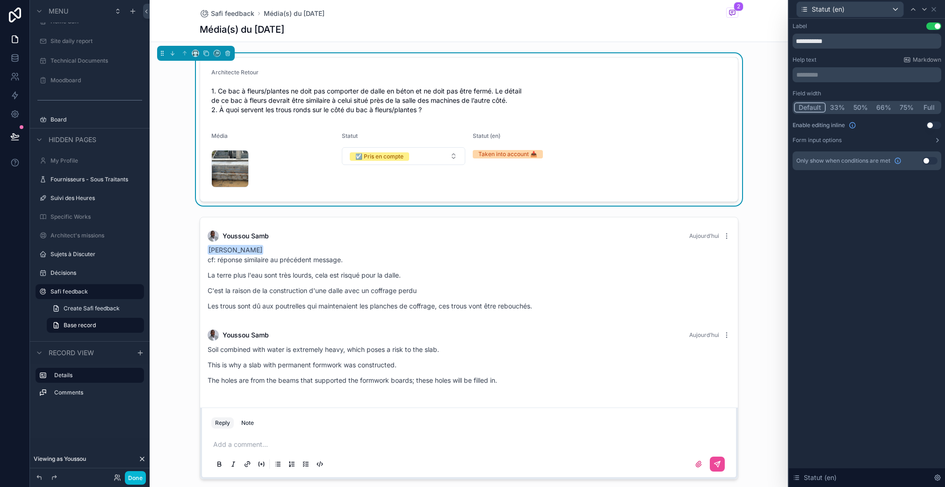
click at [933, 125] on button "Use setting" at bounding box center [933, 125] width 15 height 7
click at [928, 159] on button "Use setting" at bounding box center [930, 160] width 15 height 7
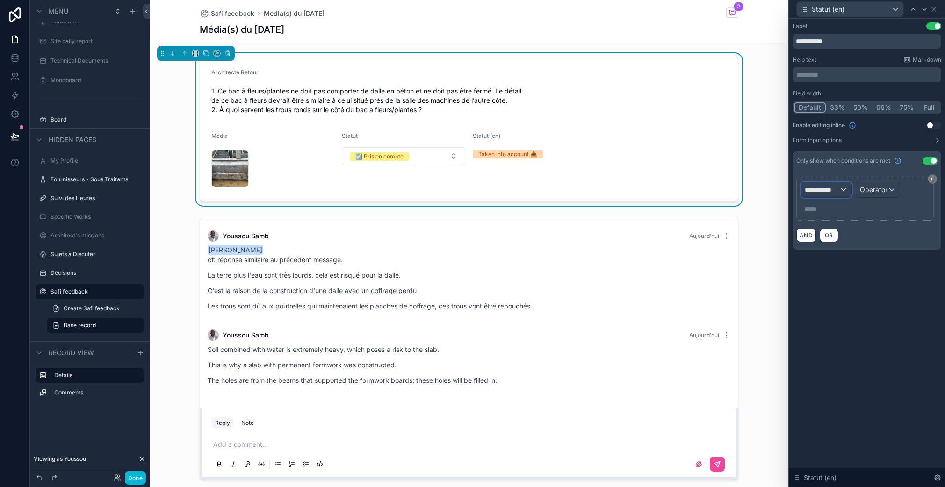
click at [839, 190] on div "**********" at bounding box center [826, 189] width 51 height 15
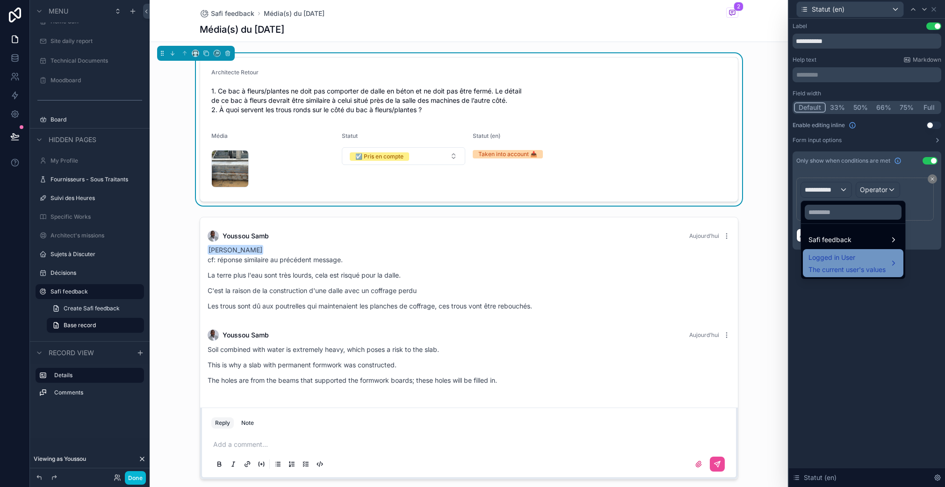
click at [835, 259] on span "Logged in User" at bounding box center [847, 257] width 77 height 11
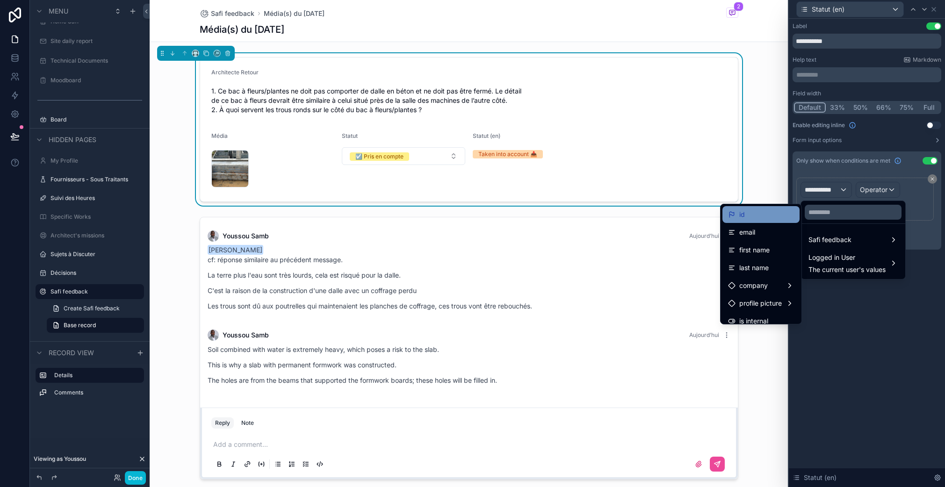
click at [753, 223] on div "id" at bounding box center [761, 214] width 77 height 17
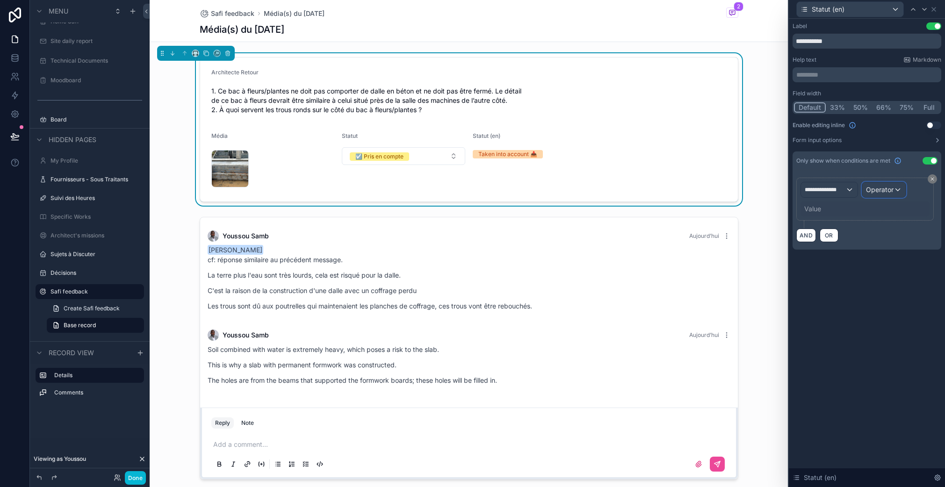
click at [891, 189] on span "Operator" at bounding box center [880, 190] width 28 height 8
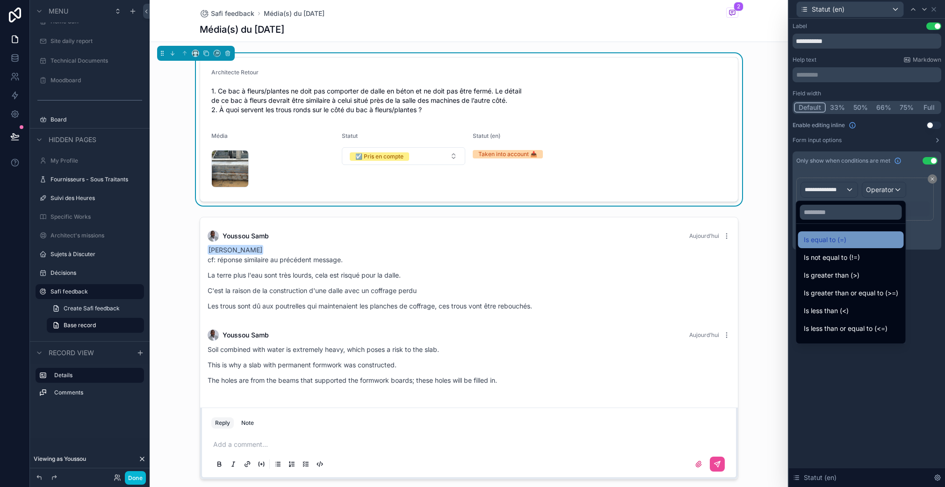
click at [849, 242] on div "Is equal to (=)" at bounding box center [851, 239] width 94 height 11
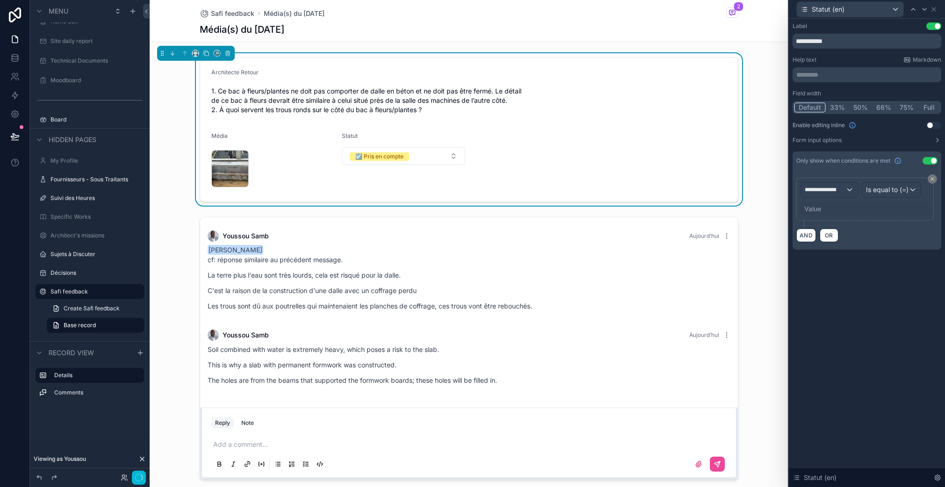
click at [828, 213] on div "Value" at bounding box center [865, 209] width 129 height 15
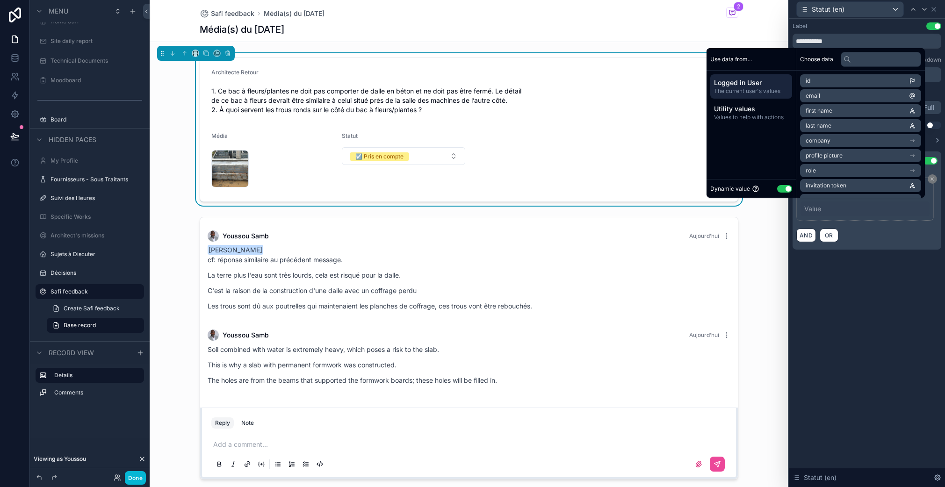
click at [781, 191] on button "Use setting" at bounding box center [784, 188] width 15 height 7
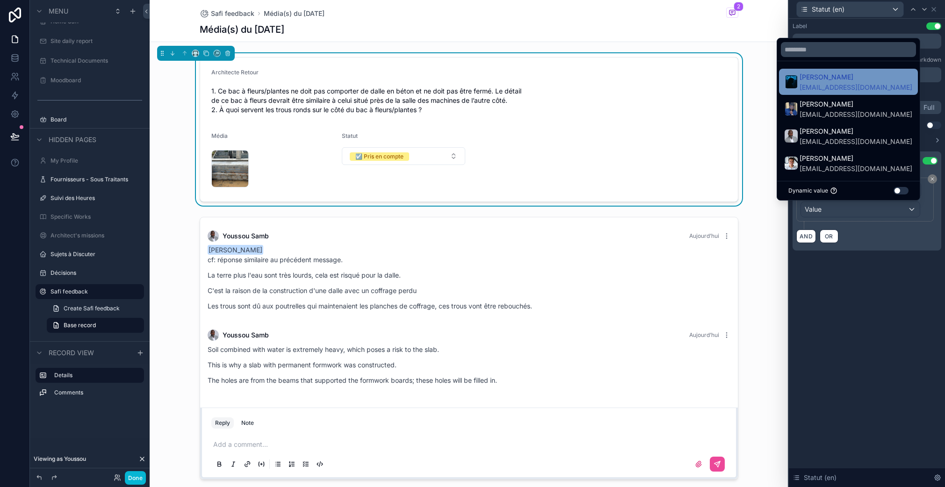
click at [816, 82] on span "Safi Faidhi" at bounding box center [856, 77] width 113 height 11
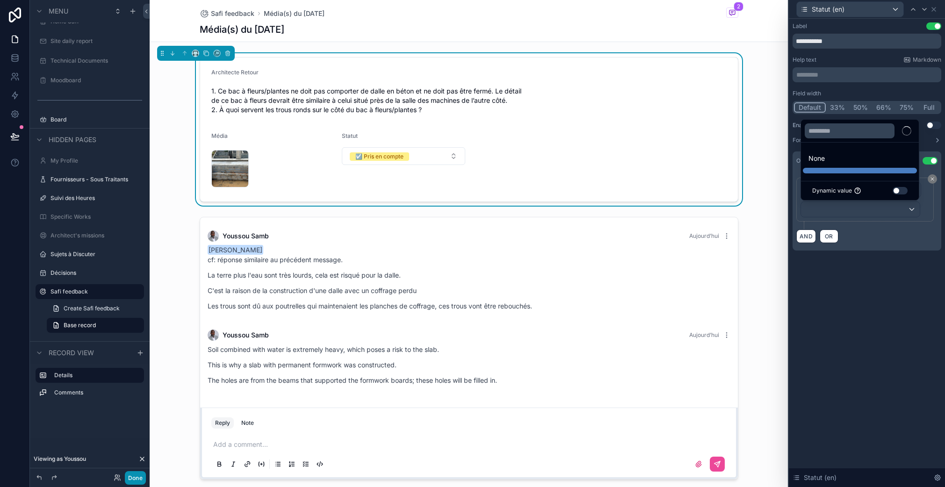
click at [137, 477] on button "Done" at bounding box center [135, 478] width 21 height 14
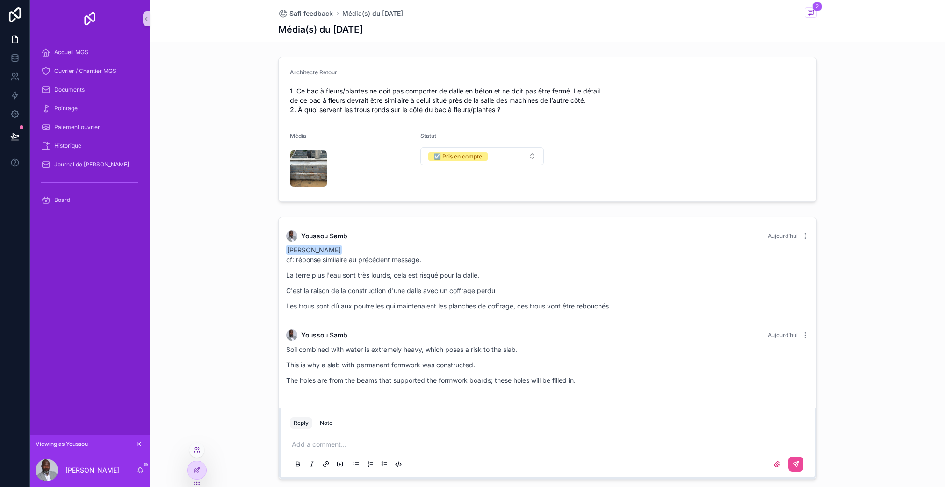
click at [194, 448] on icon at bounding box center [196, 450] width 7 height 7
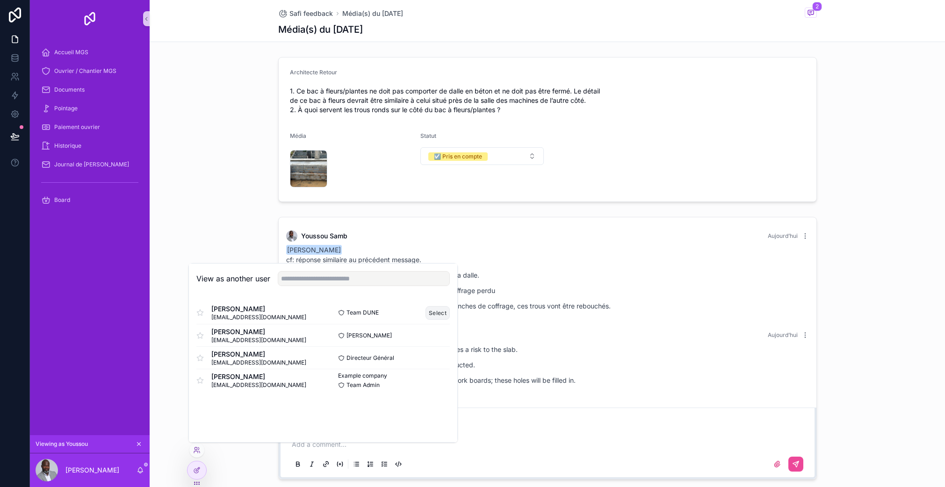
click at [440, 312] on button "Select" at bounding box center [438, 313] width 24 height 14
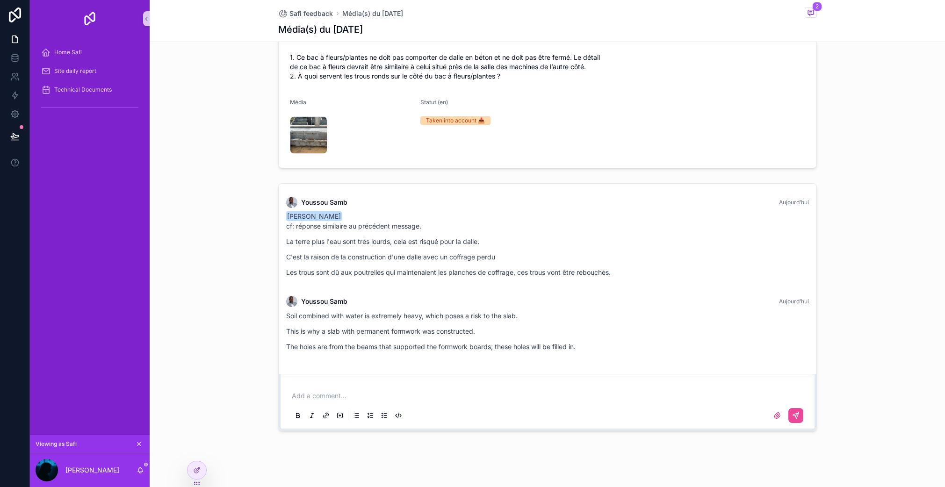
scroll to position [41, 0]
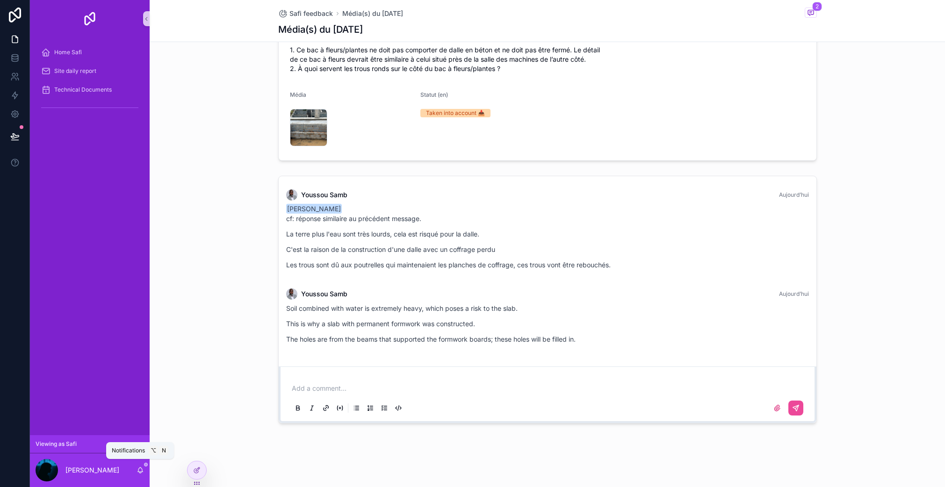
click at [143, 471] on icon "scrollable content" at bounding box center [140, 470] width 7 height 7
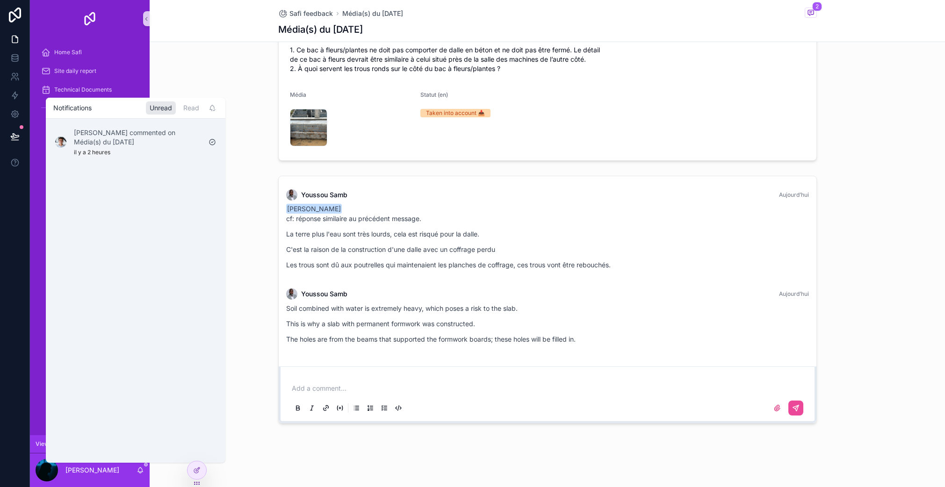
click at [143, 471] on icon "scrollable content" at bounding box center [140, 470] width 5 height 4
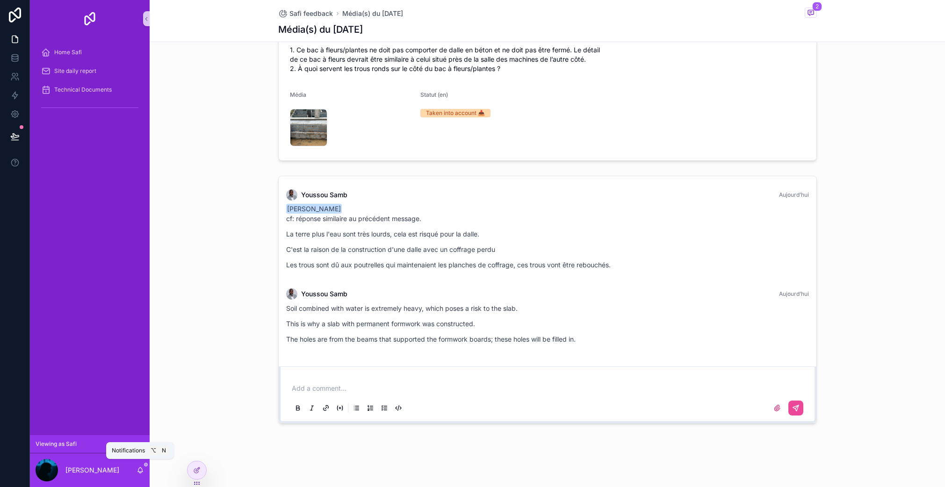
click at [143, 471] on icon "scrollable content" at bounding box center [140, 470] width 5 height 4
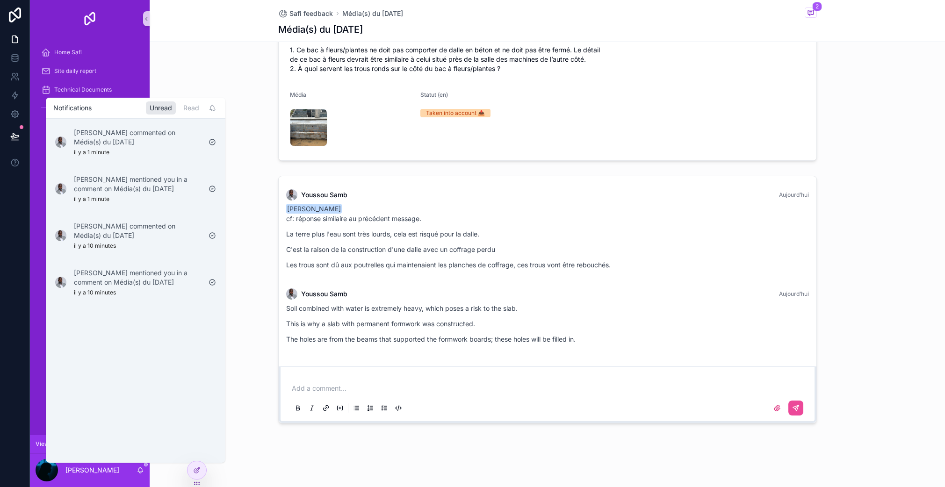
click at [256, 462] on div "Safi feedback Média(s) du [DATE] 2 Média(s) du [DATE] Architecte Retour 1. Ce b…" at bounding box center [548, 223] width 796 height 528
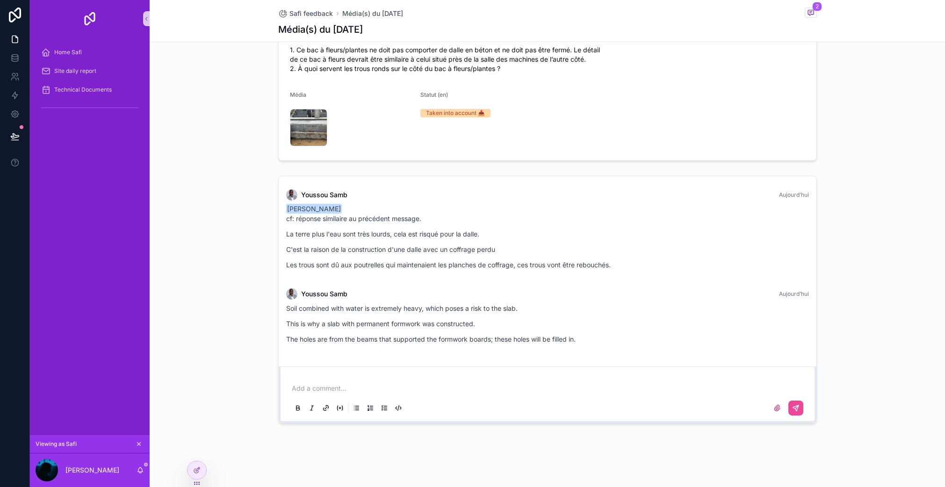
scroll to position [0, 0]
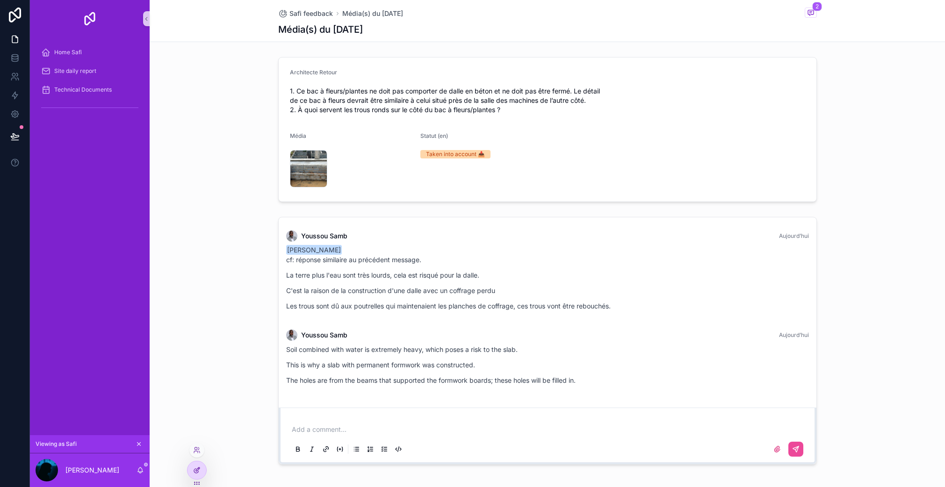
click at [199, 473] on icon at bounding box center [196, 470] width 7 height 7
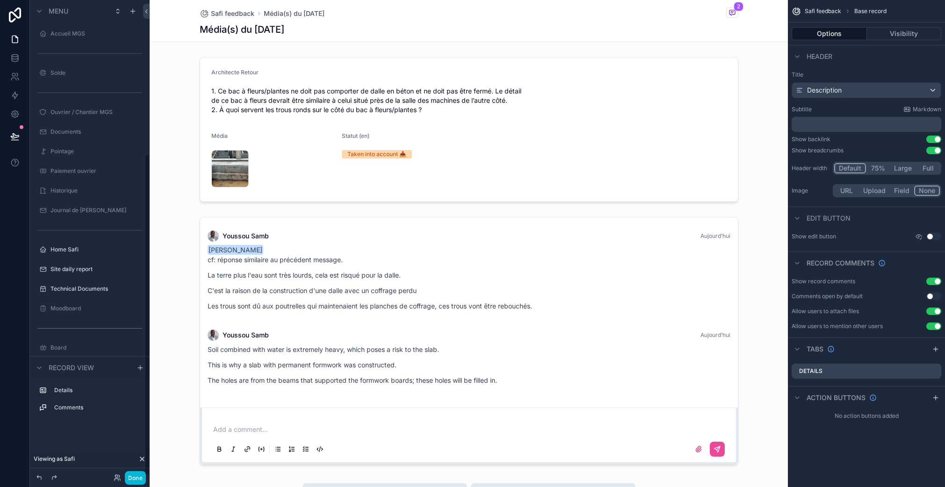
scroll to position [228, 0]
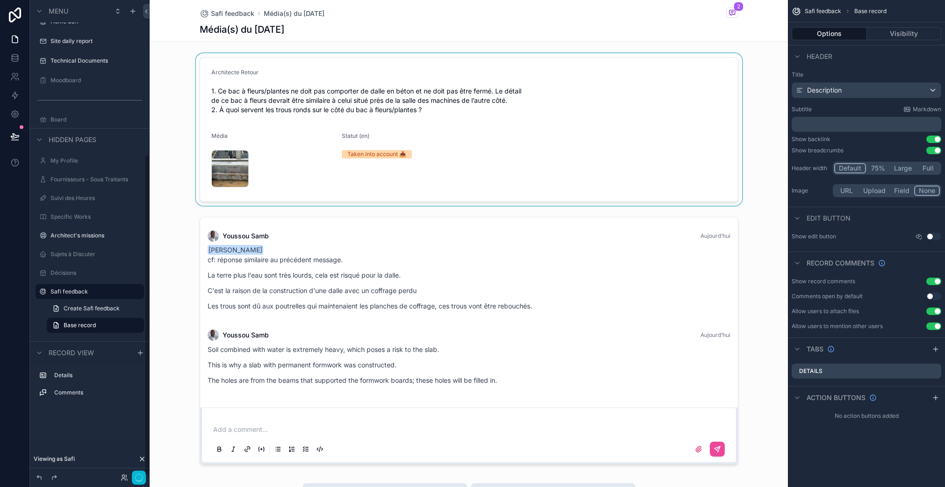
click at [297, 99] on div "scrollable content" at bounding box center [469, 129] width 638 height 152
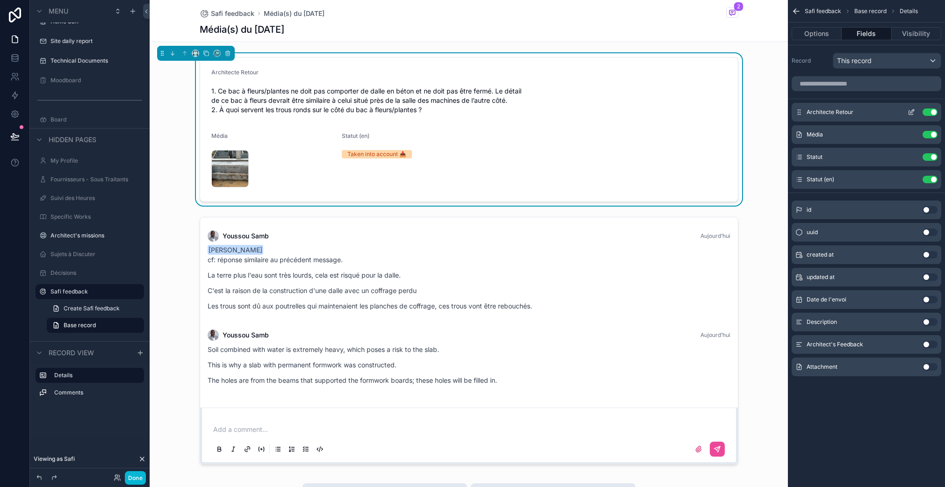
click at [910, 113] on icon "scrollable content" at bounding box center [911, 111] width 7 height 7
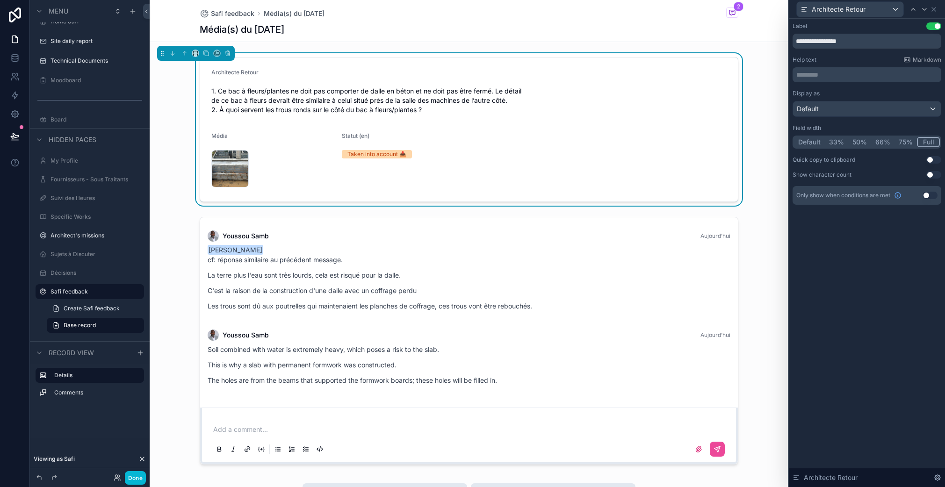
click at [934, 198] on button "Use setting" at bounding box center [930, 195] width 15 height 7
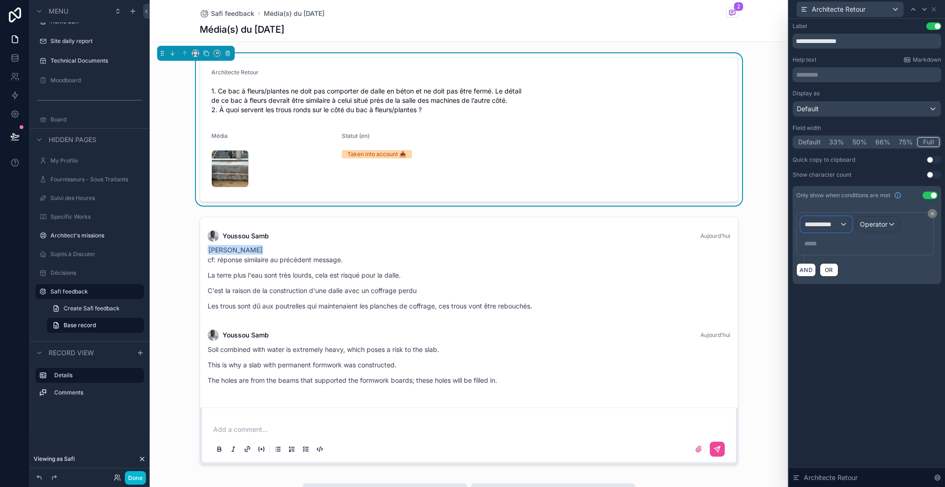
click at [835, 227] on span "**********" at bounding box center [822, 224] width 35 height 9
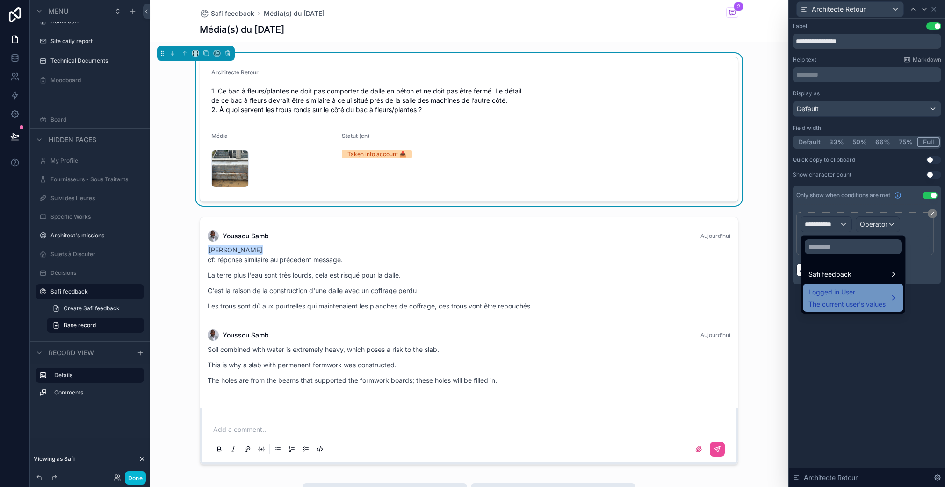
click at [833, 303] on span "The current user's values" at bounding box center [847, 304] width 77 height 9
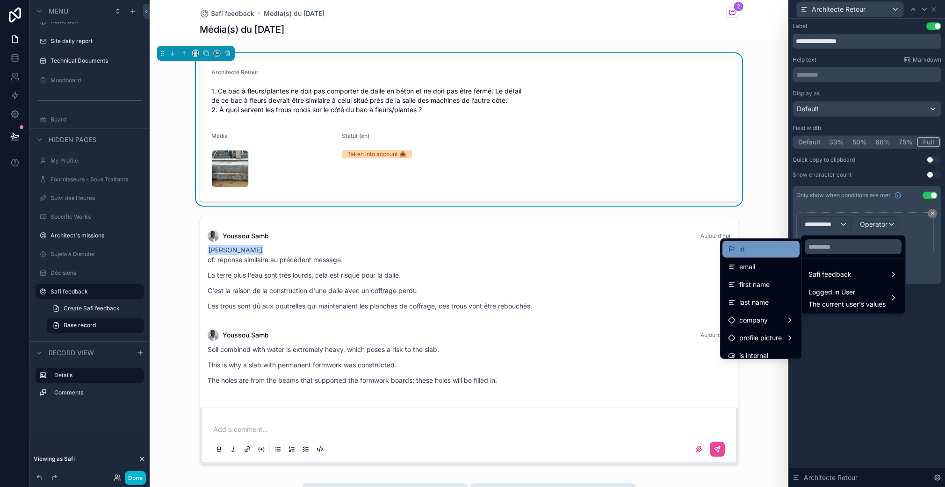
click at [759, 253] on div "id" at bounding box center [761, 249] width 66 height 11
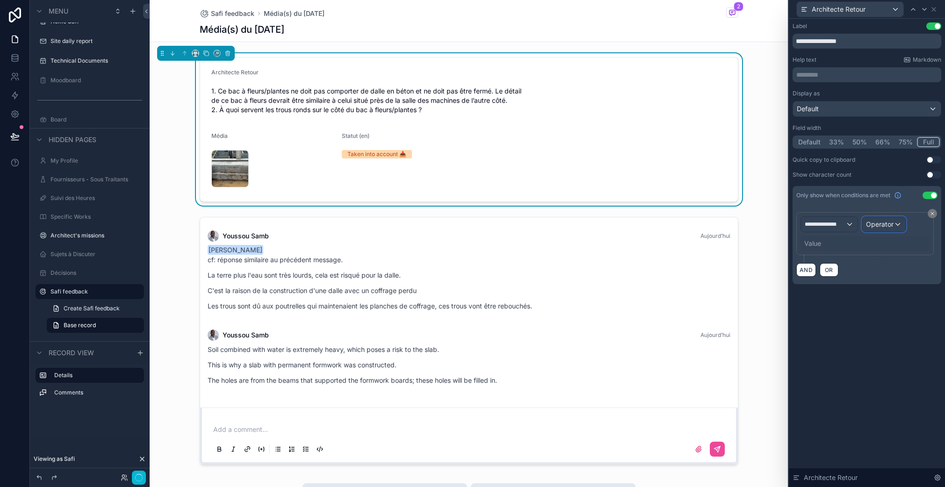
click at [880, 225] on span "Operator" at bounding box center [880, 224] width 28 height 8
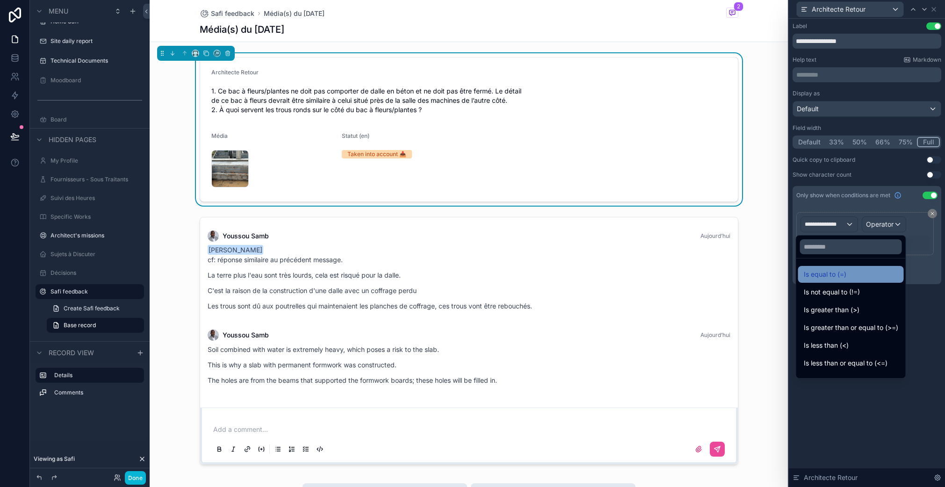
click at [830, 279] on span "Is equal to (=)" at bounding box center [825, 274] width 43 height 11
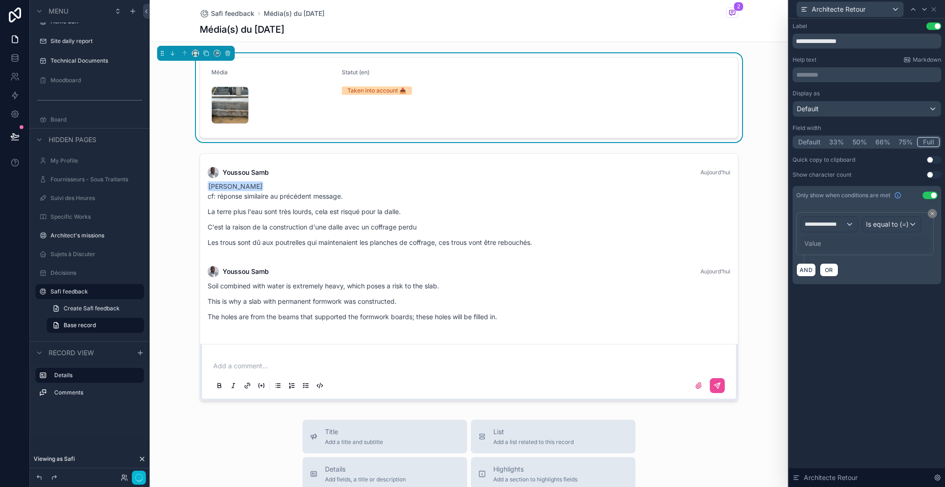
click at [817, 244] on div "Value" at bounding box center [812, 243] width 17 height 9
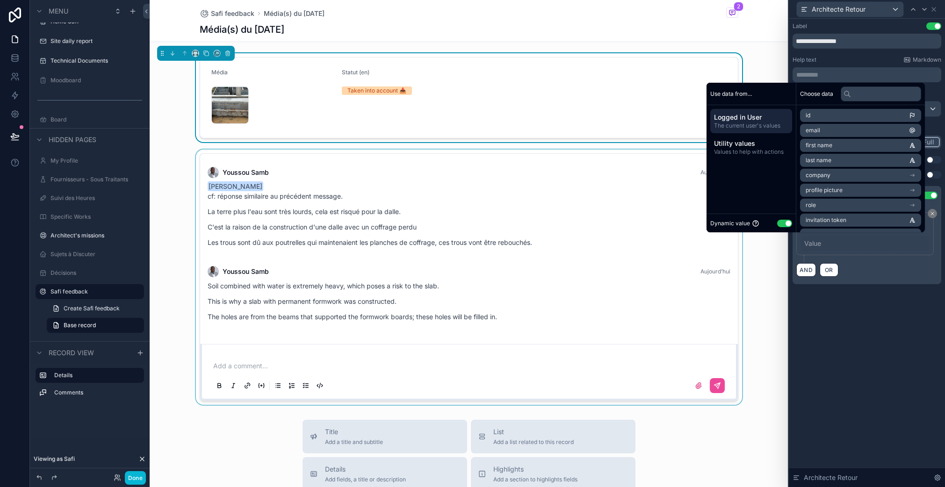
click at [779, 223] on button "Use setting" at bounding box center [784, 223] width 15 height 7
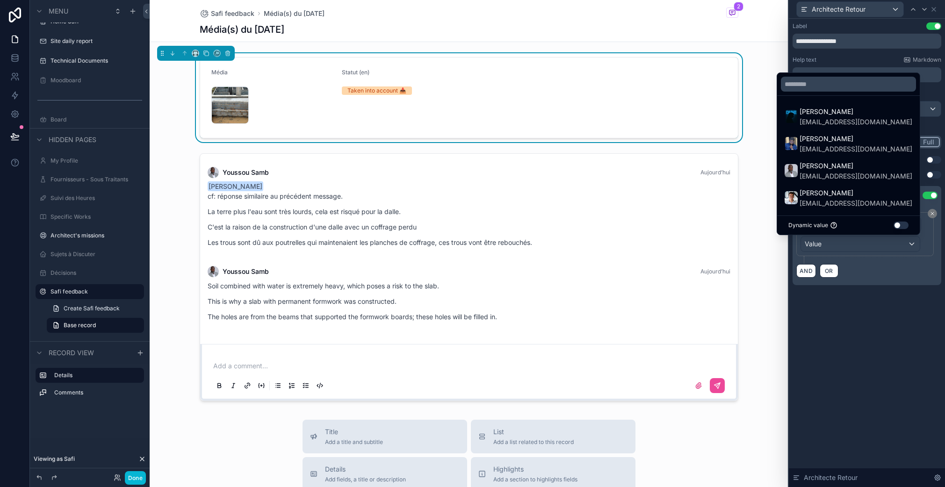
click at [824, 169] on span "Youssou Samb" at bounding box center [856, 165] width 113 height 11
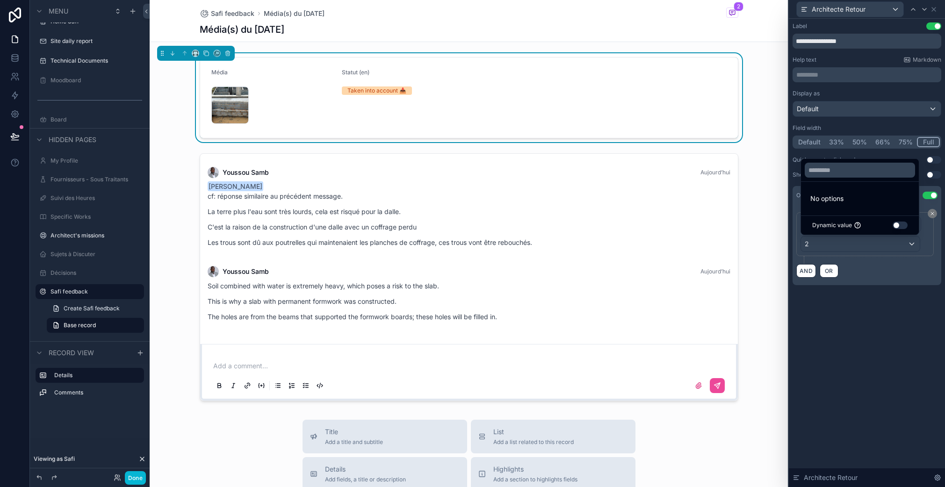
click at [889, 318] on div "**********" at bounding box center [867, 253] width 156 height 469
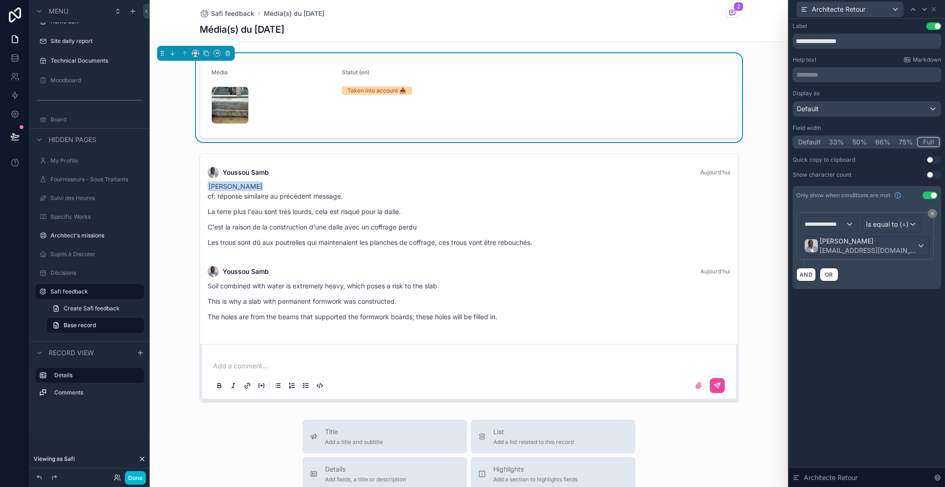
click at [331, 109] on form "Média Statut (en) Taken into account 📥" at bounding box center [469, 98] width 538 height 80
click at [933, 7] on icon at bounding box center [933, 9] width 7 height 7
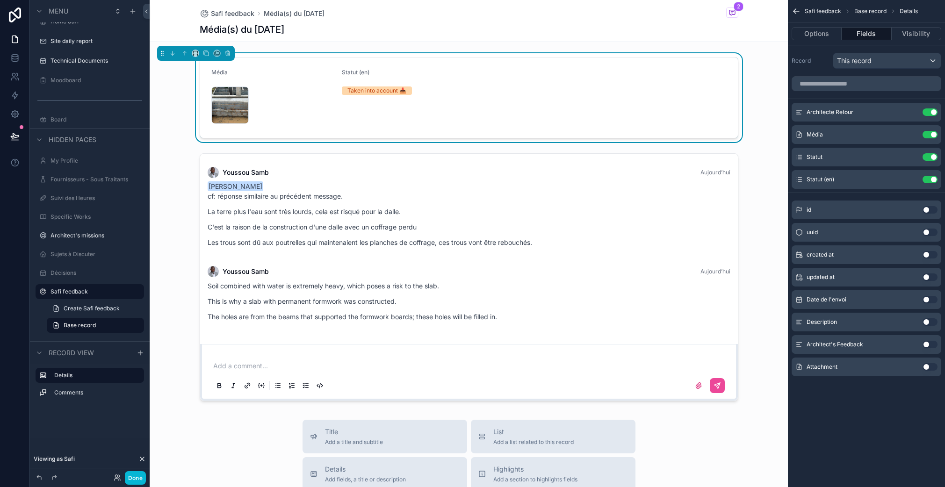
click at [926, 346] on button "Use setting" at bounding box center [930, 344] width 15 height 7
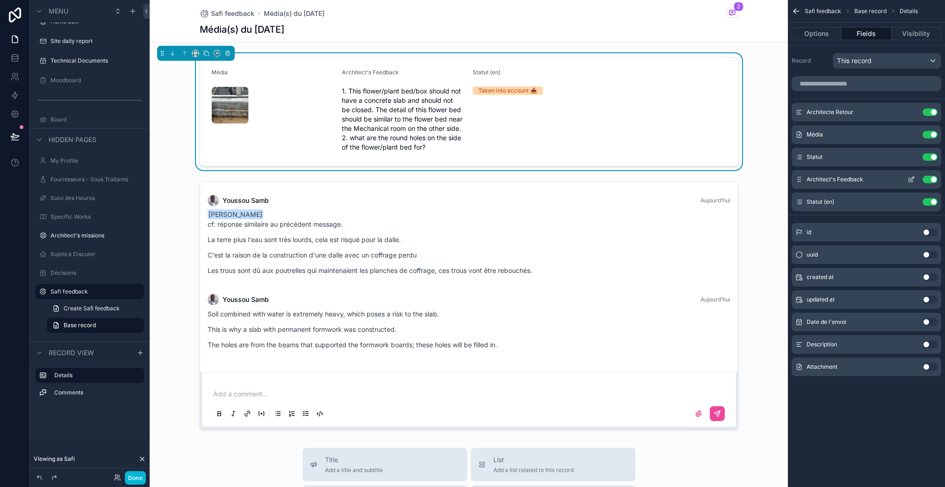
click at [911, 180] on icon "scrollable content" at bounding box center [913, 179] width 4 height 4
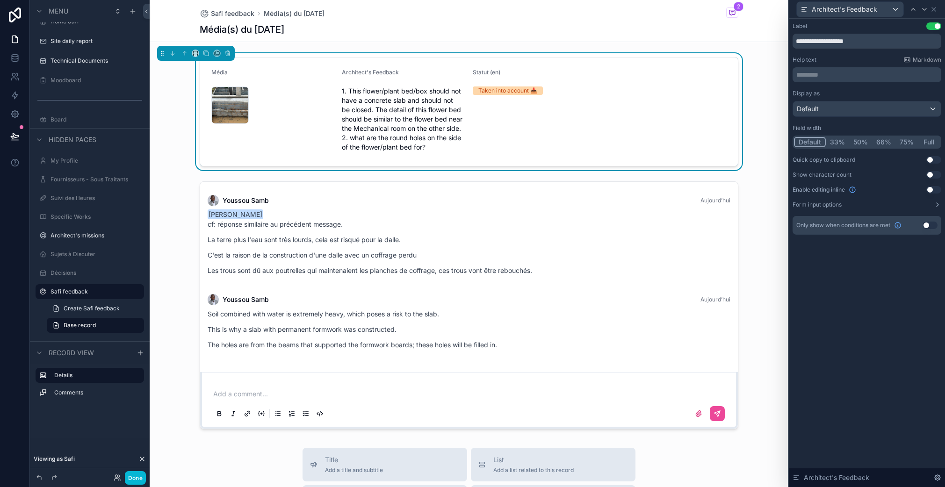
click at [929, 227] on button "Use setting" at bounding box center [930, 225] width 15 height 7
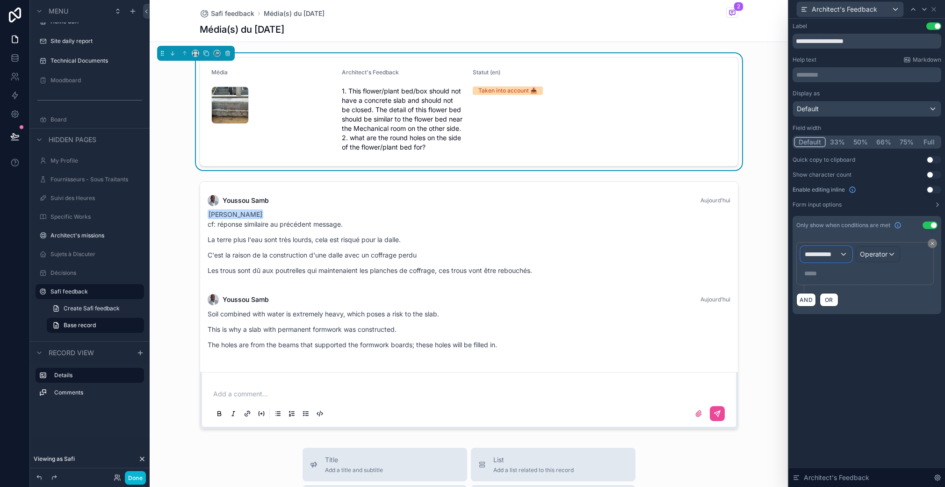
click at [827, 257] on span "**********" at bounding box center [822, 254] width 35 height 9
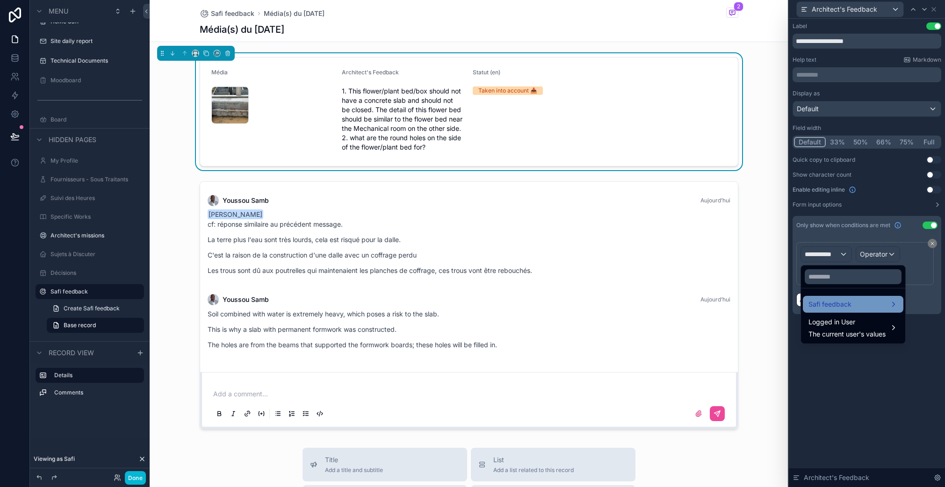
click at [846, 308] on span "Safi feedback" at bounding box center [830, 304] width 43 height 11
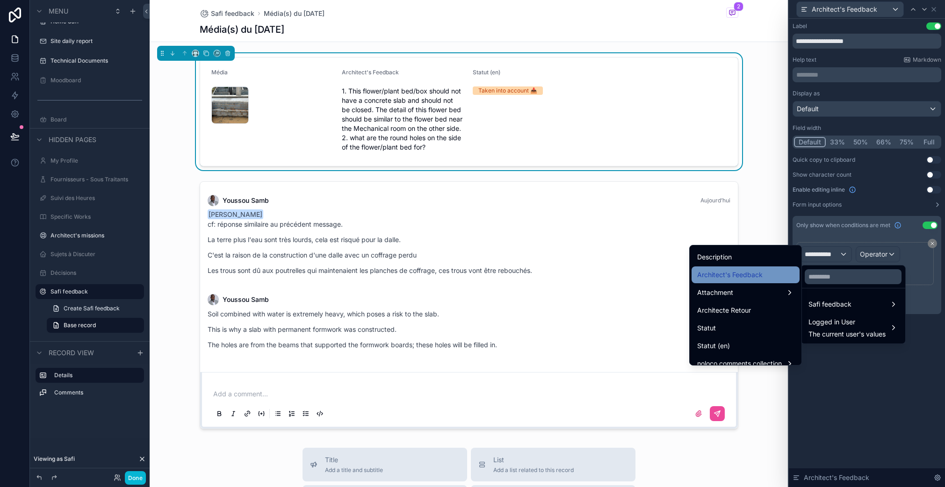
scroll to position [94, 0]
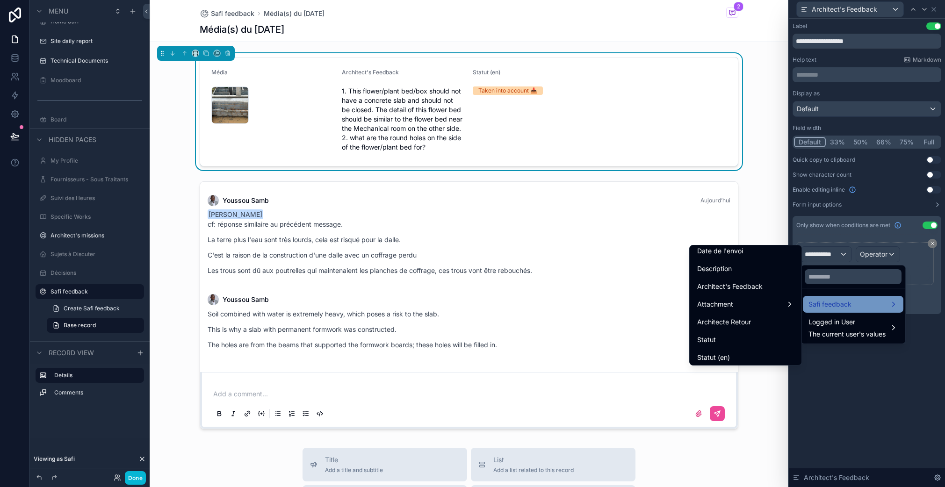
click at [843, 309] on span "Safi feedback" at bounding box center [830, 304] width 43 height 11
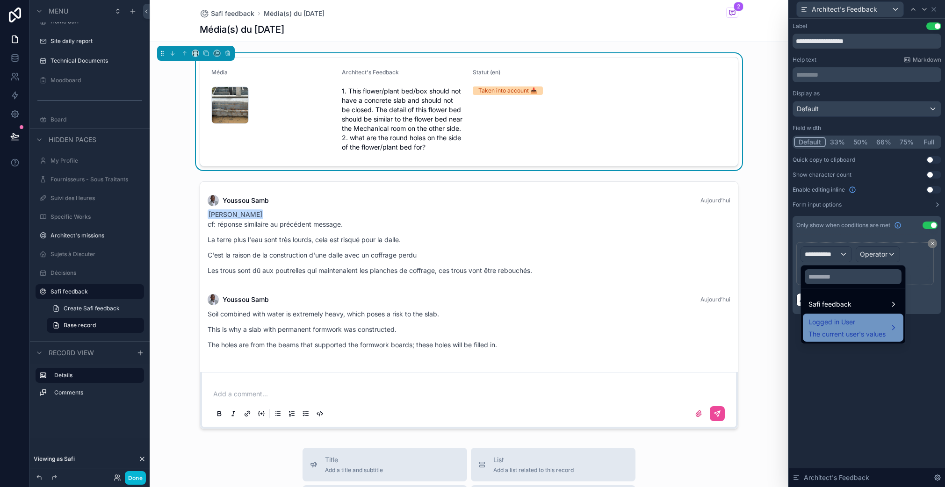
click at [845, 328] on div "Logged in User The current user's values" at bounding box center [847, 328] width 77 height 22
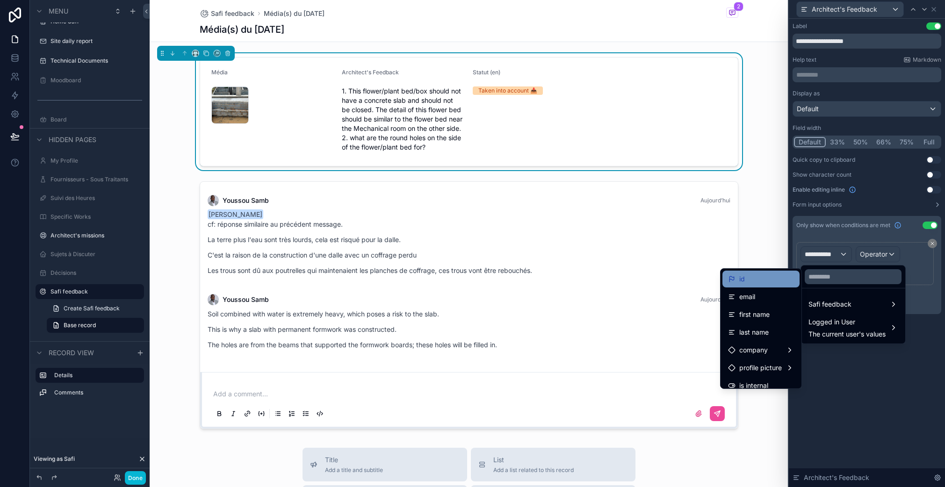
click at [759, 284] on div "id" at bounding box center [761, 279] width 66 height 11
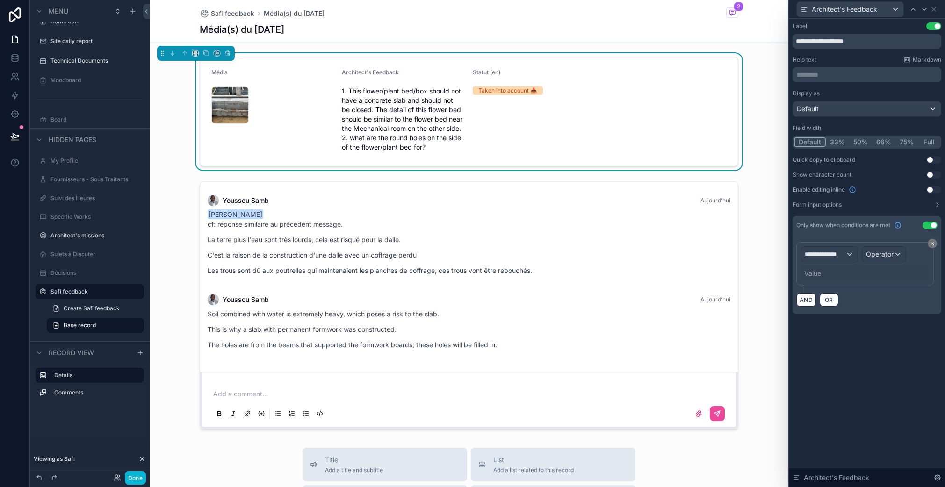
click at [822, 273] on div "Value" at bounding box center [865, 273] width 129 height 15
click at [882, 256] on span "Operator" at bounding box center [880, 254] width 28 height 8
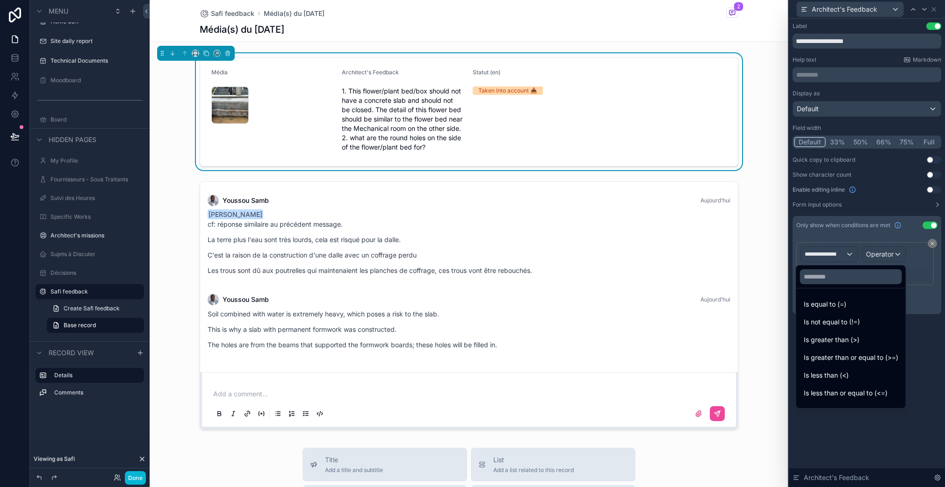
click at [846, 304] on div "Is equal to (=)" at bounding box center [851, 304] width 94 height 11
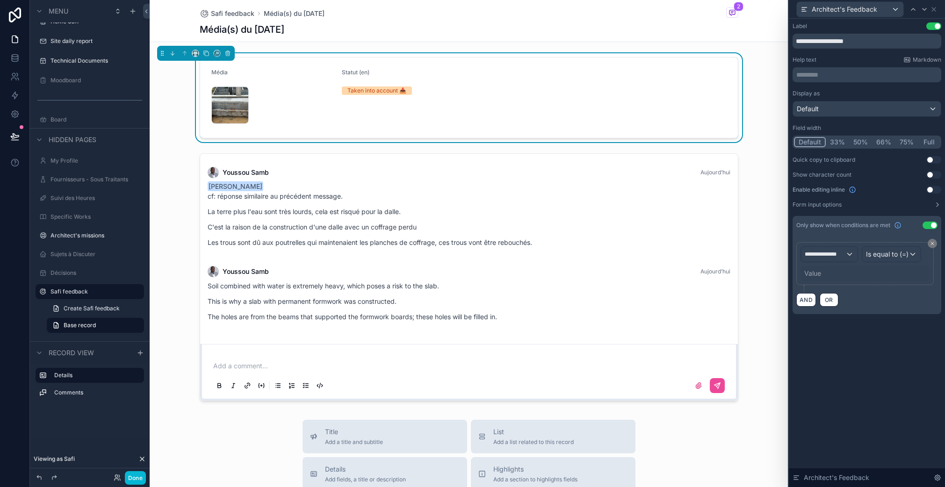
click at [816, 273] on div "Value" at bounding box center [812, 273] width 17 height 9
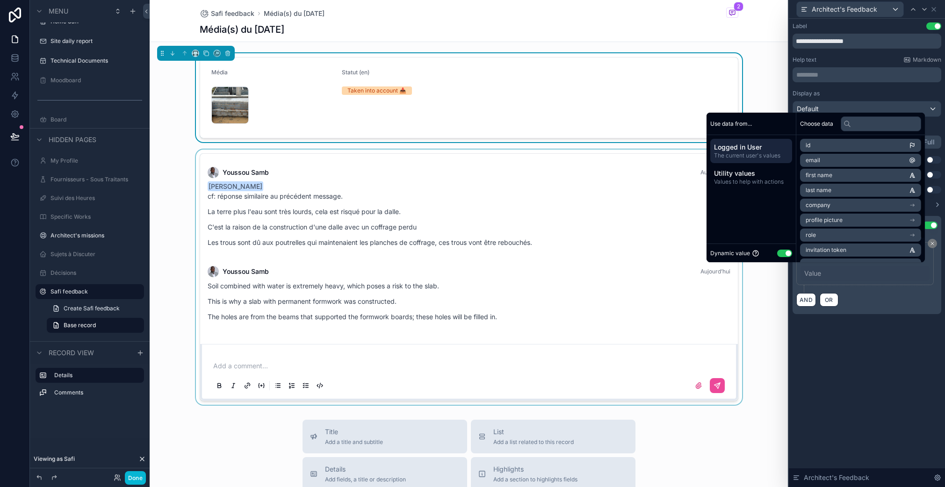
click at [780, 252] on button "Use setting" at bounding box center [784, 253] width 15 height 7
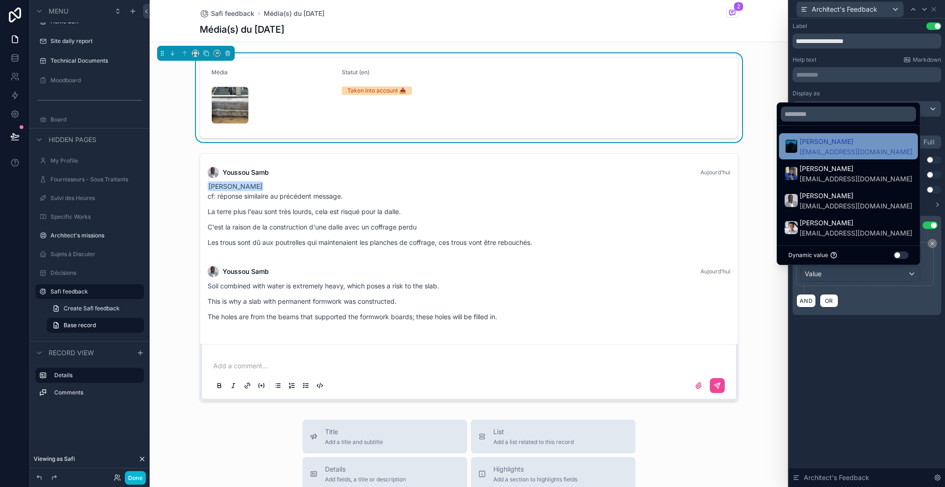
click at [815, 147] on span "safi@idsconsultant.com" at bounding box center [856, 151] width 113 height 9
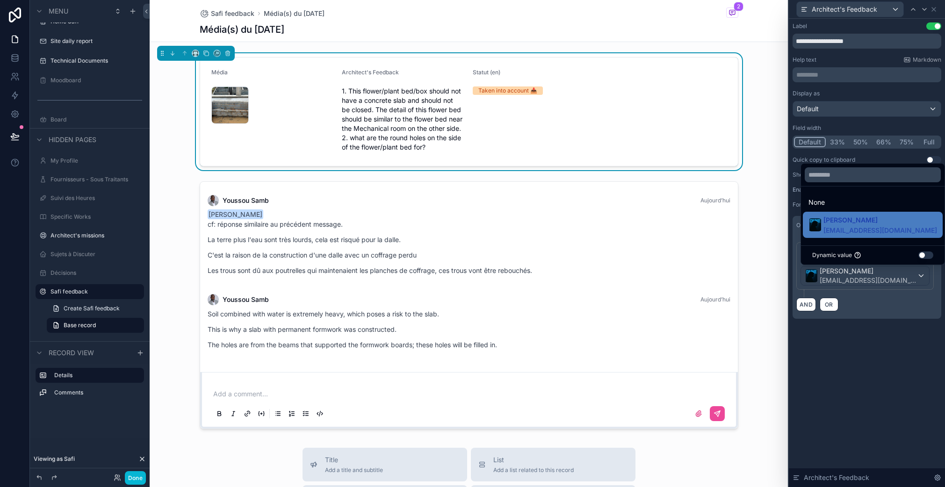
click at [906, 374] on div "**********" at bounding box center [867, 253] width 156 height 469
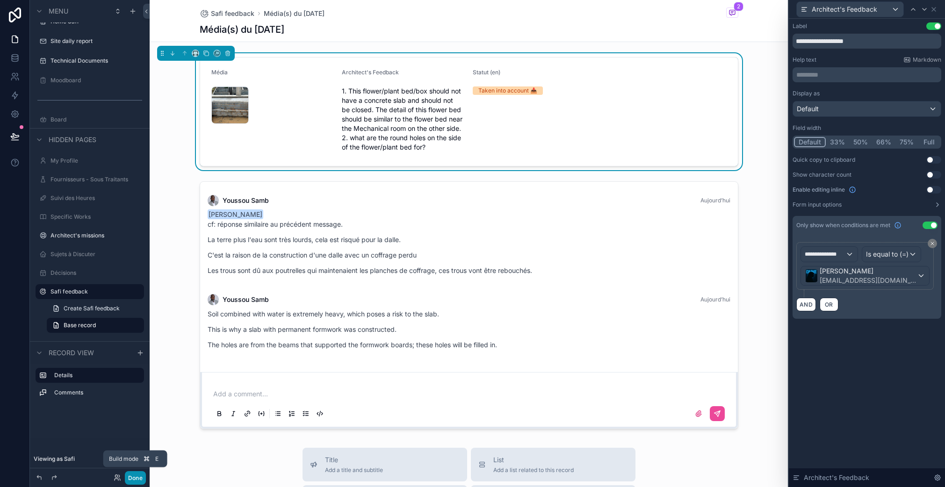
click at [134, 473] on button "Done" at bounding box center [135, 478] width 21 height 14
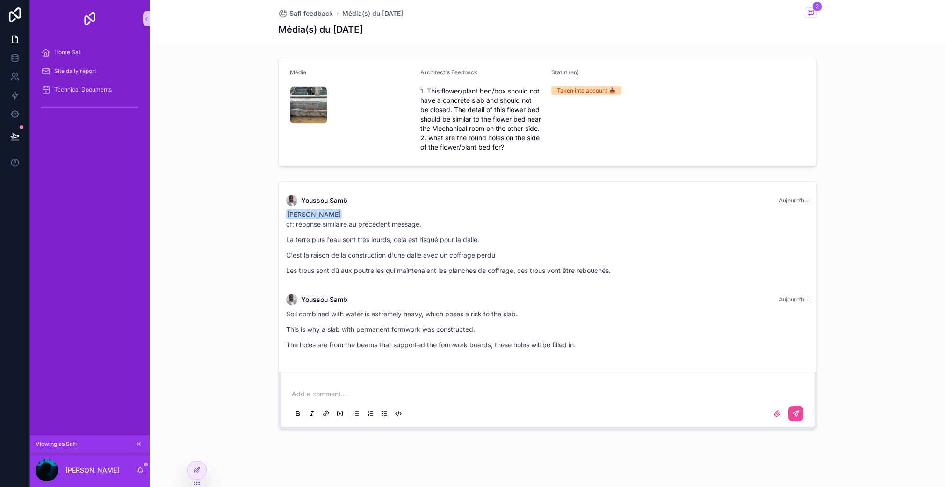
click at [458, 214] on div "Safi Faidhi cf: réponse similaire au précédent message. La terre plus l'eau son…" at bounding box center [547, 242] width 523 height 65
click at [425, 242] on p "La terre plus l'eau sont très lourds, cela est risqué pour la dalle." at bounding box center [547, 240] width 523 height 10
click at [99, 53] on div "Home Safi" at bounding box center [89, 52] width 97 height 15
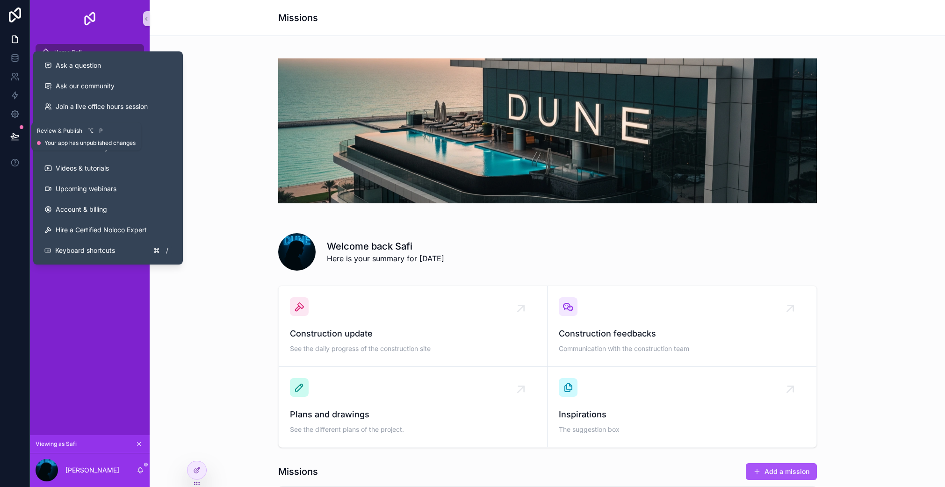
click at [17, 135] on icon at bounding box center [15, 136] width 8 height 5
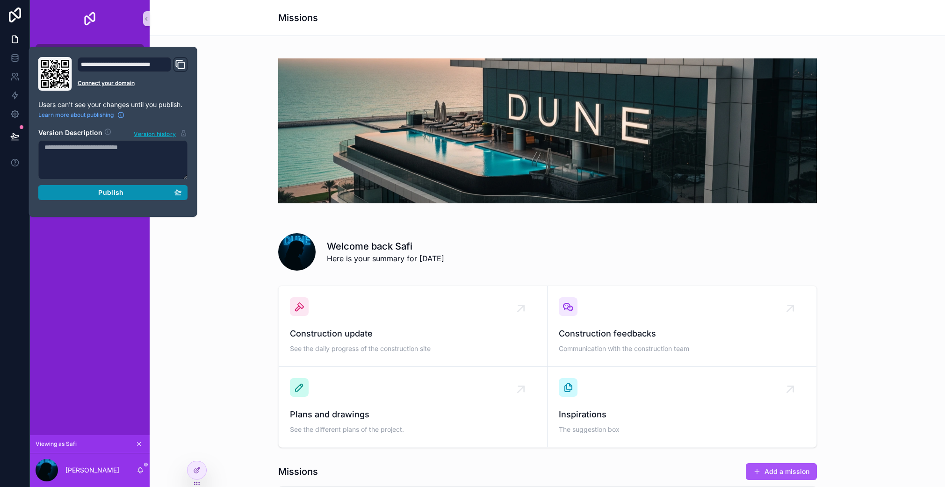
click at [130, 193] on div "Publish" at bounding box center [112, 192] width 137 height 8
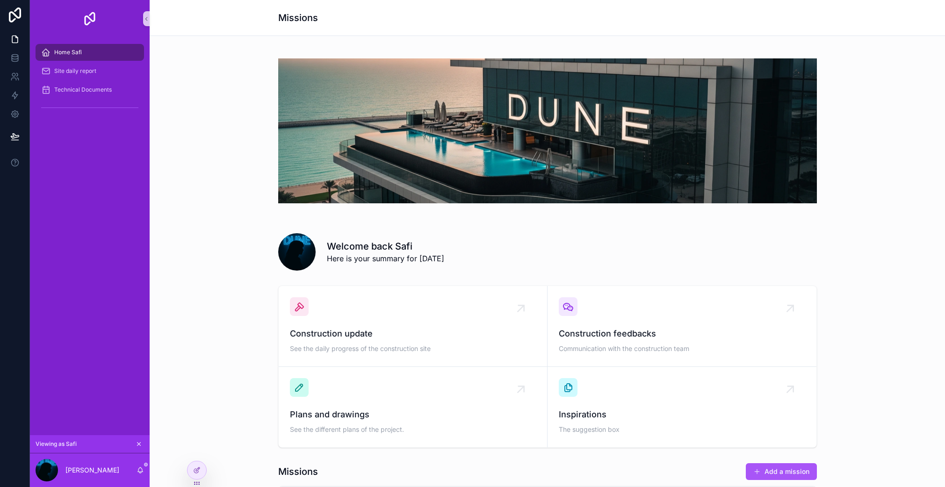
click at [158, 262] on div "Welcome back Safi Here is your summary for today" at bounding box center [547, 250] width 781 height 49
click at [199, 453] on icon at bounding box center [196, 450] width 7 height 7
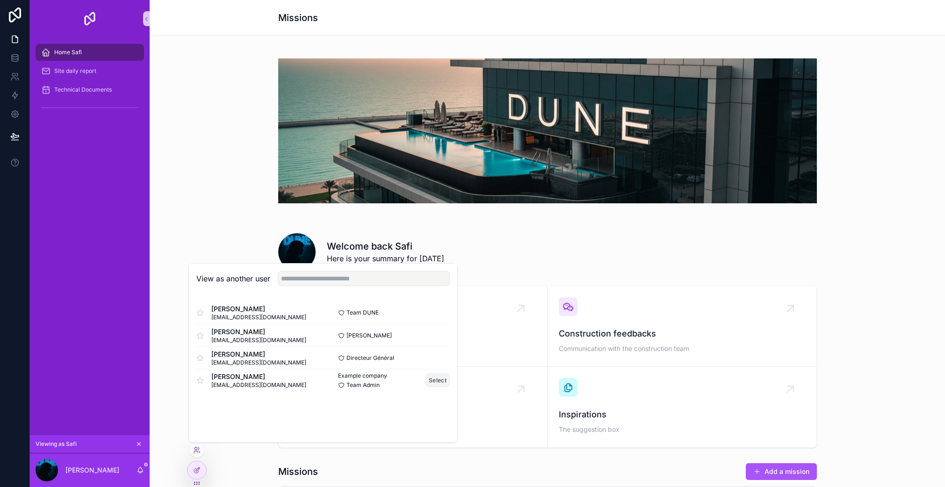
click at [435, 378] on button "Select" at bounding box center [438, 381] width 24 height 14
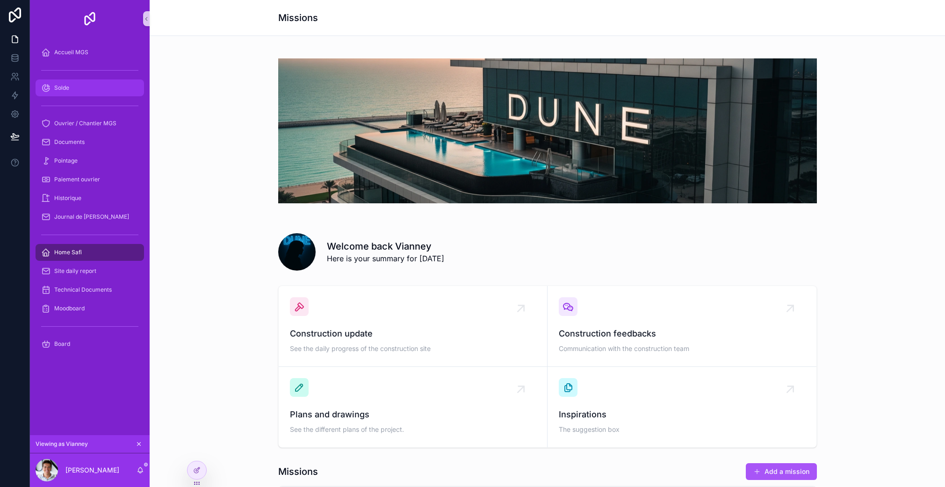
click at [67, 94] on div "Solde" at bounding box center [89, 87] width 97 height 15
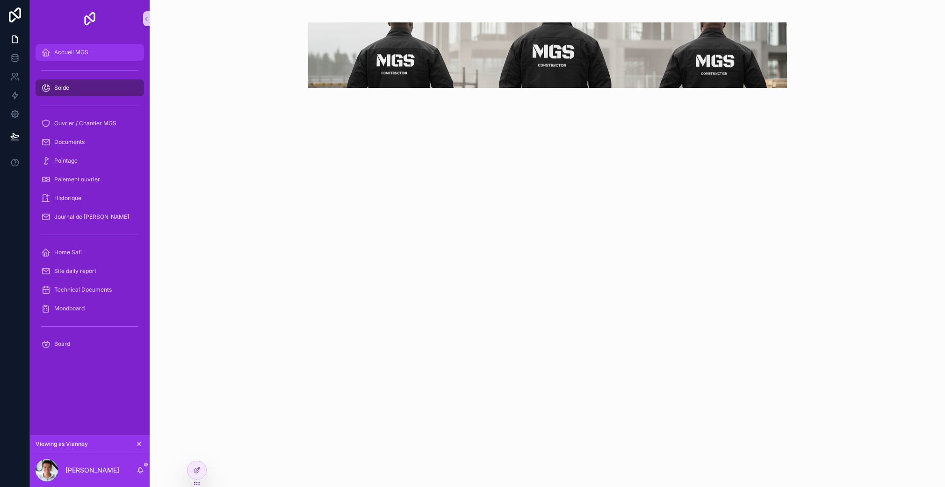
click at [73, 50] on span "Accueil MGS" at bounding box center [71, 52] width 34 height 7
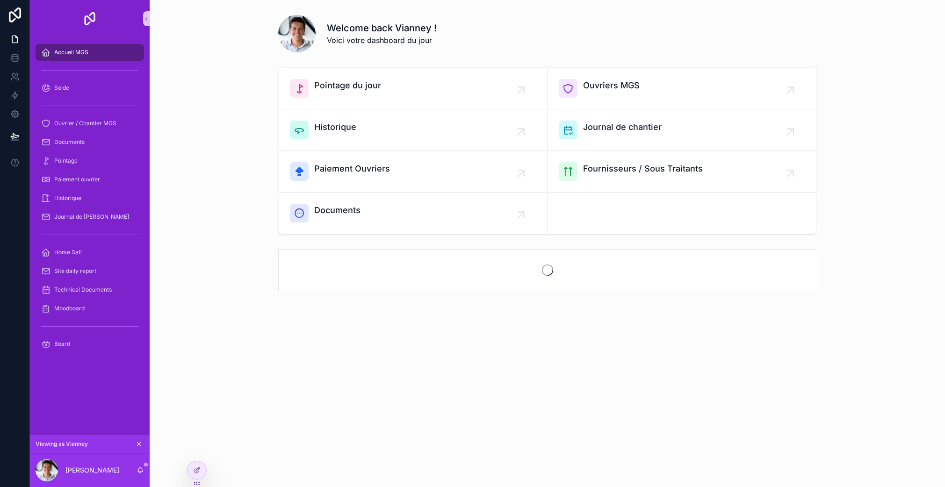
click at [73, 51] on span "Accueil MGS" at bounding box center [71, 52] width 34 height 7
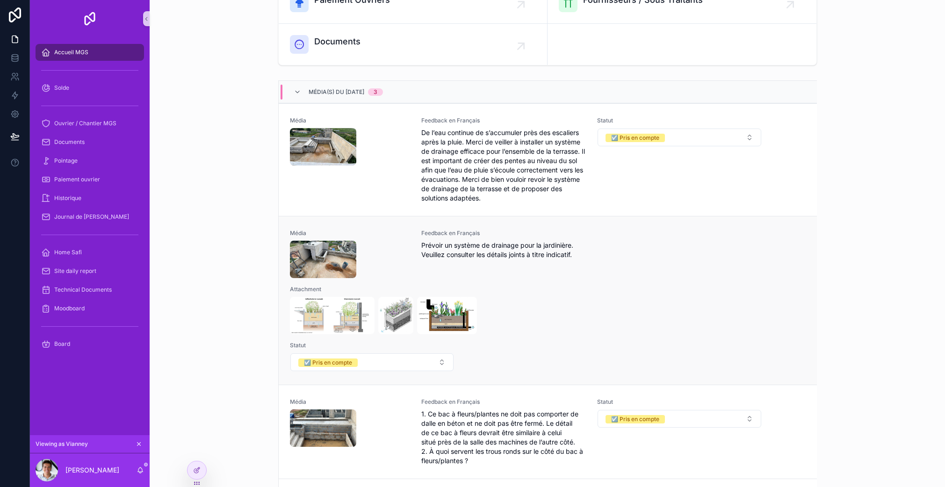
scroll to position [163, 0]
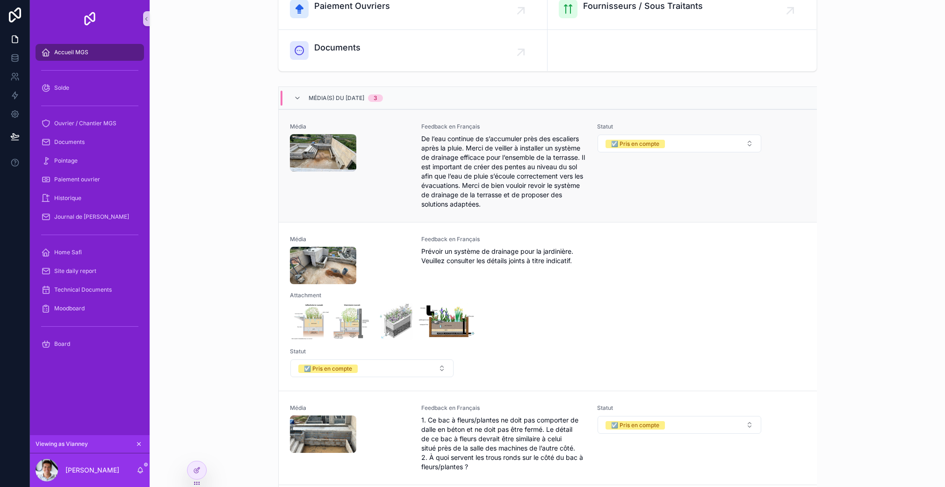
click at [484, 182] on span "De l’eau continue de s’accumuler près des escaliers après la pluie. Merci de ve…" at bounding box center [503, 171] width 165 height 75
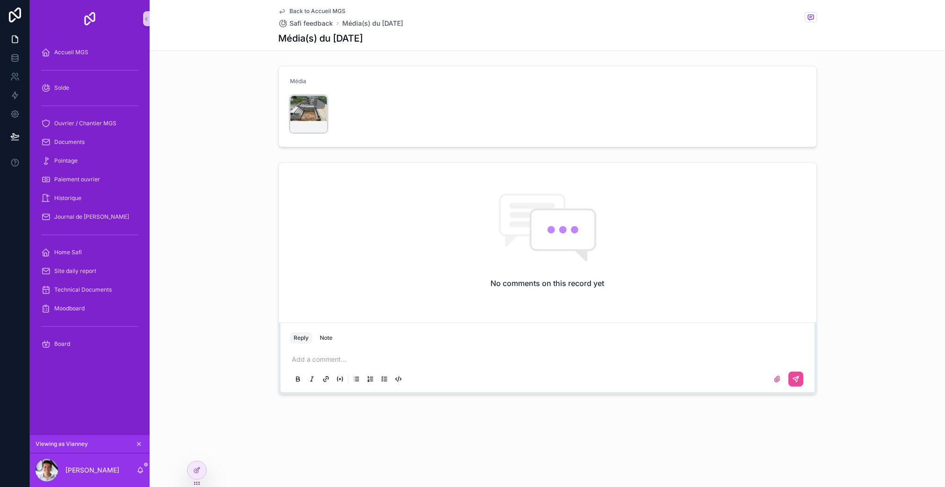
click at [303, 112] on div "scrollable content" at bounding box center [308, 113] width 37 height 37
click at [301, 115] on div "scrollable content" at bounding box center [308, 113] width 37 height 37
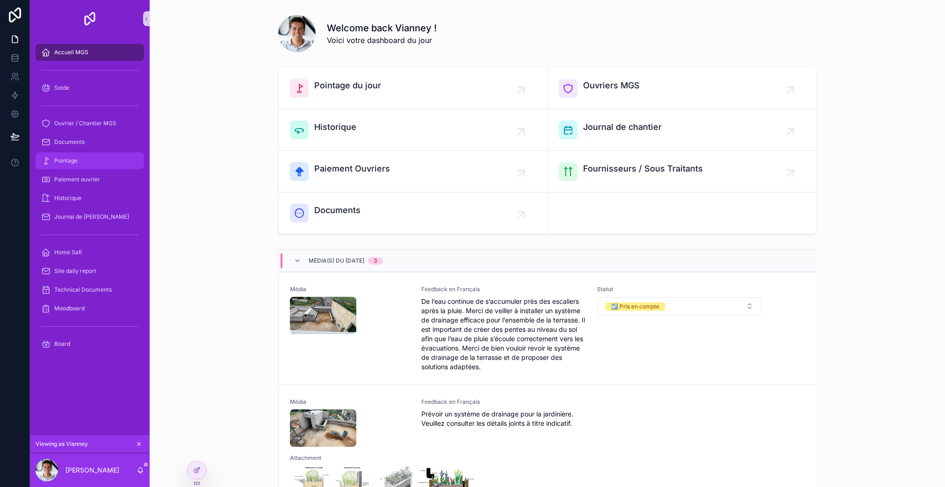
click at [70, 159] on span "Pointage" at bounding box center [65, 160] width 23 height 7
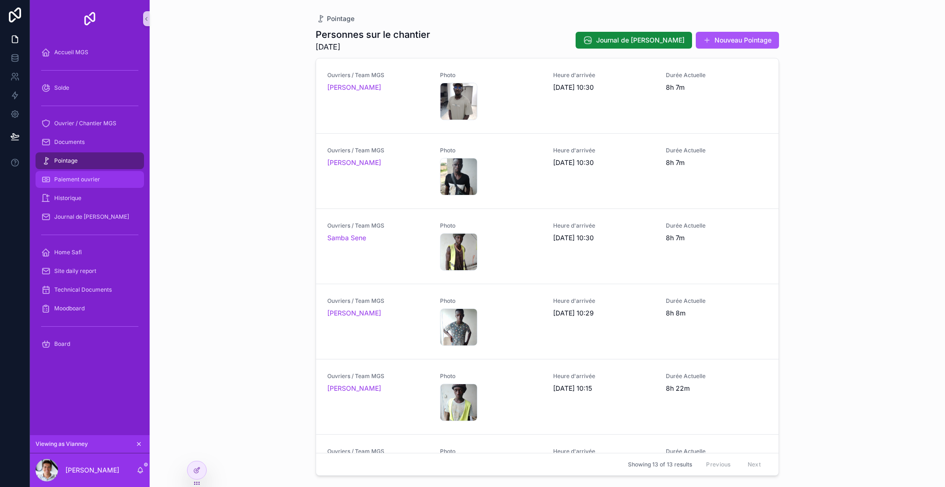
click at [86, 181] on span "Paiement ouvrier" at bounding box center [77, 179] width 46 height 7
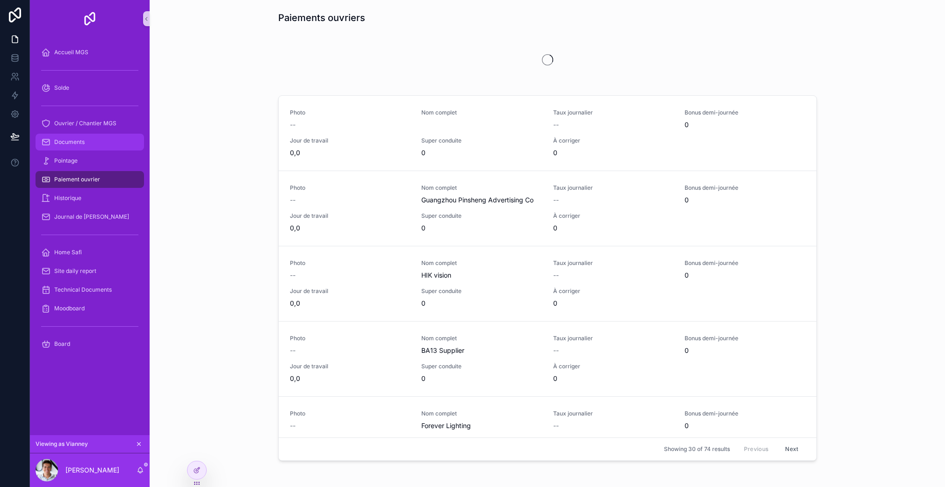
click at [80, 139] on span "Documents" at bounding box center [69, 141] width 30 height 7
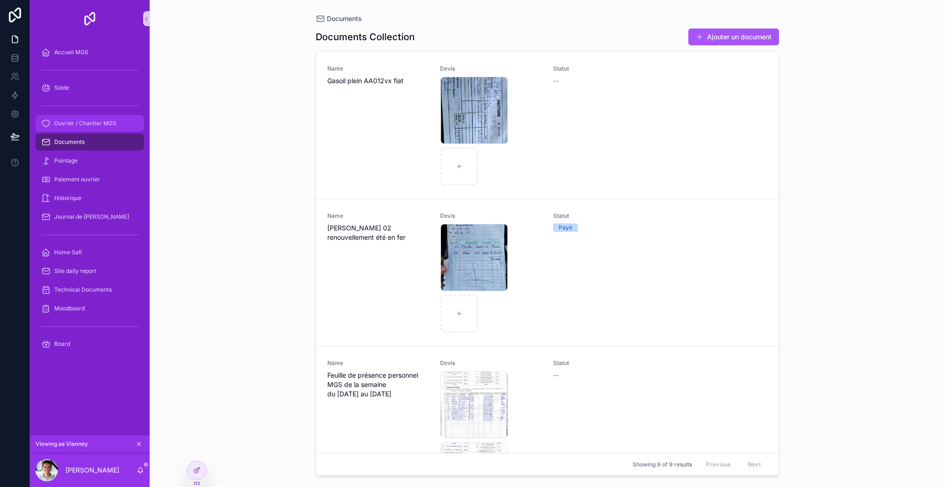
click at [94, 121] on span "Ouvrier / Chantier MGS" at bounding box center [85, 123] width 62 height 7
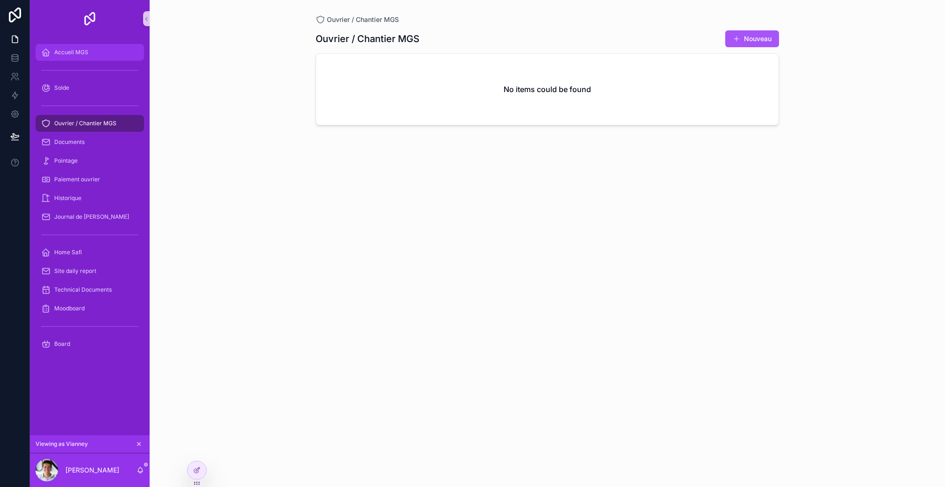
click at [83, 58] on div "Accueil MGS" at bounding box center [89, 52] width 97 height 15
